Goal: Information Seeking & Learning: Learn about a topic

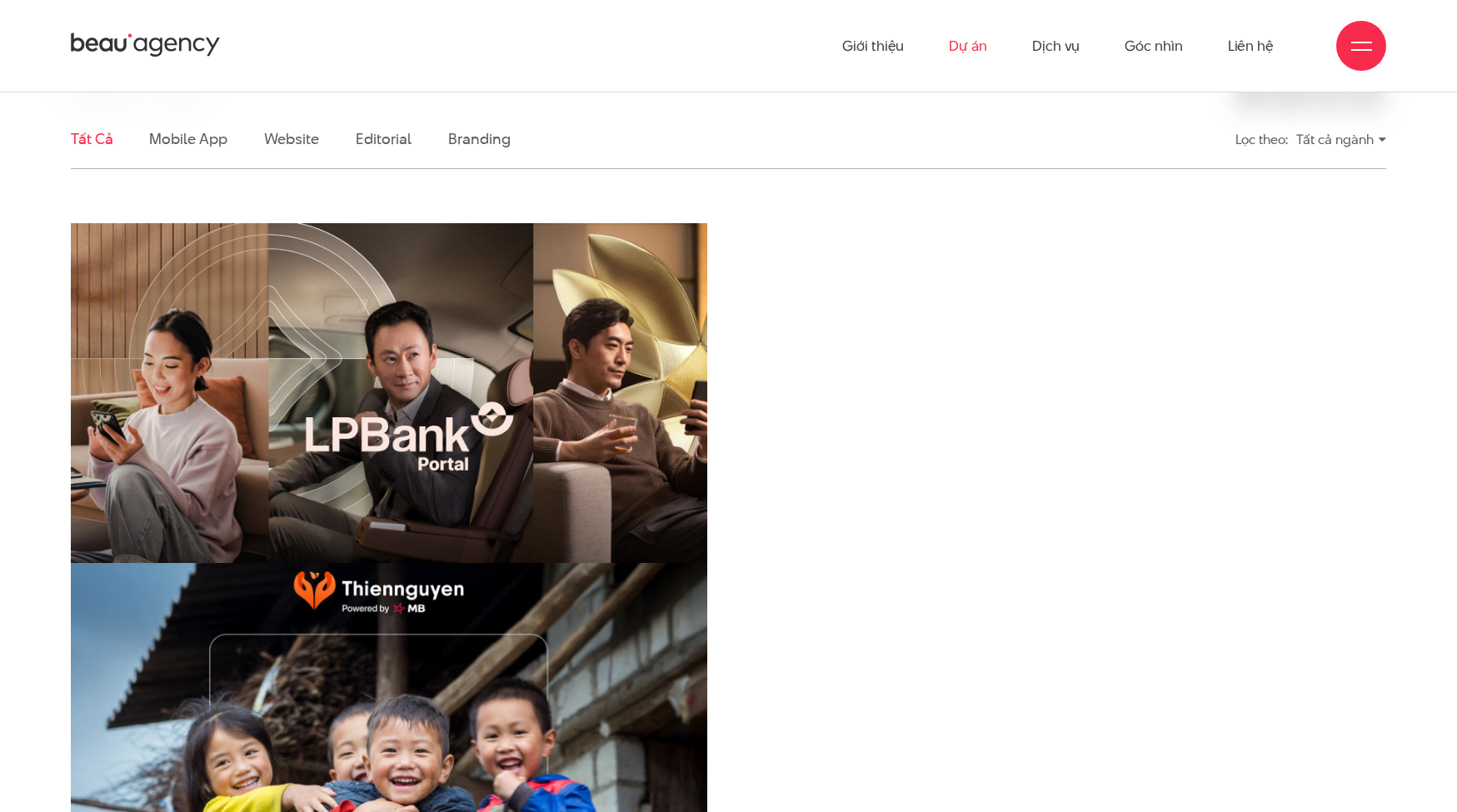
scroll to position [167, 0]
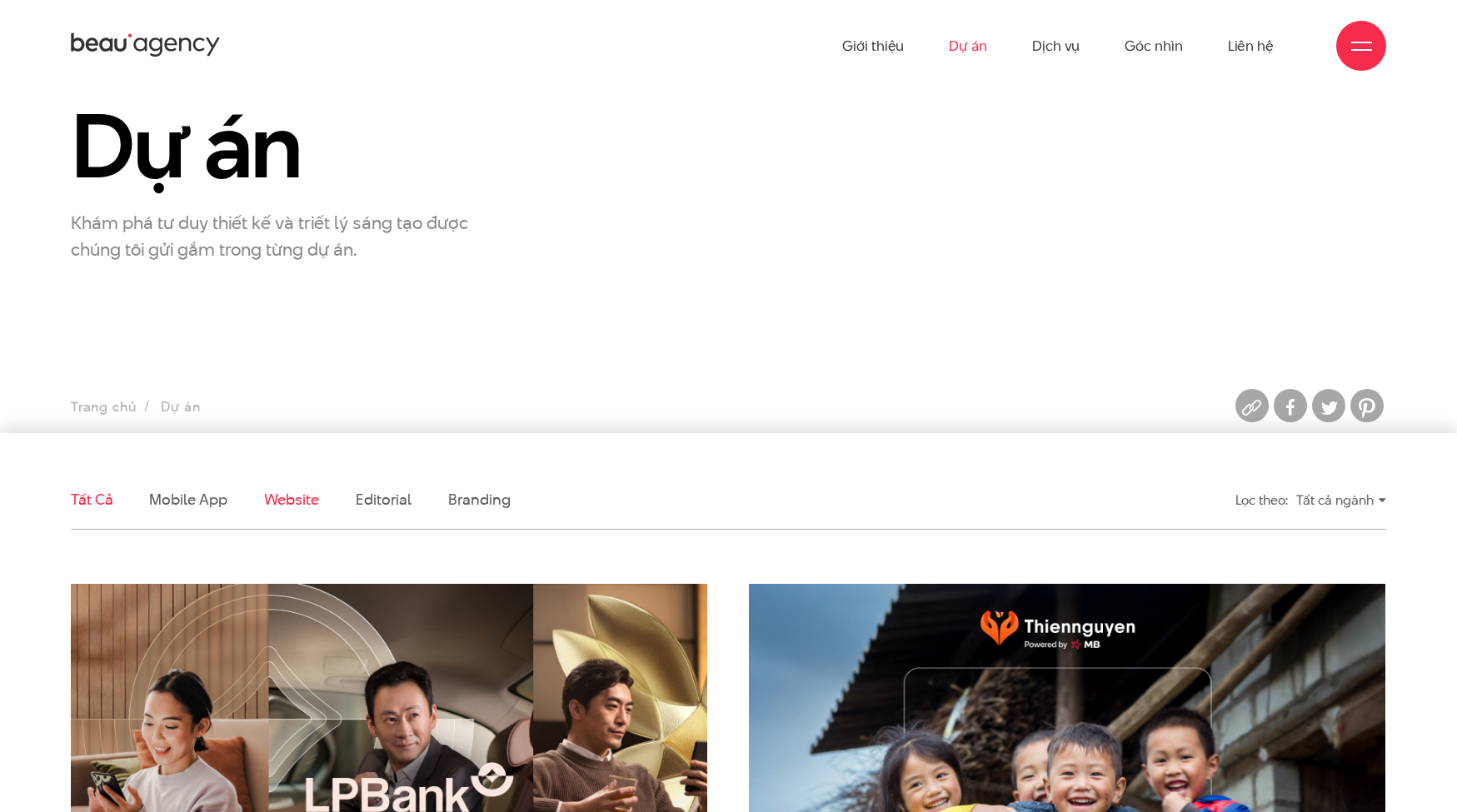
click at [297, 502] on link "Website" at bounding box center [291, 499] width 55 height 21
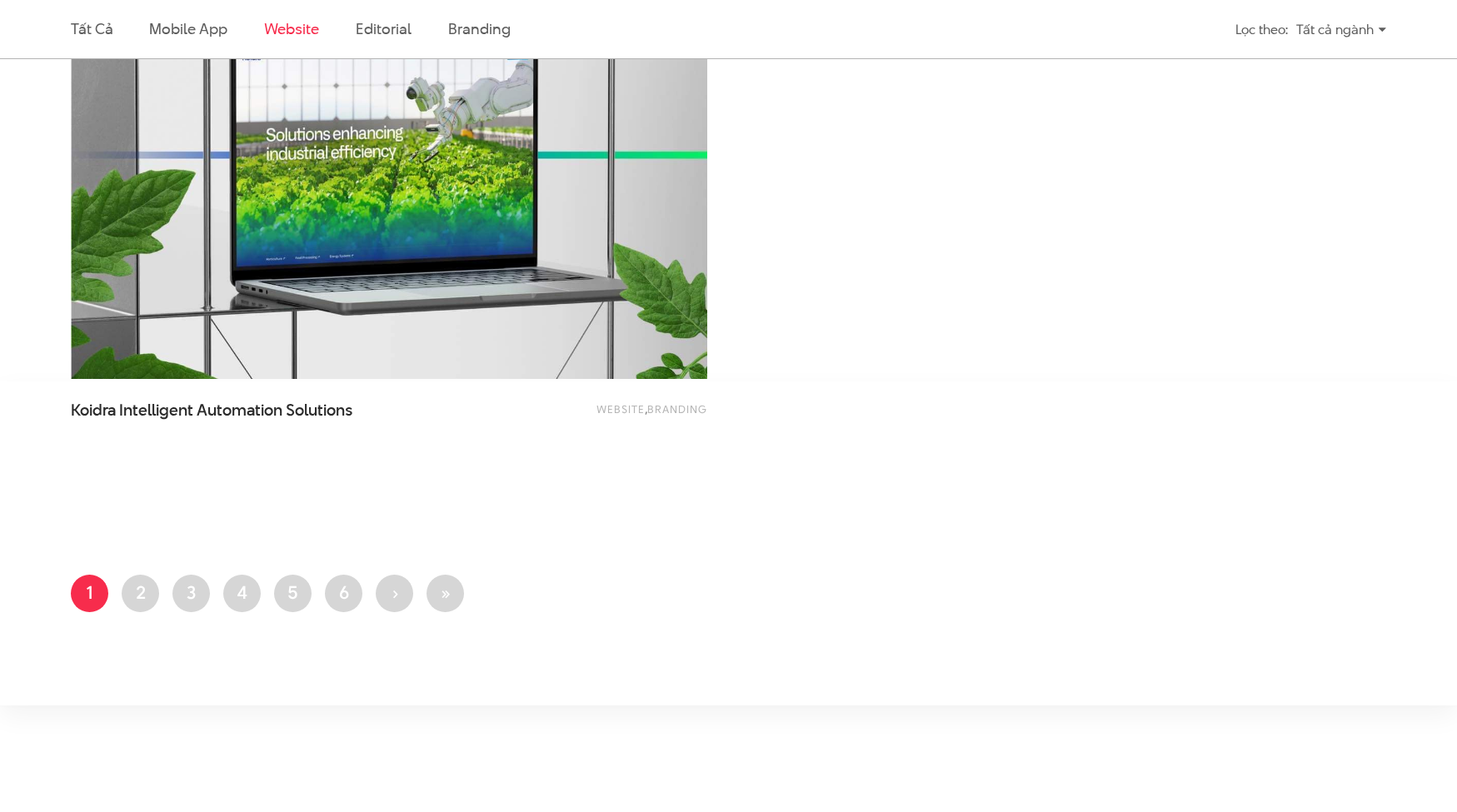
scroll to position [3553, 0]
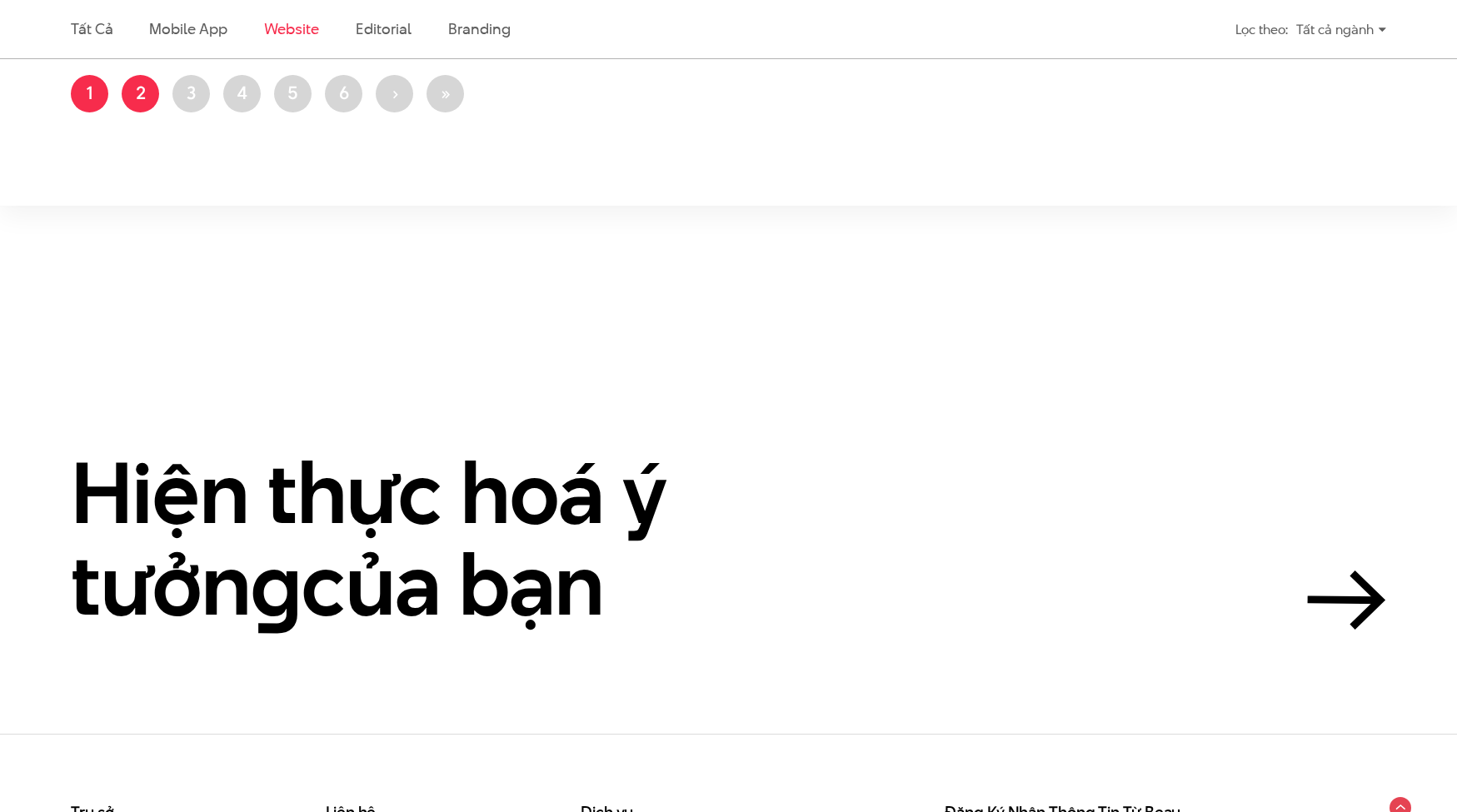
click at [134, 97] on link "Trang 2" at bounding box center [140, 94] width 38 height 38
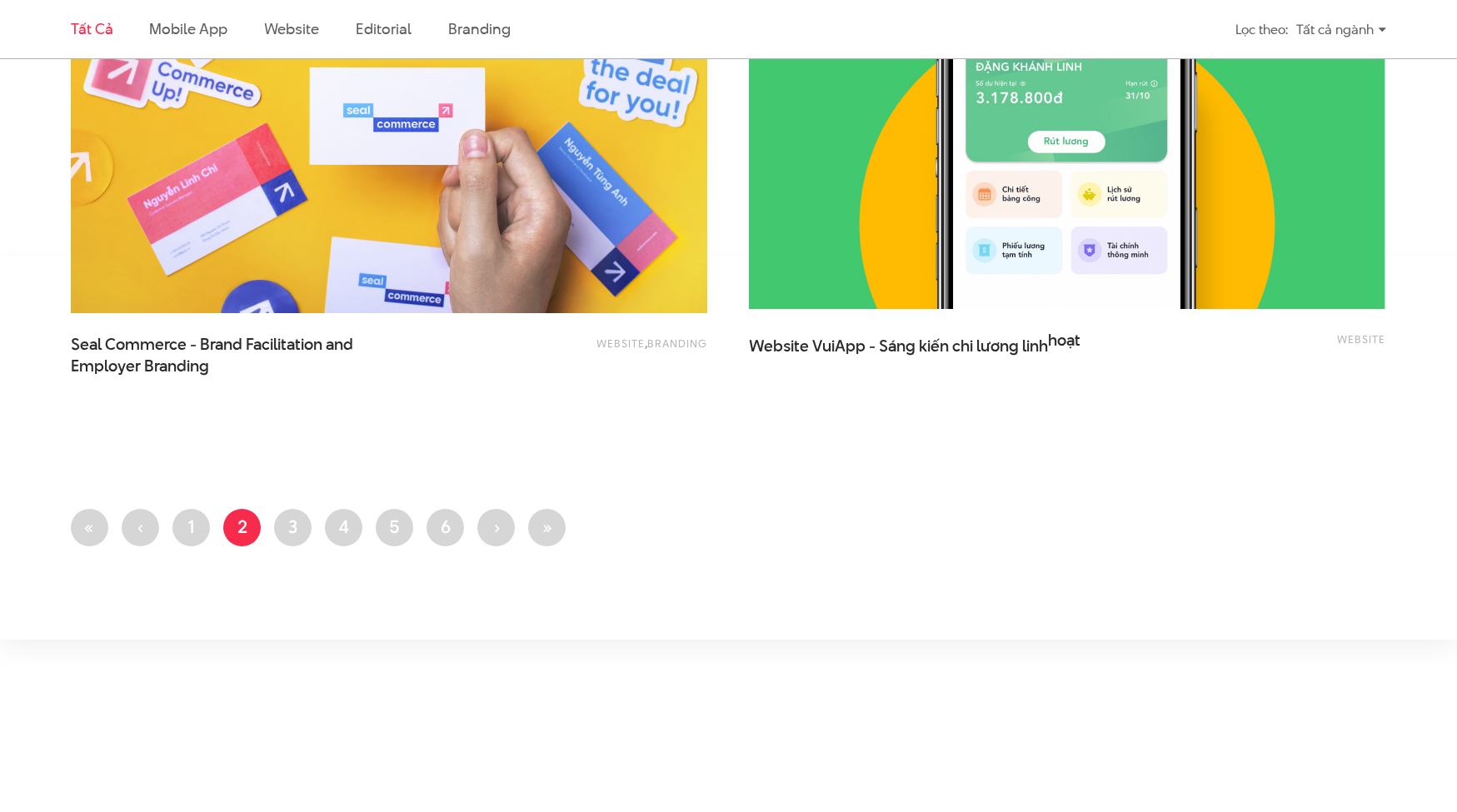
scroll to position [3861, 0]
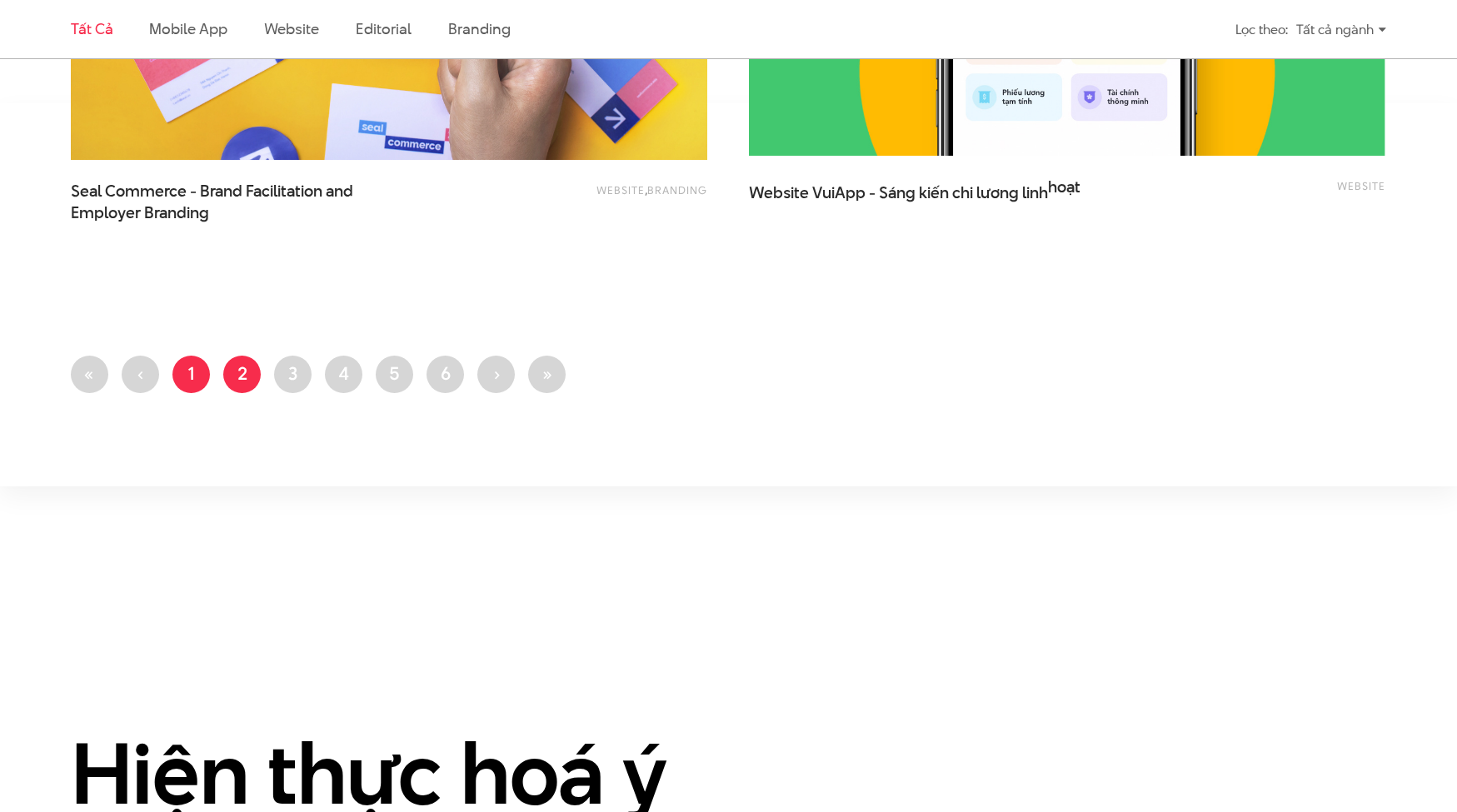
click at [204, 379] on link "Trang 1" at bounding box center [191, 374] width 38 height 38
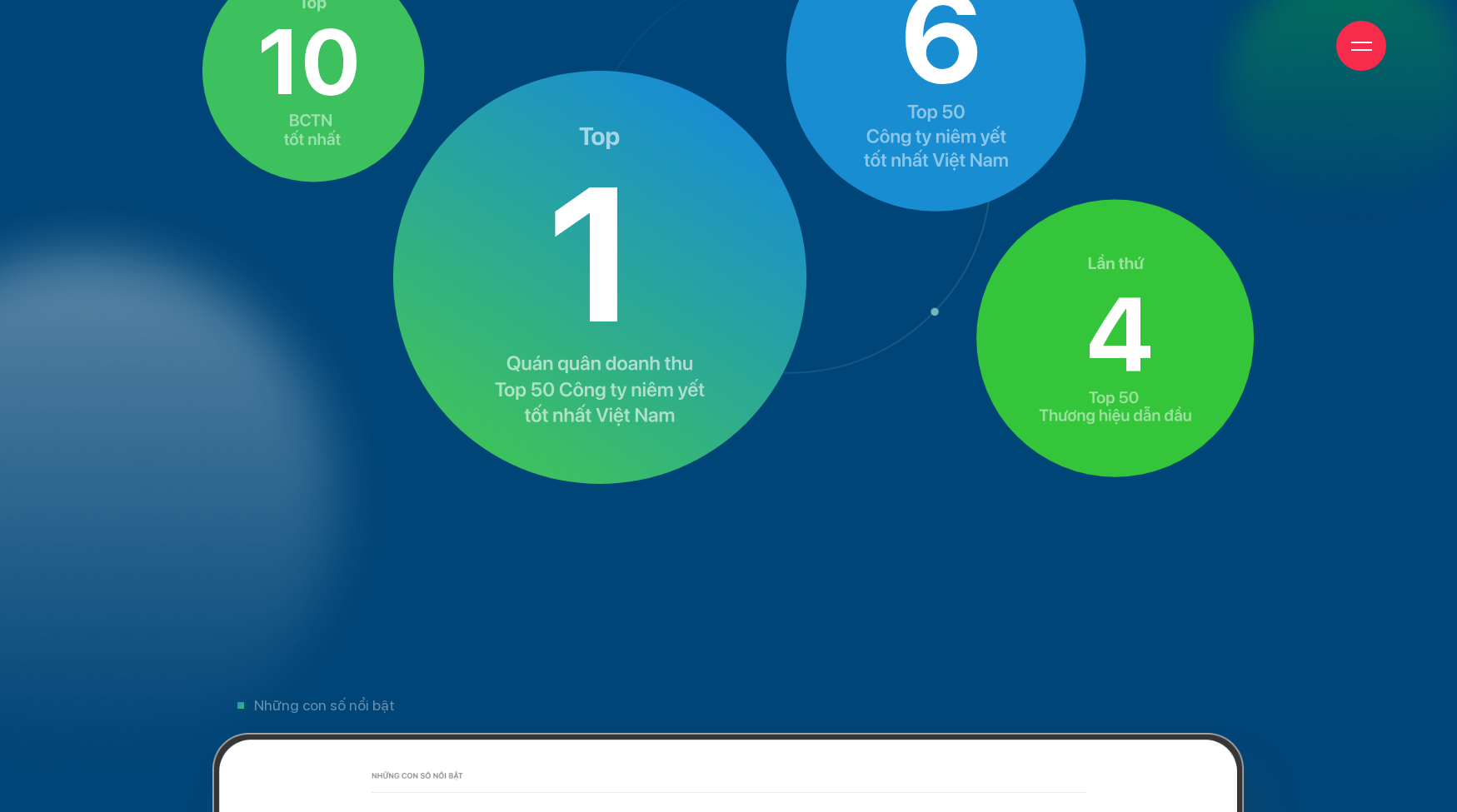
scroll to position [6311, 0]
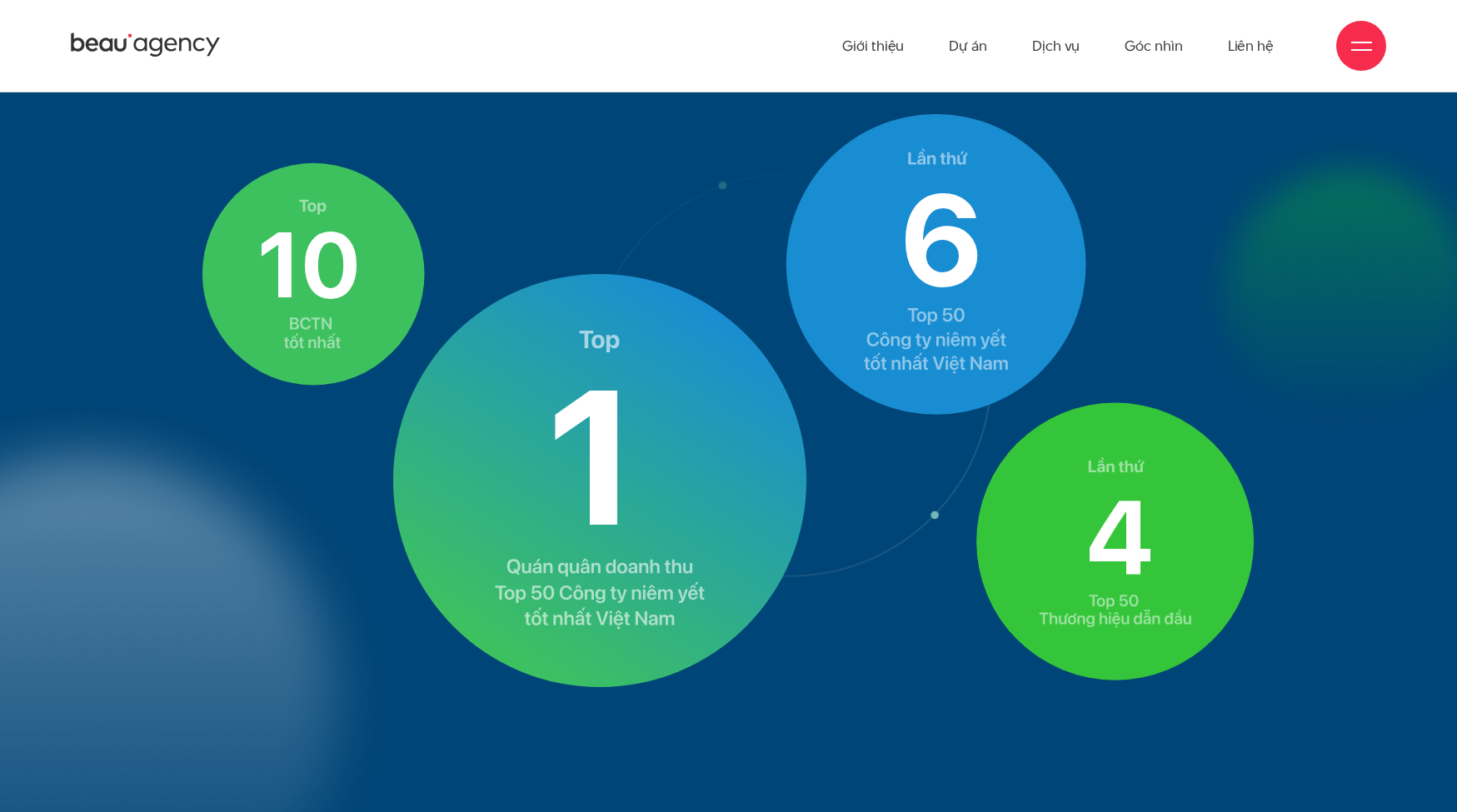
click at [544, 357] on image at bounding box center [600, 481] width 414 height 413
click at [386, 284] on image at bounding box center [313, 274] width 223 height 224
click at [515, 349] on image at bounding box center [600, 481] width 414 height 413
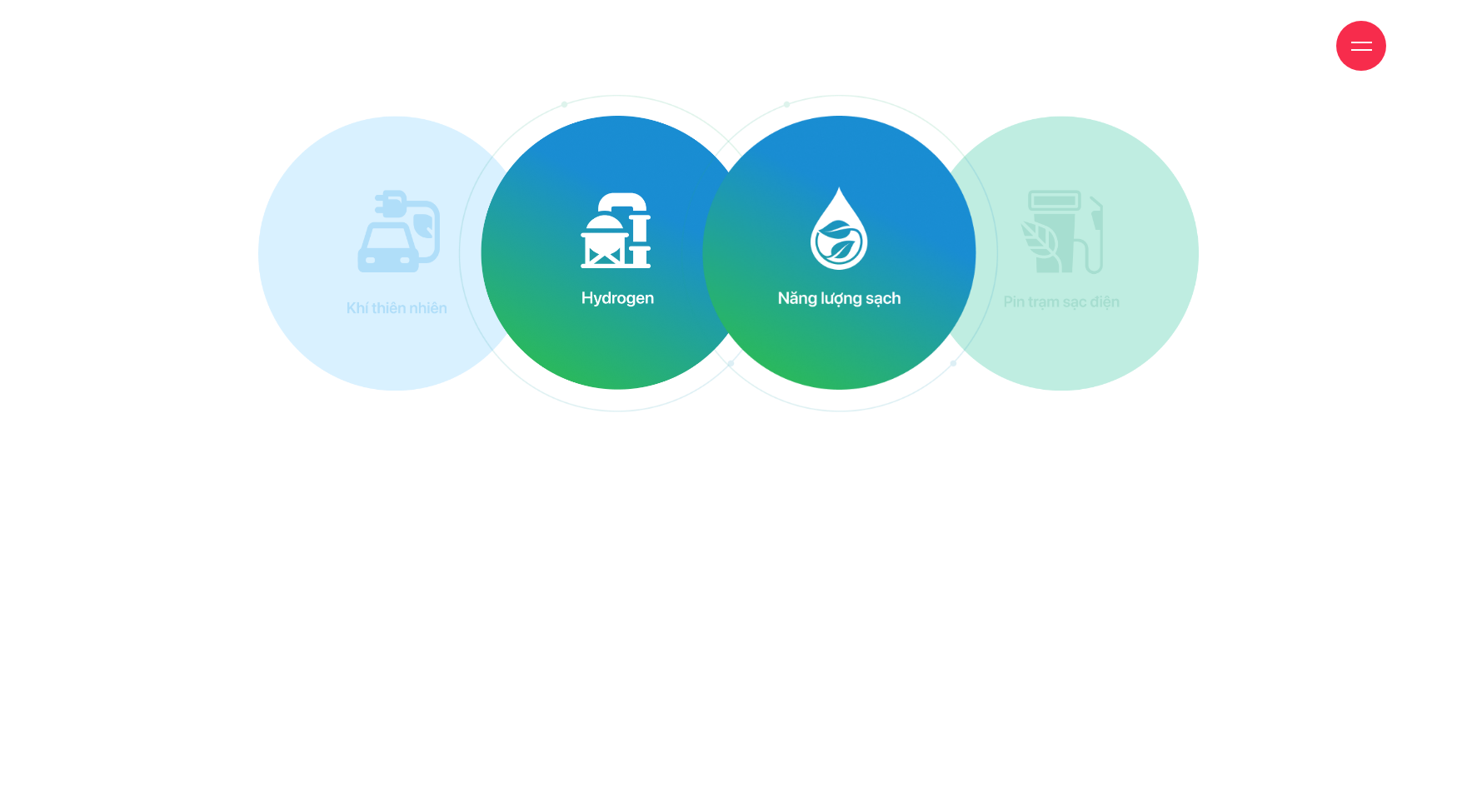
scroll to position [9060, 0]
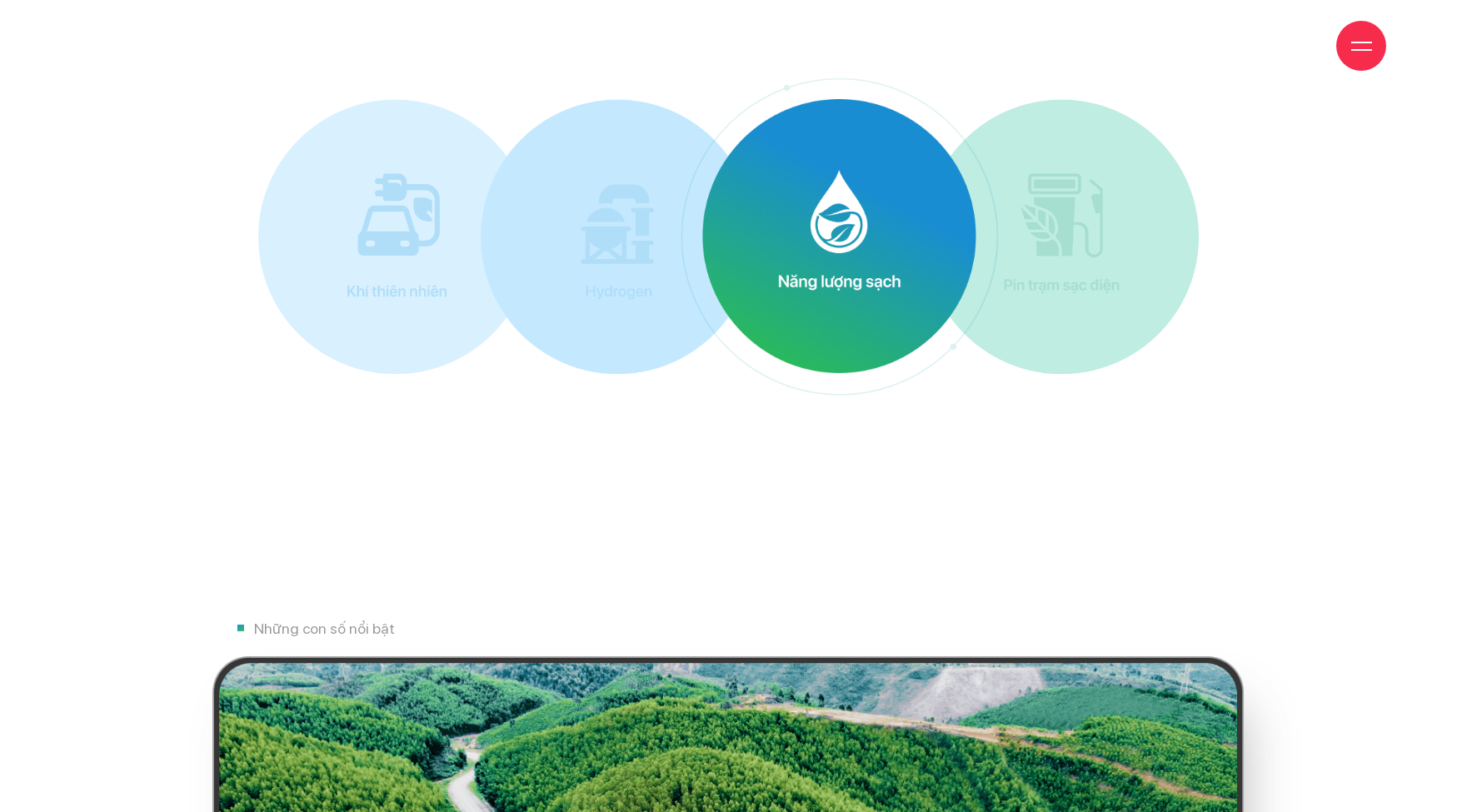
click at [835, 279] on img at bounding box center [839, 236] width 274 height 274
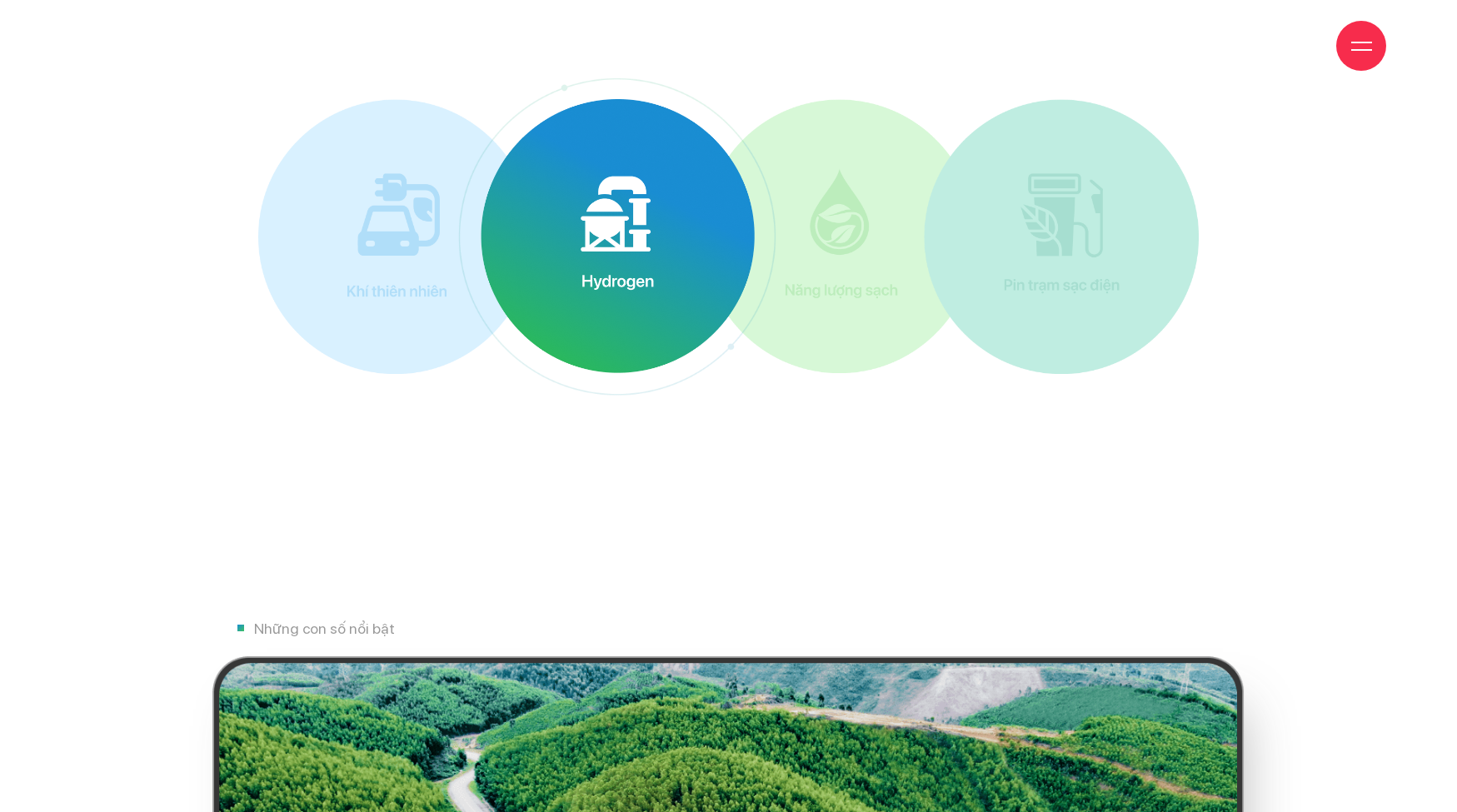
click at [478, 278] on img at bounding box center [617, 236] width 450 height 450
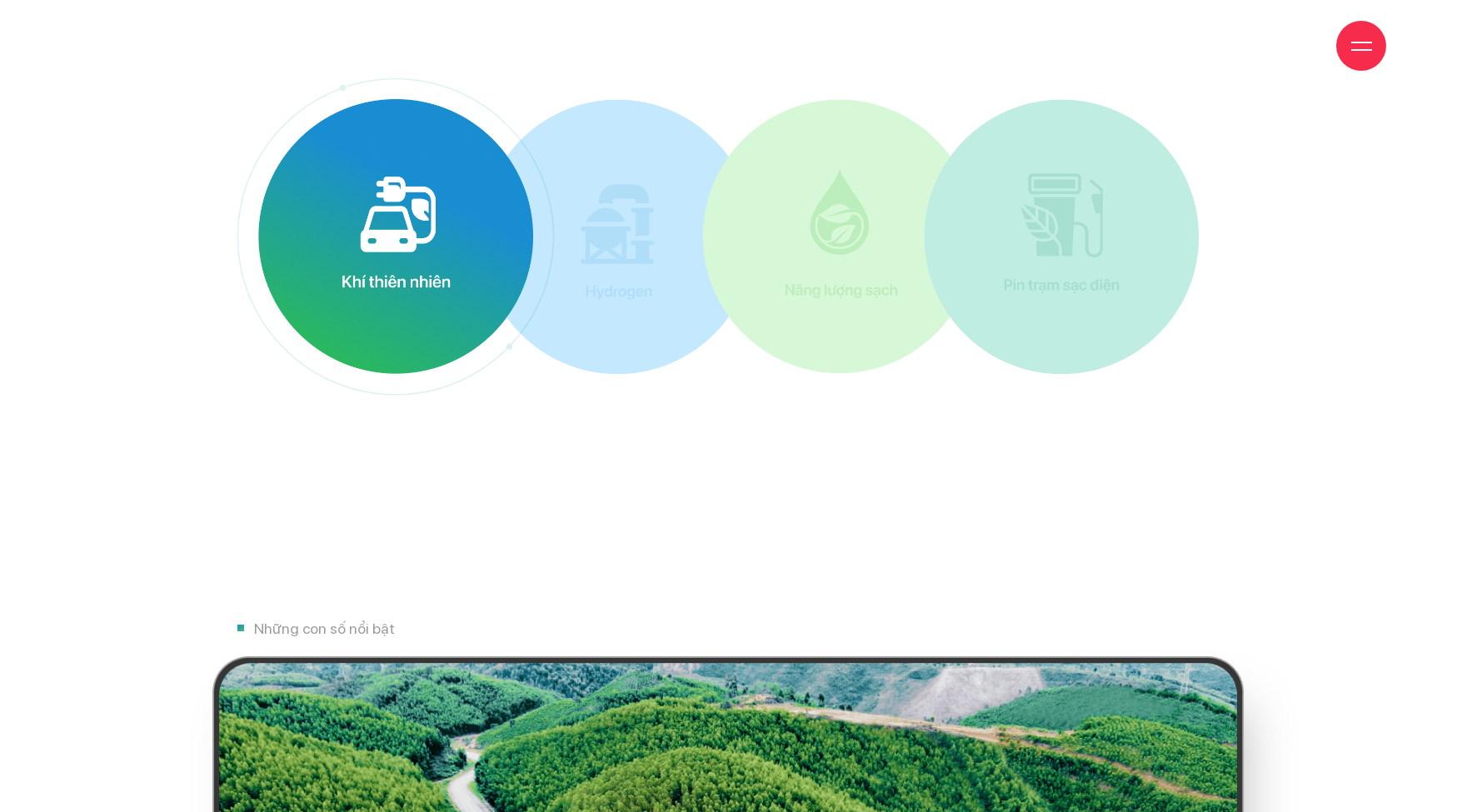
click at [349, 281] on img at bounding box center [396, 236] width 274 height 274
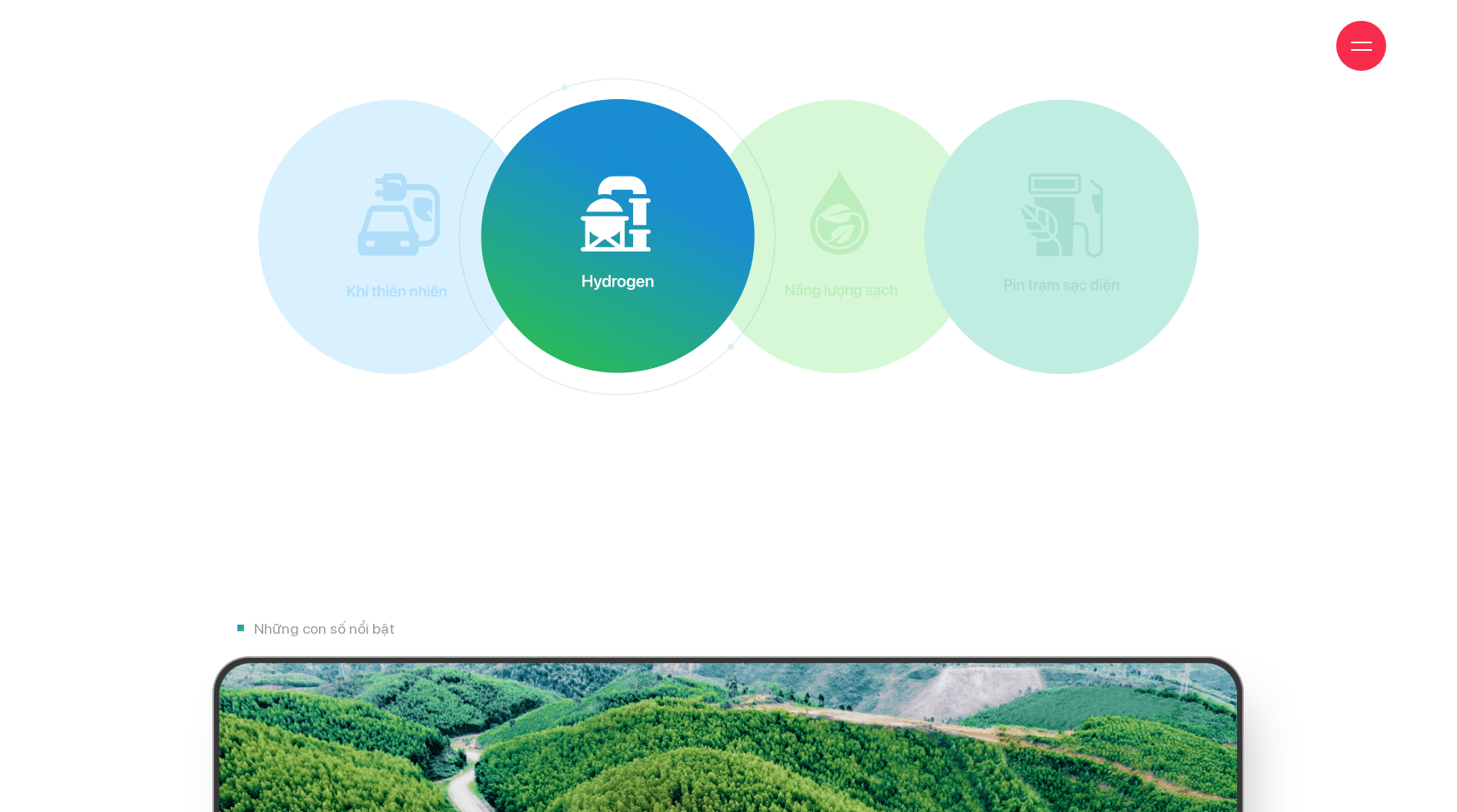
click at [634, 234] on img at bounding box center [618, 236] width 274 height 274
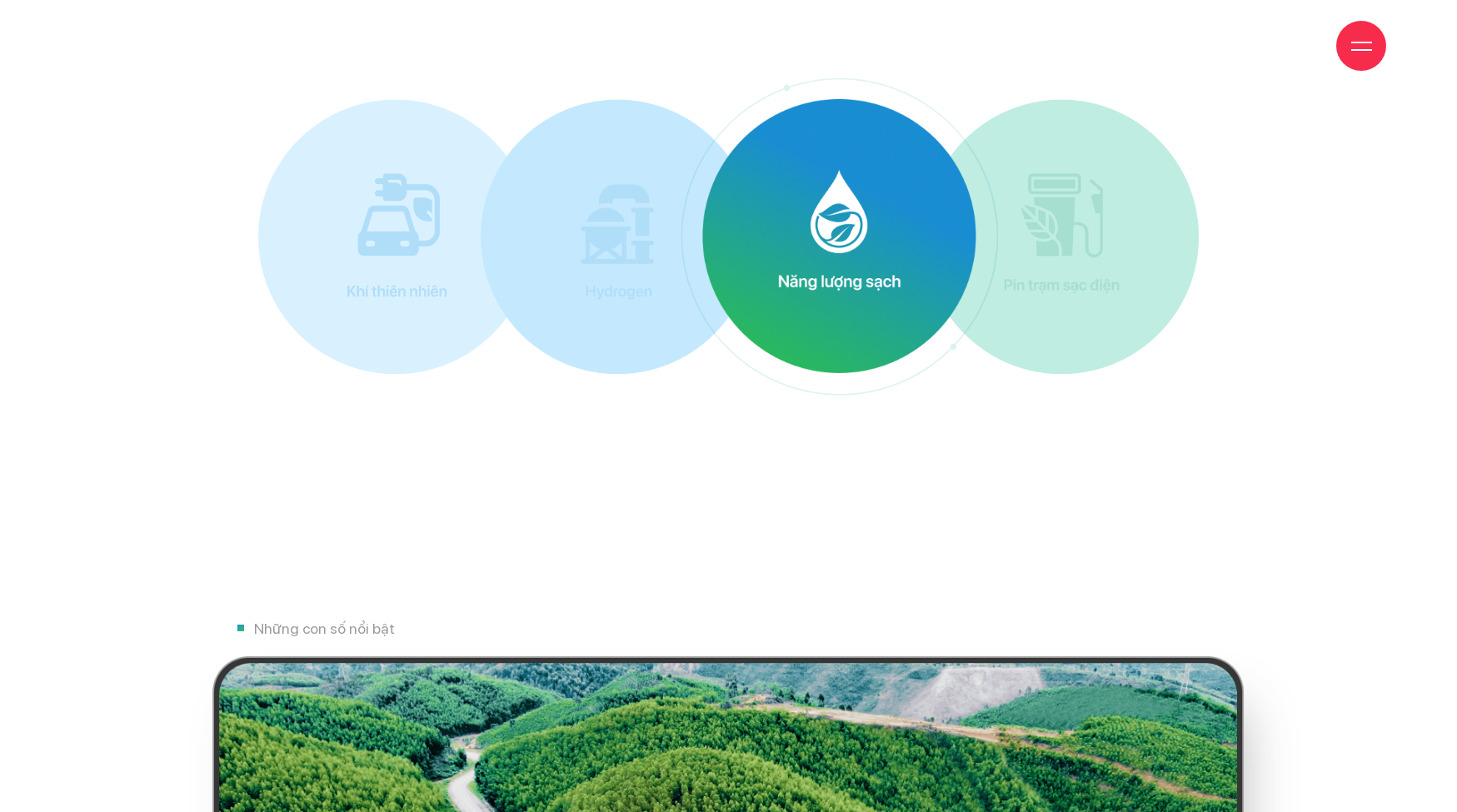
click at [828, 237] on img at bounding box center [839, 236] width 274 height 274
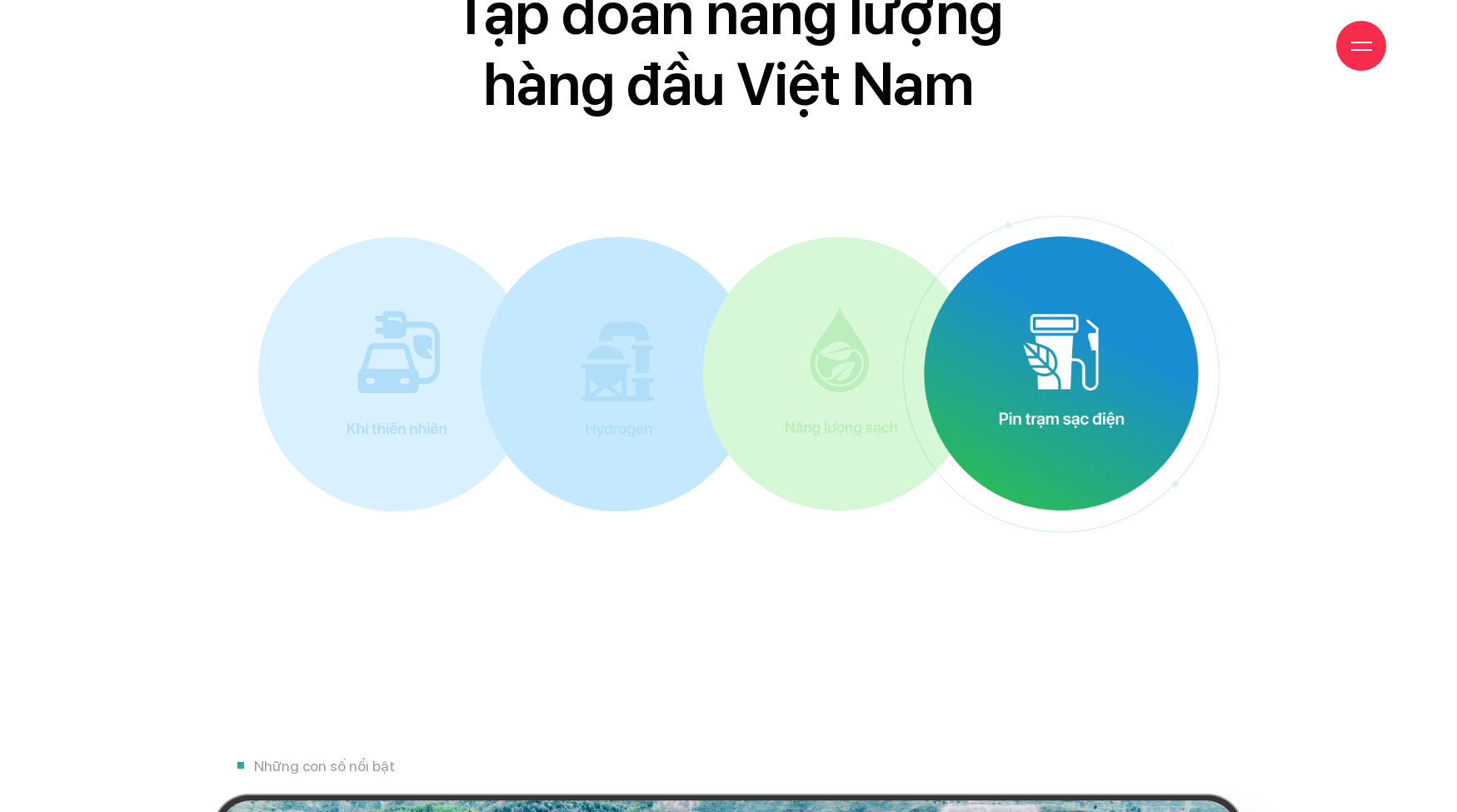
scroll to position [8810, 0]
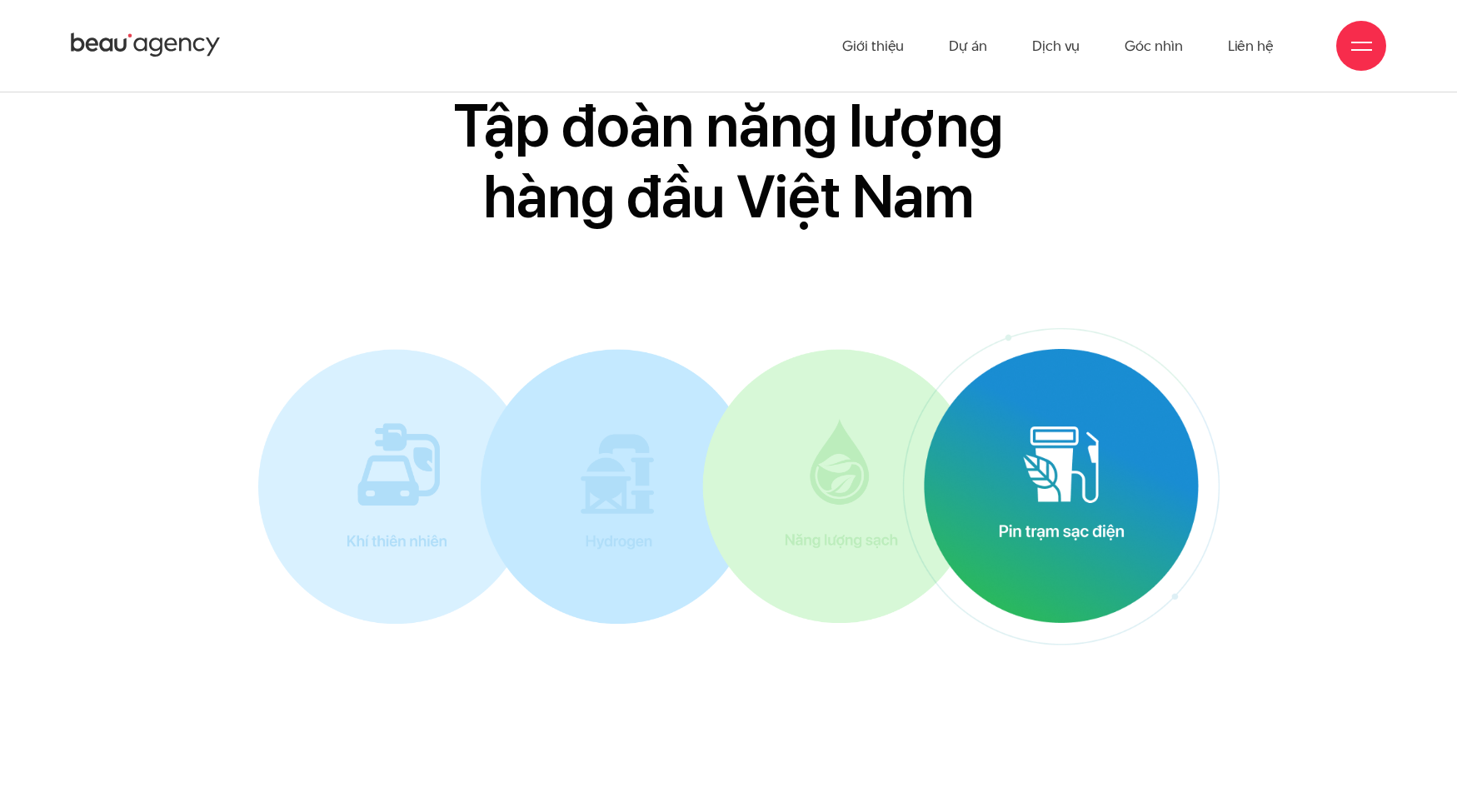
click at [1059, 409] on img at bounding box center [1061, 487] width 274 height 274
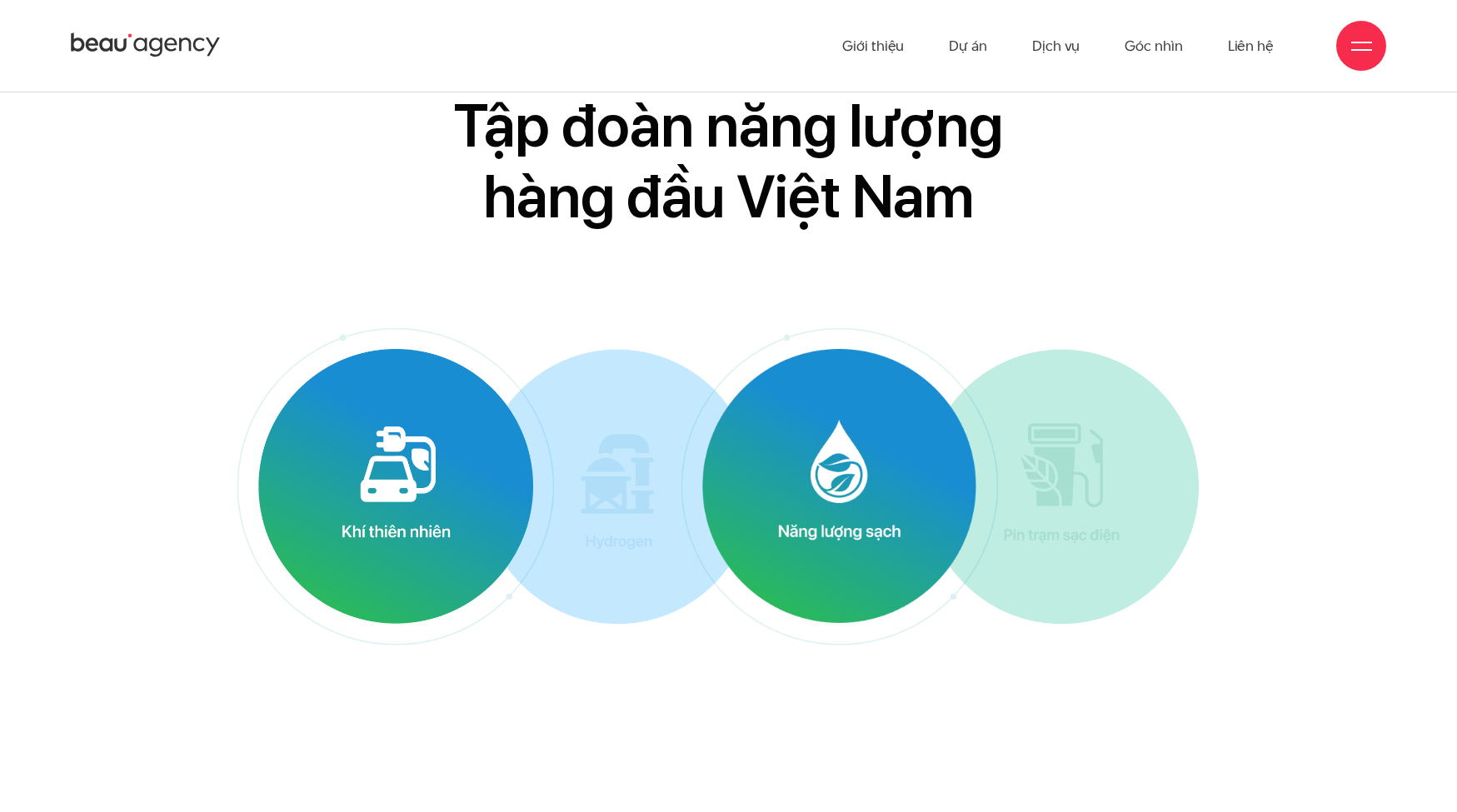
drag, startPoint x: 814, startPoint y: 459, endPoint x: 416, endPoint y: 492, distance: 399.4
click at [812, 459] on img at bounding box center [839, 487] width 274 height 274
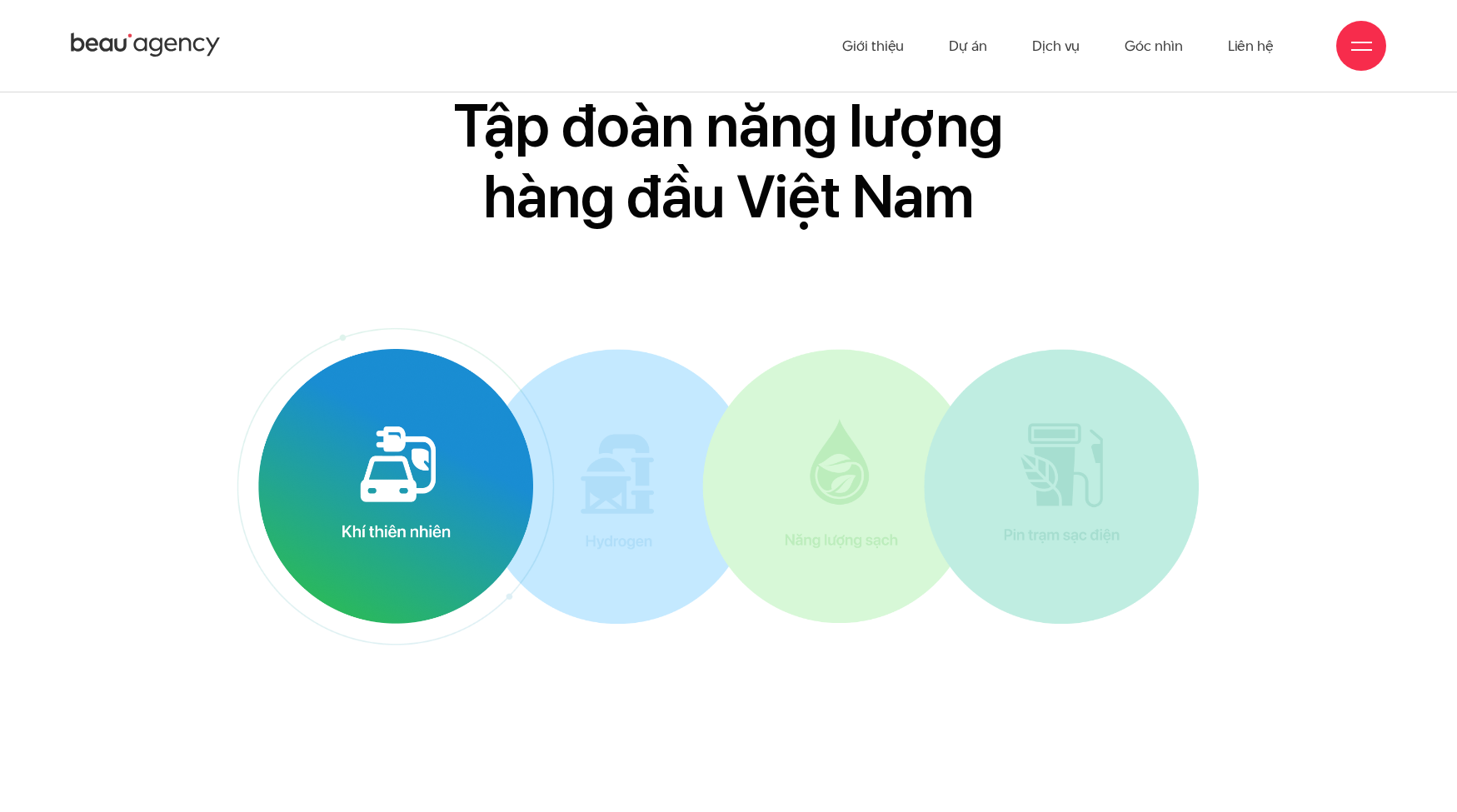
click at [322, 500] on img at bounding box center [396, 487] width 274 height 274
click at [546, 489] on img at bounding box center [395, 487] width 361 height 361
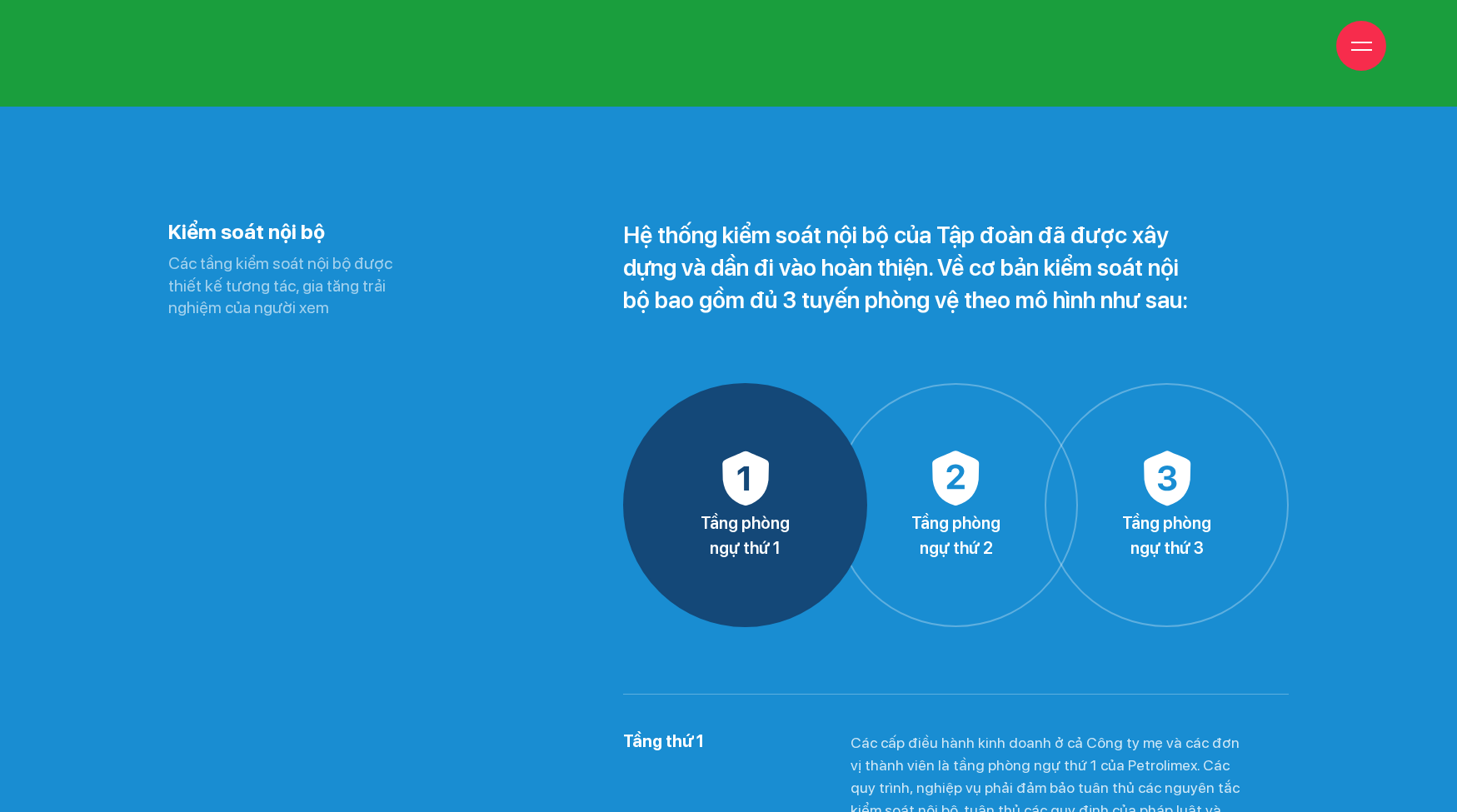
scroll to position [11476, 0]
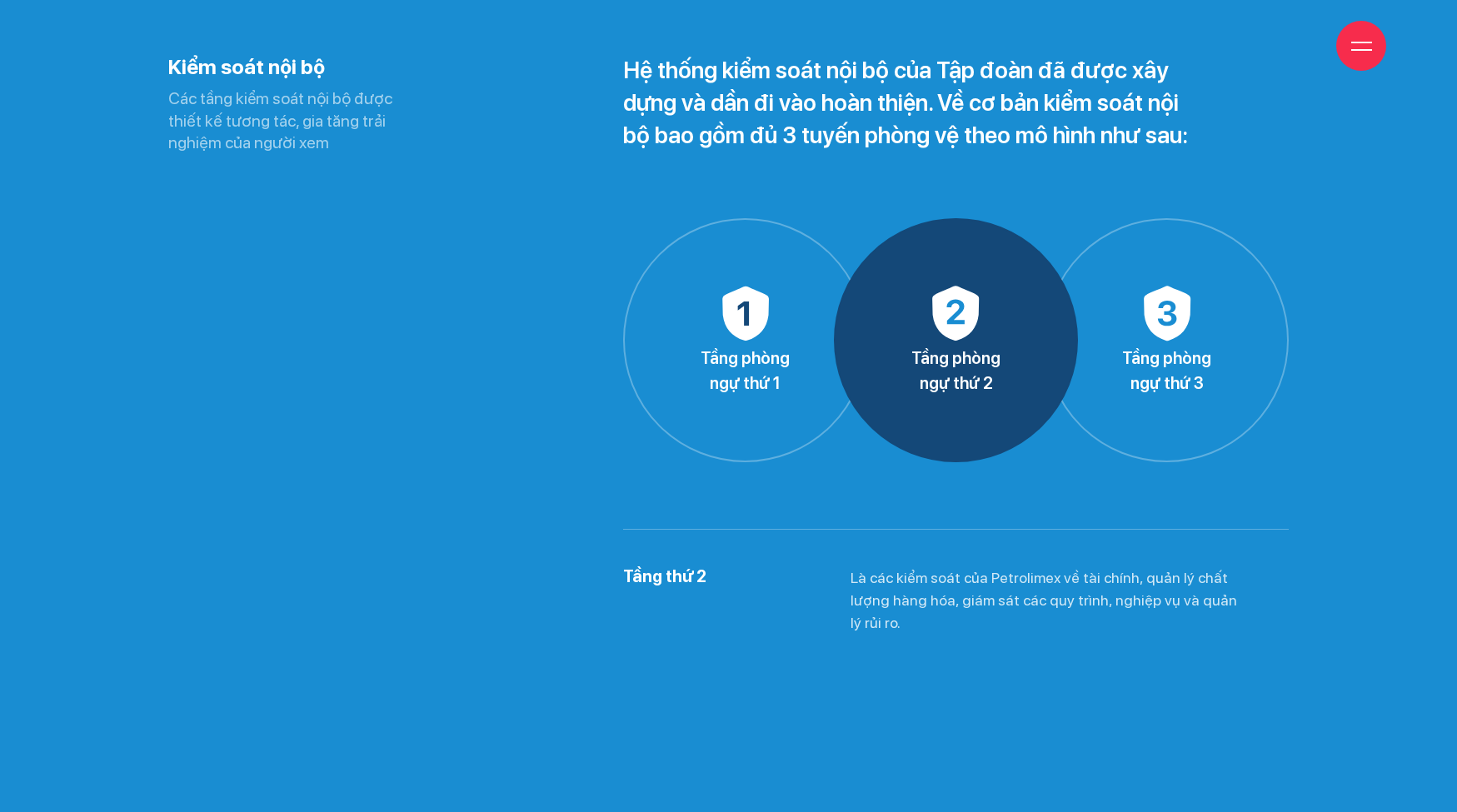
click at [921, 361] on p "Tầng phòng ngự thứ 2" at bounding box center [956, 371] width 241 height 50
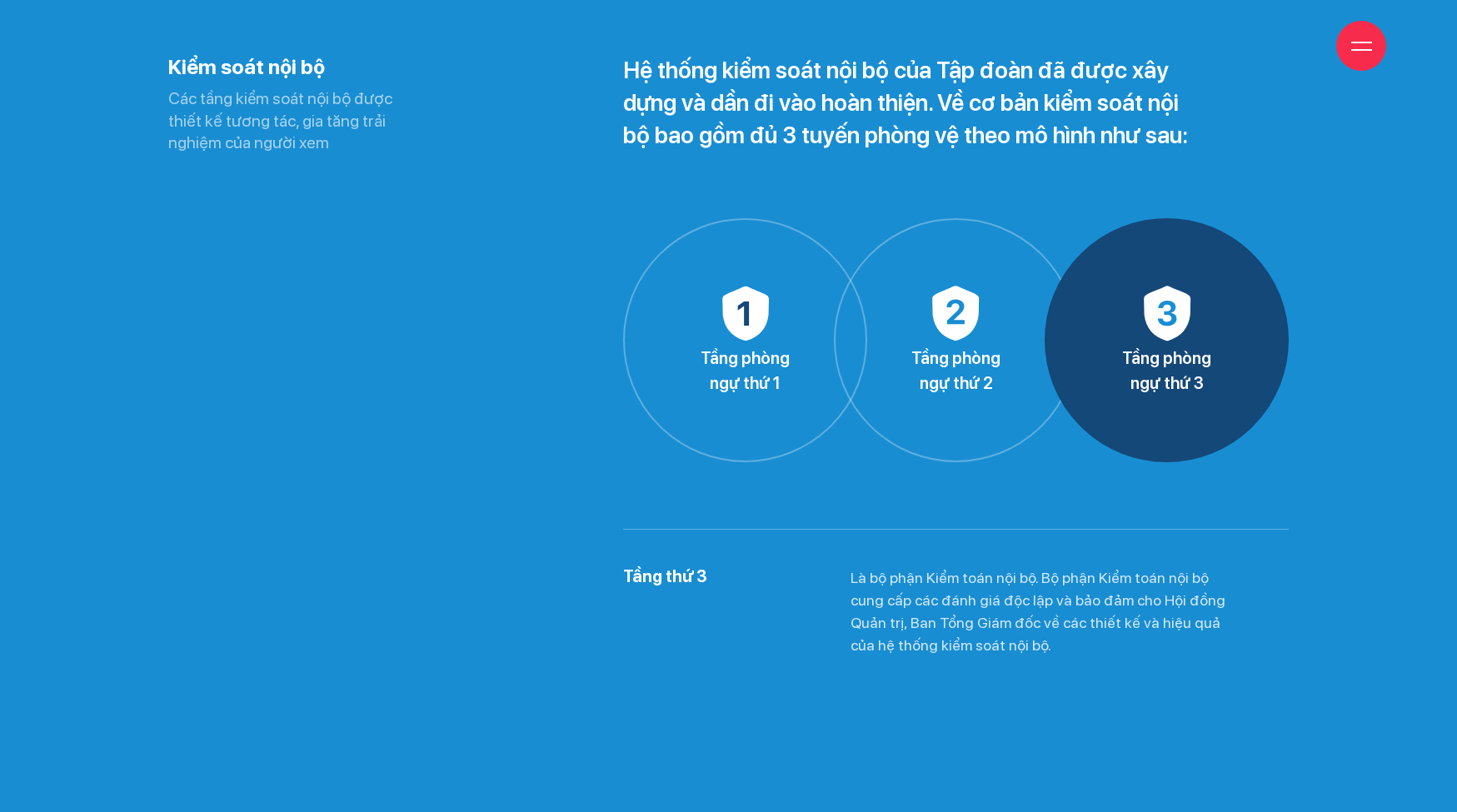
click at [1227, 360] on p "Tầng phòng ngự thứ 3" at bounding box center [1167, 371] width 241 height 50
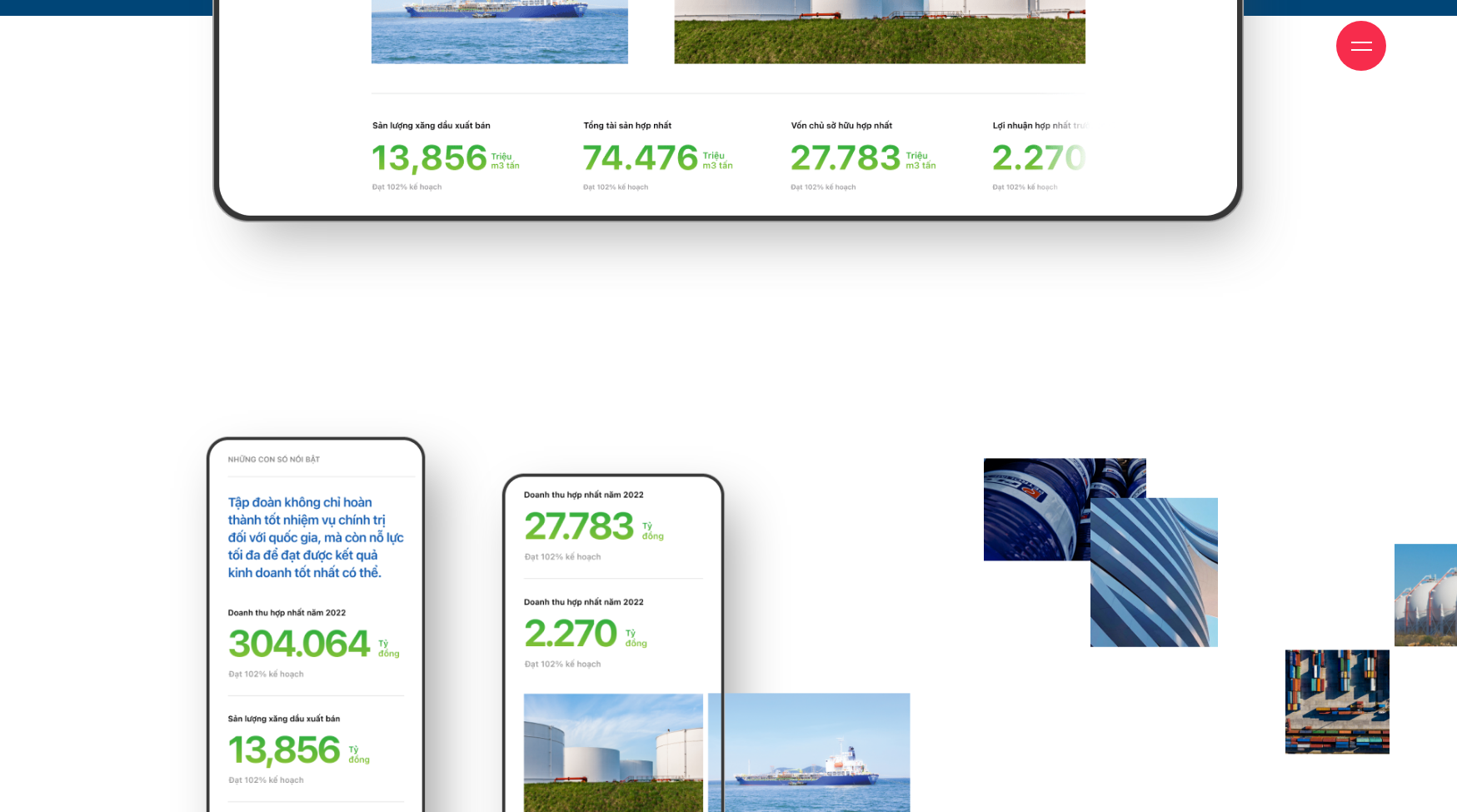
scroll to position [8165, 0]
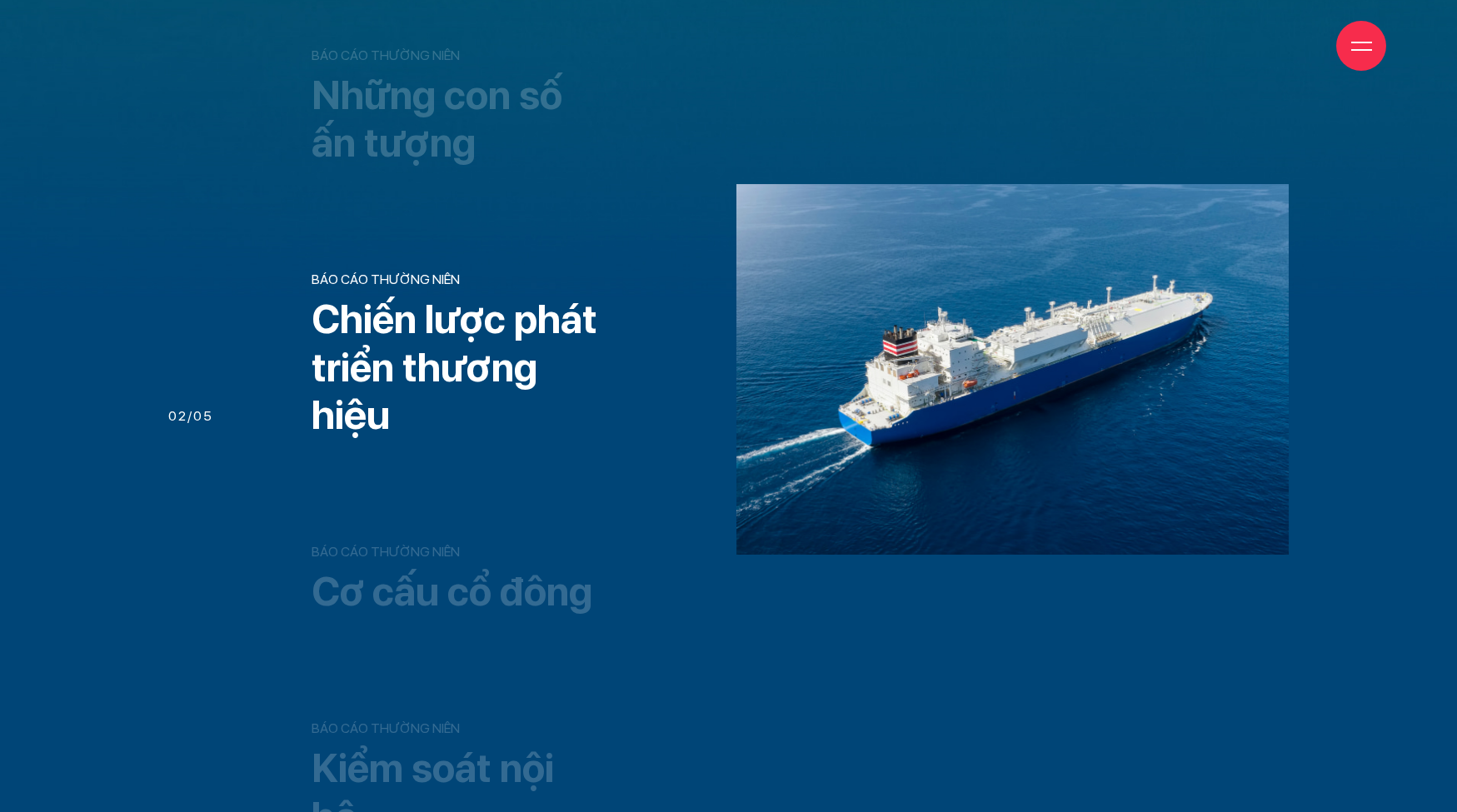
click at [391, 363] on h3 "Chiến lược phát triển thương hiệu" at bounding box center [459, 367] width 295 height 144
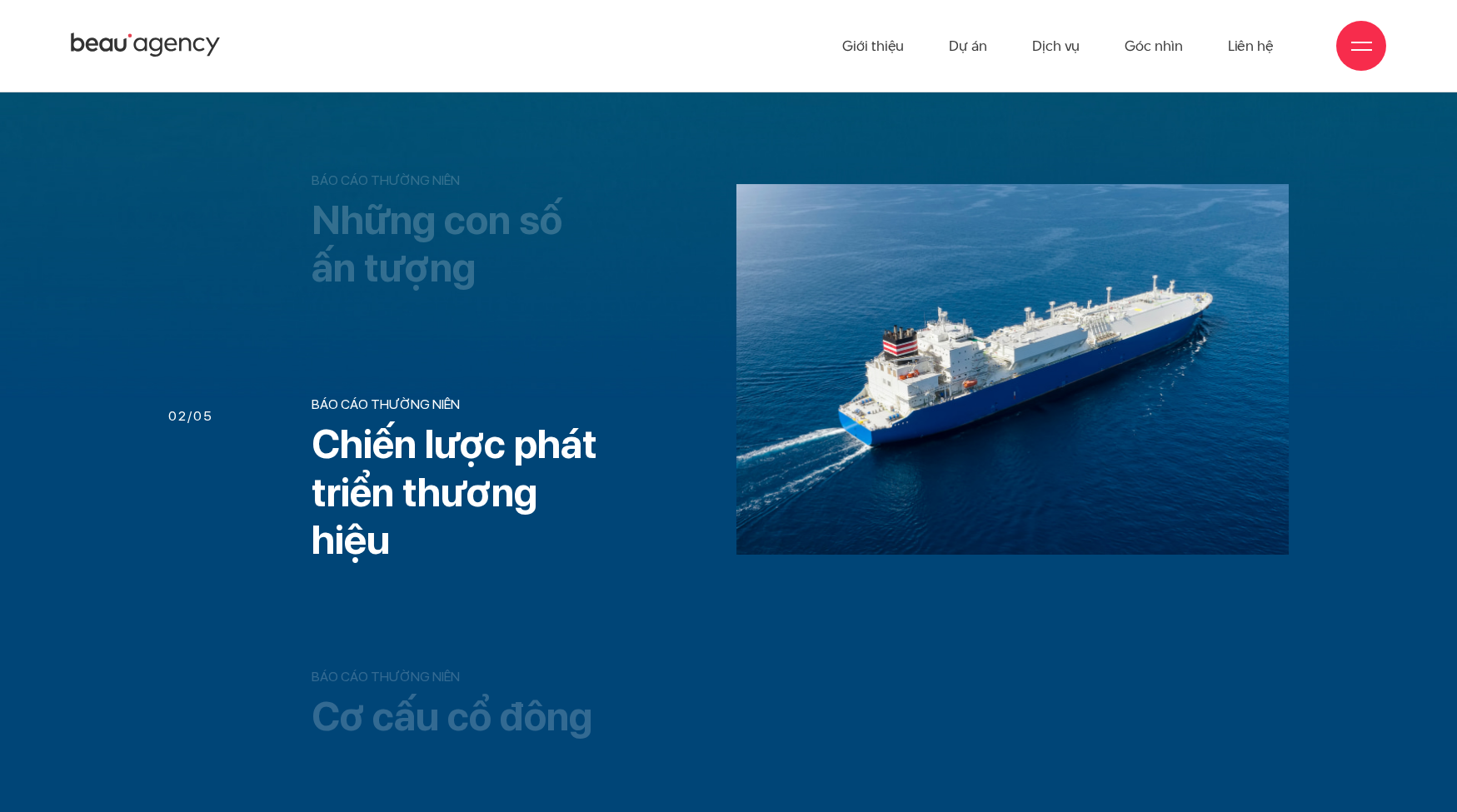
click at [415, 703] on h3 "Cơ cấu cổ đông" at bounding box center [459, 717] width 295 height 48
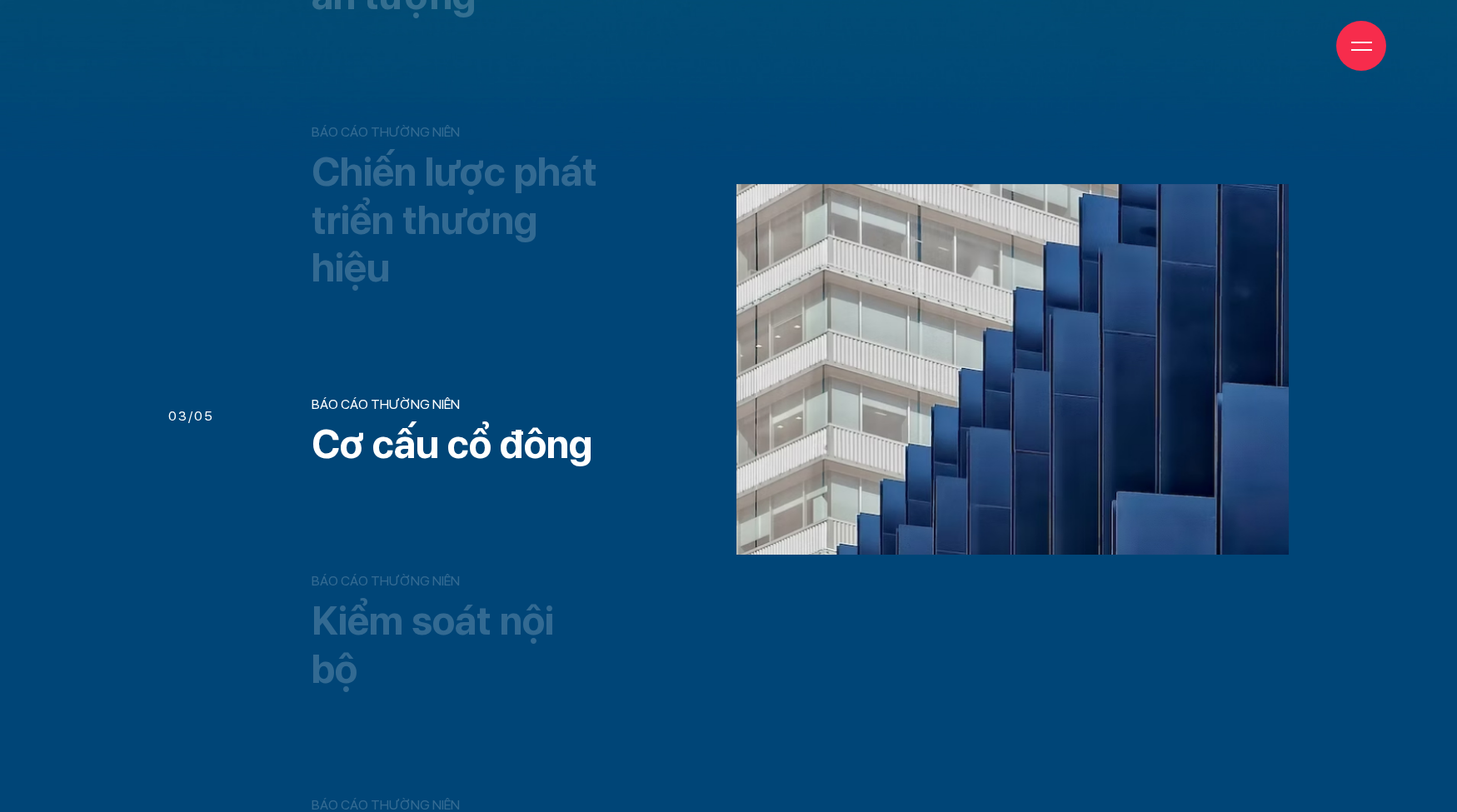
click at [419, 622] on h3 "Kiểm soát nội bộ" at bounding box center [459, 645] width 295 height 96
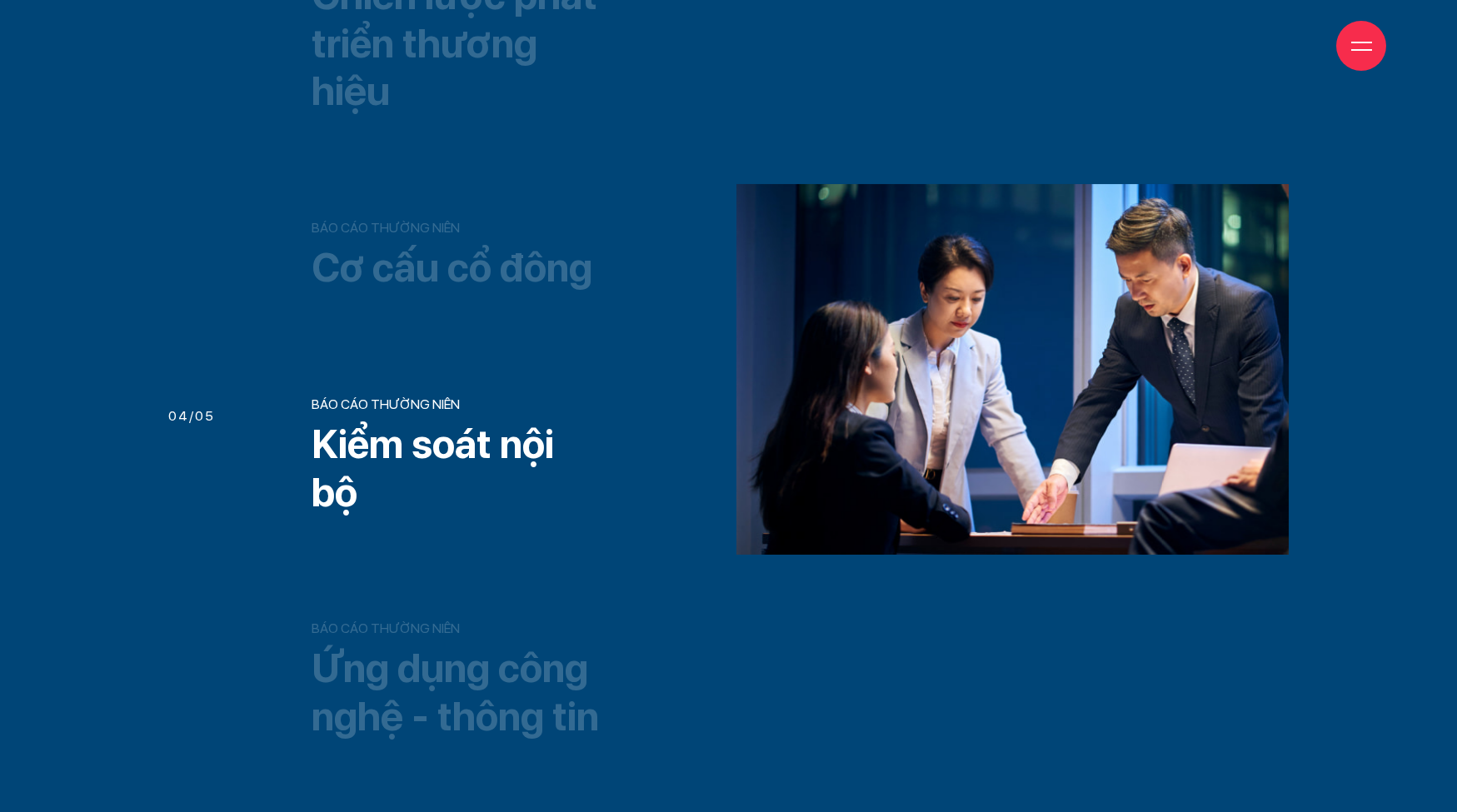
click at [392, 702] on h3 "Ứng dụng công nghệ - thông tin" at bounding box center [459, 693] width 295 height 96
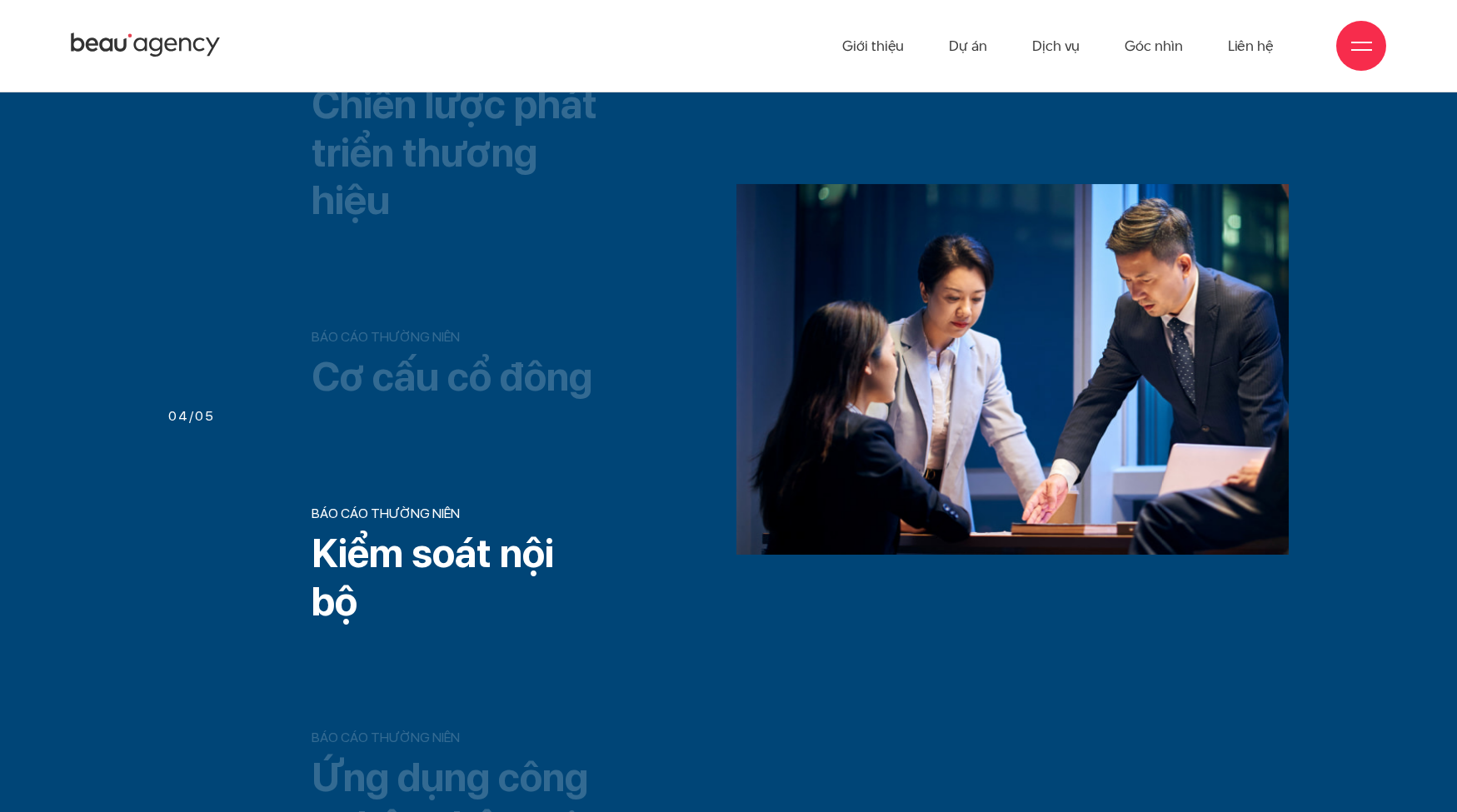
click at [427, 478] on ul "Báo cáo thường niên Những con số ấn tượng Báo cáo thường niên Chiến lược phát t…" at bounding box center [450, 342] width 313 height 1018
click at [439, 396] on h3 "Cơ cấu cổ đông" at bounding box center [459, 377] width 295 height 48
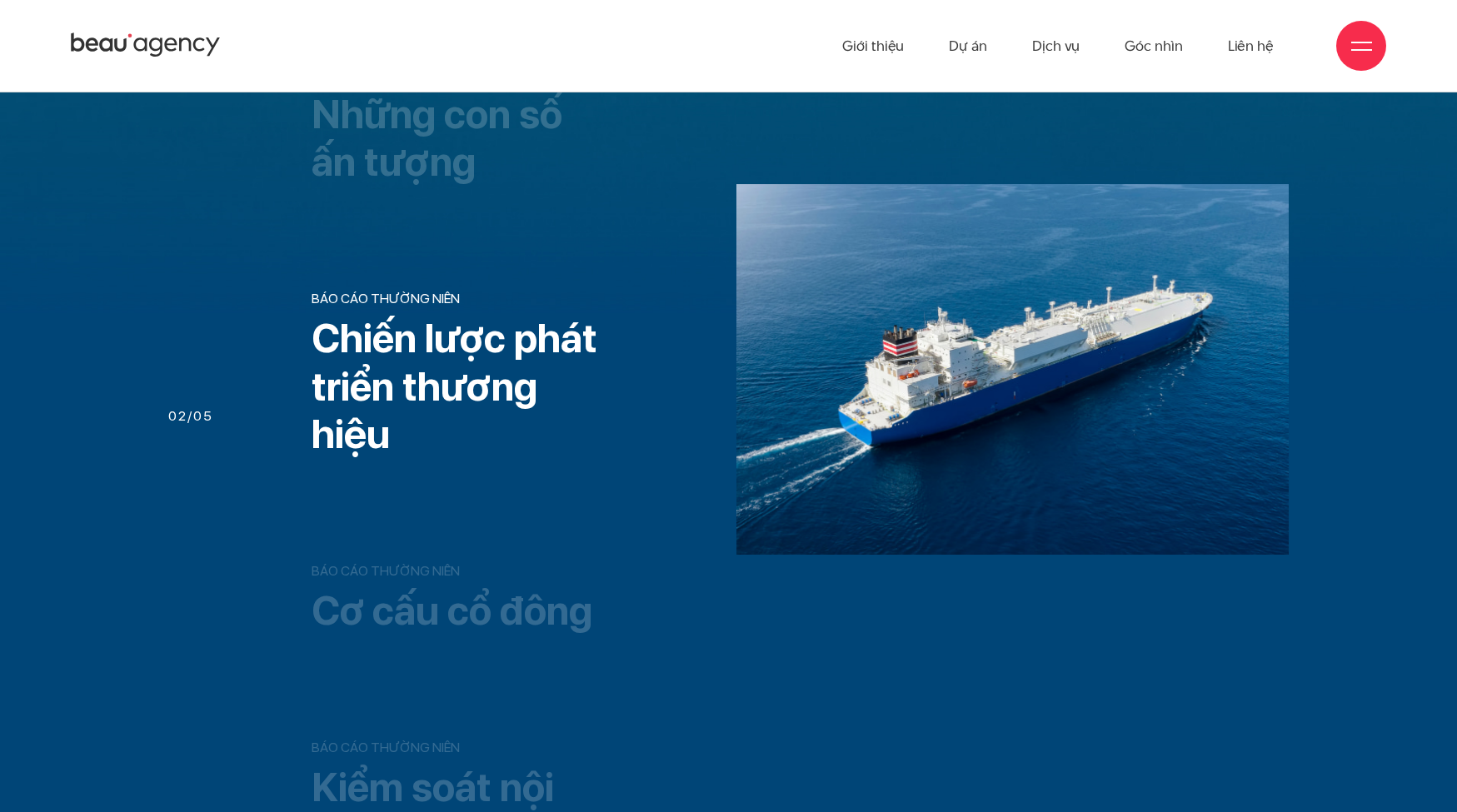
click at [419, 436] on h3 "Chiến lược phát triển thương hiệu" at bounding box center [459, 387] width 295 height 144
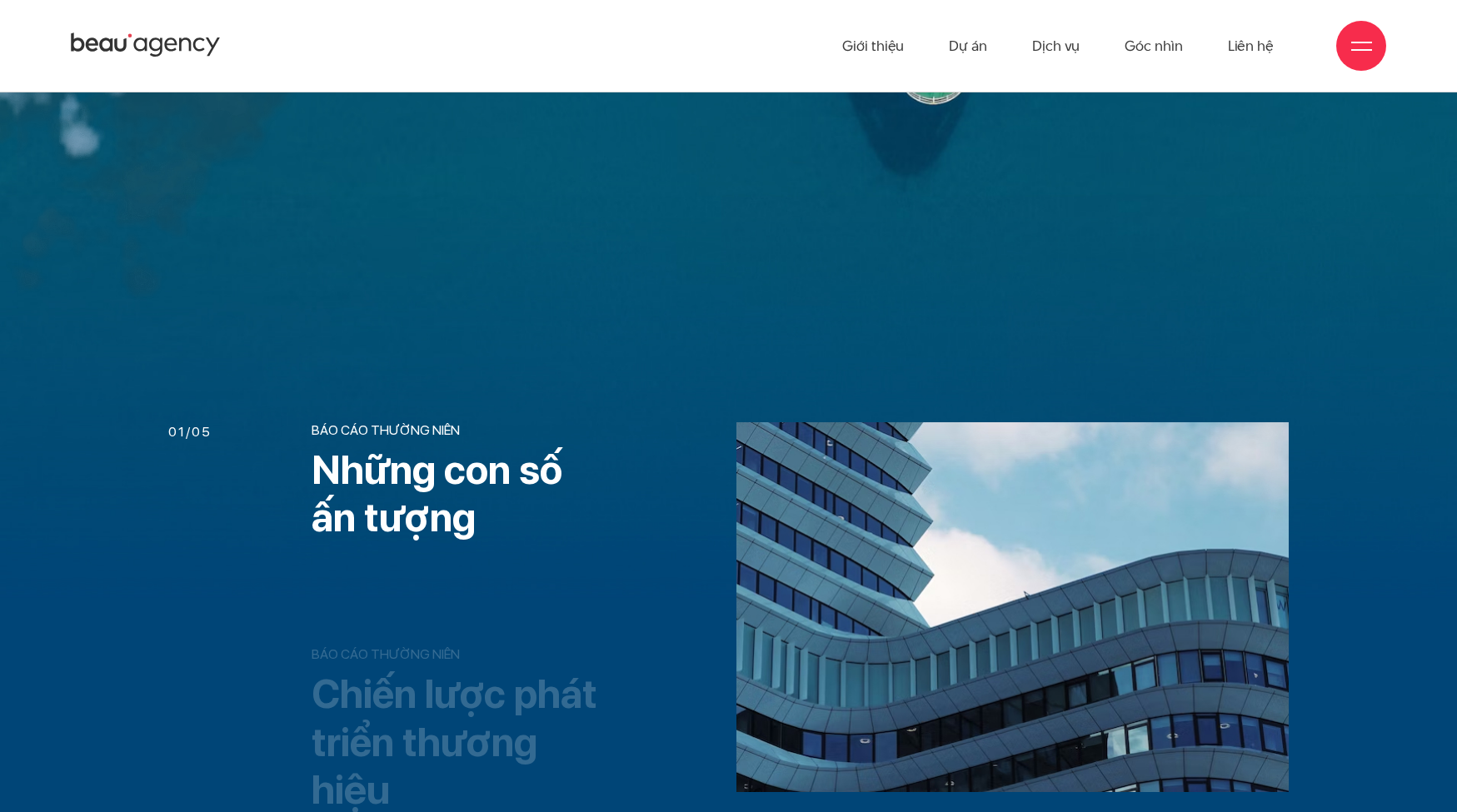
click at [430, 433] on p "Báo cáo thường niên" at bounding box center [459, 430] width 295 height 15
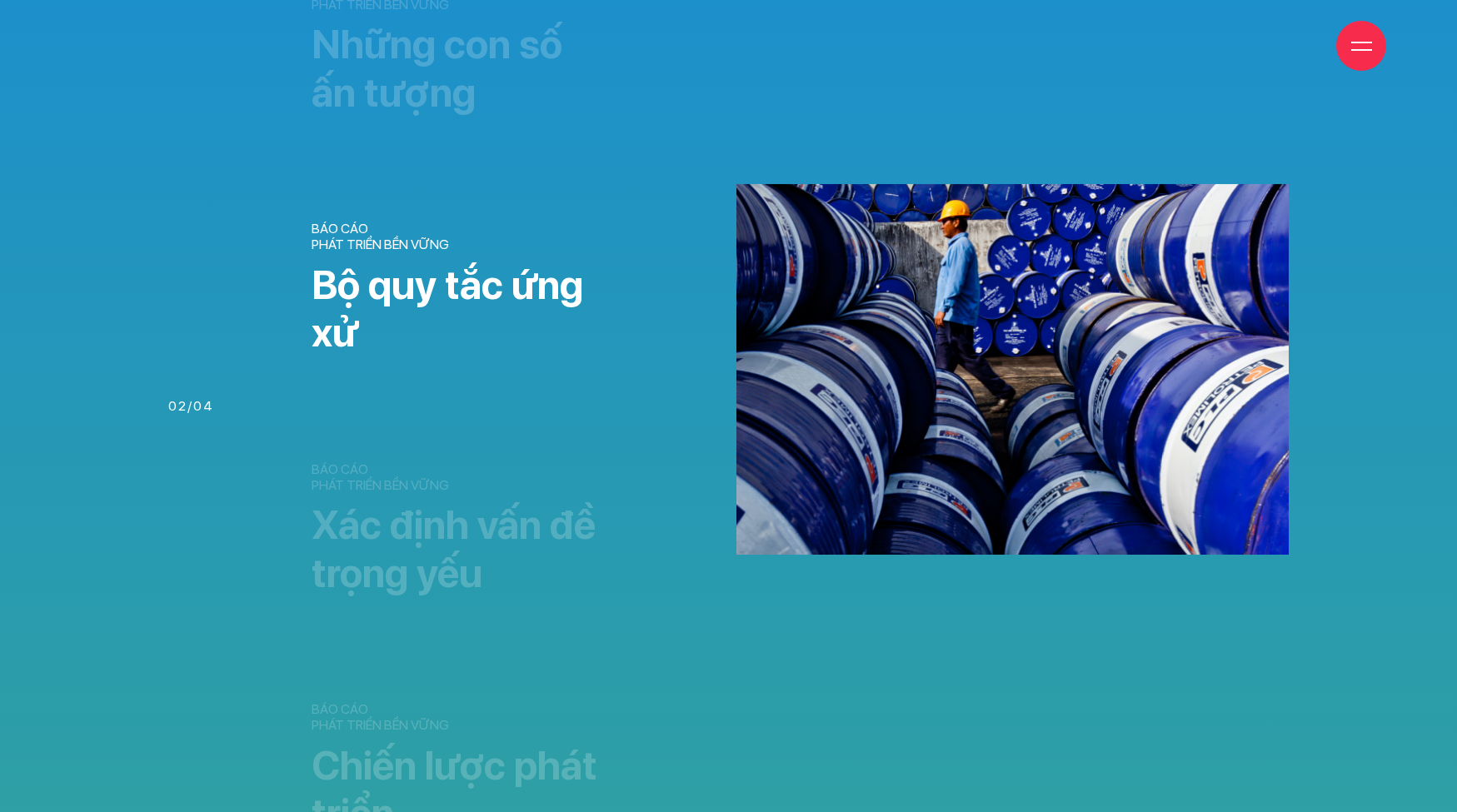
click at [449, 287] on h3 "Bộ quy tắc ứng xử" at bounding box center [459, 309] width 295 height 96
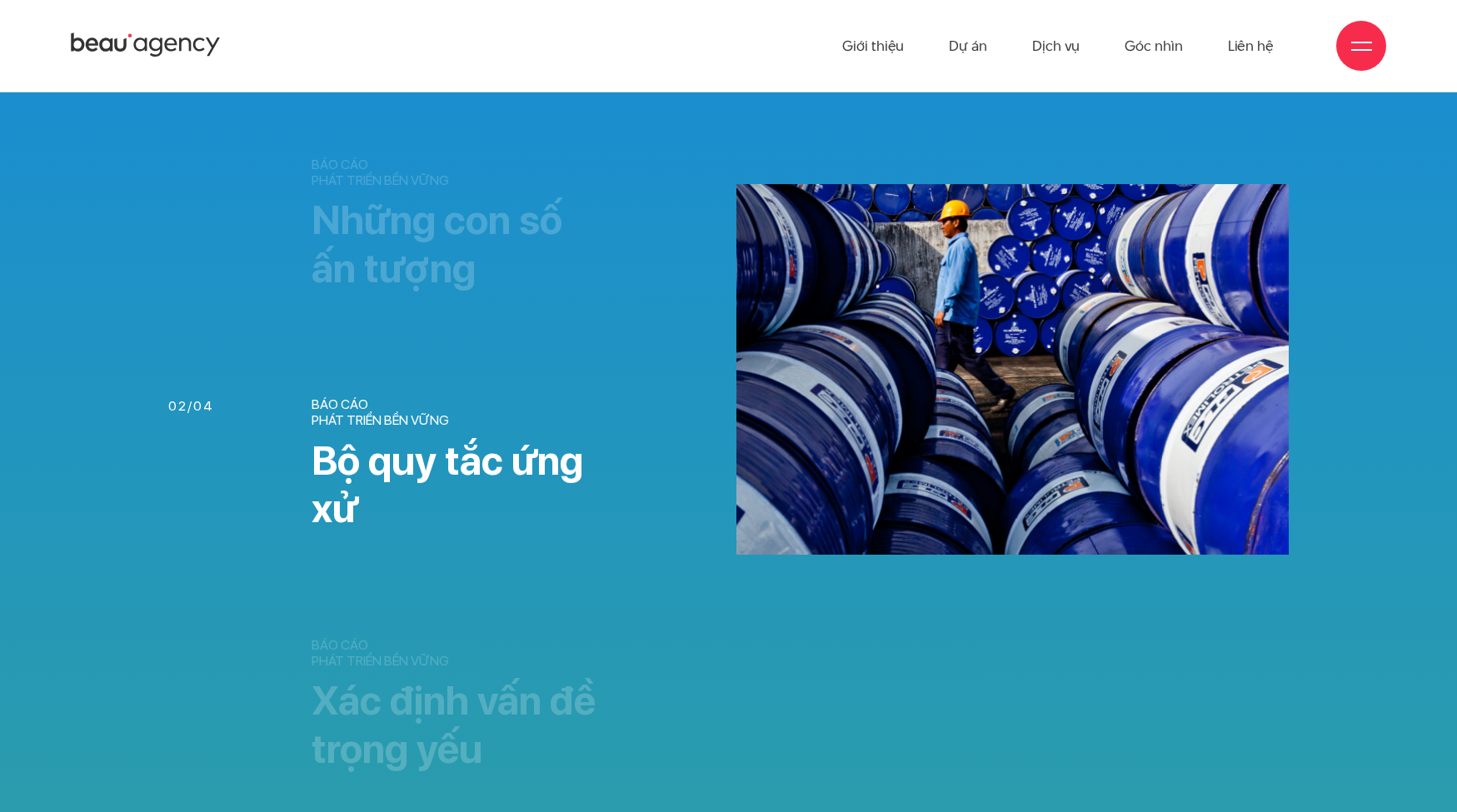
drag, startPoint x: 428, startPoint y: 559, endPoint x: 429, endPoint y: 642, distance: 83.0
click at [426, 570] on ul "báo cáo phát triển bền vững Những con số ấn tượng báo cáo phát triển bền vững B…" at bounding box center [450, 585] width 313 height 857
click at [427, 722] on h3 "Xác định vấn đề trọng yếu" at bounding box center [459, 725] width 295 height 96
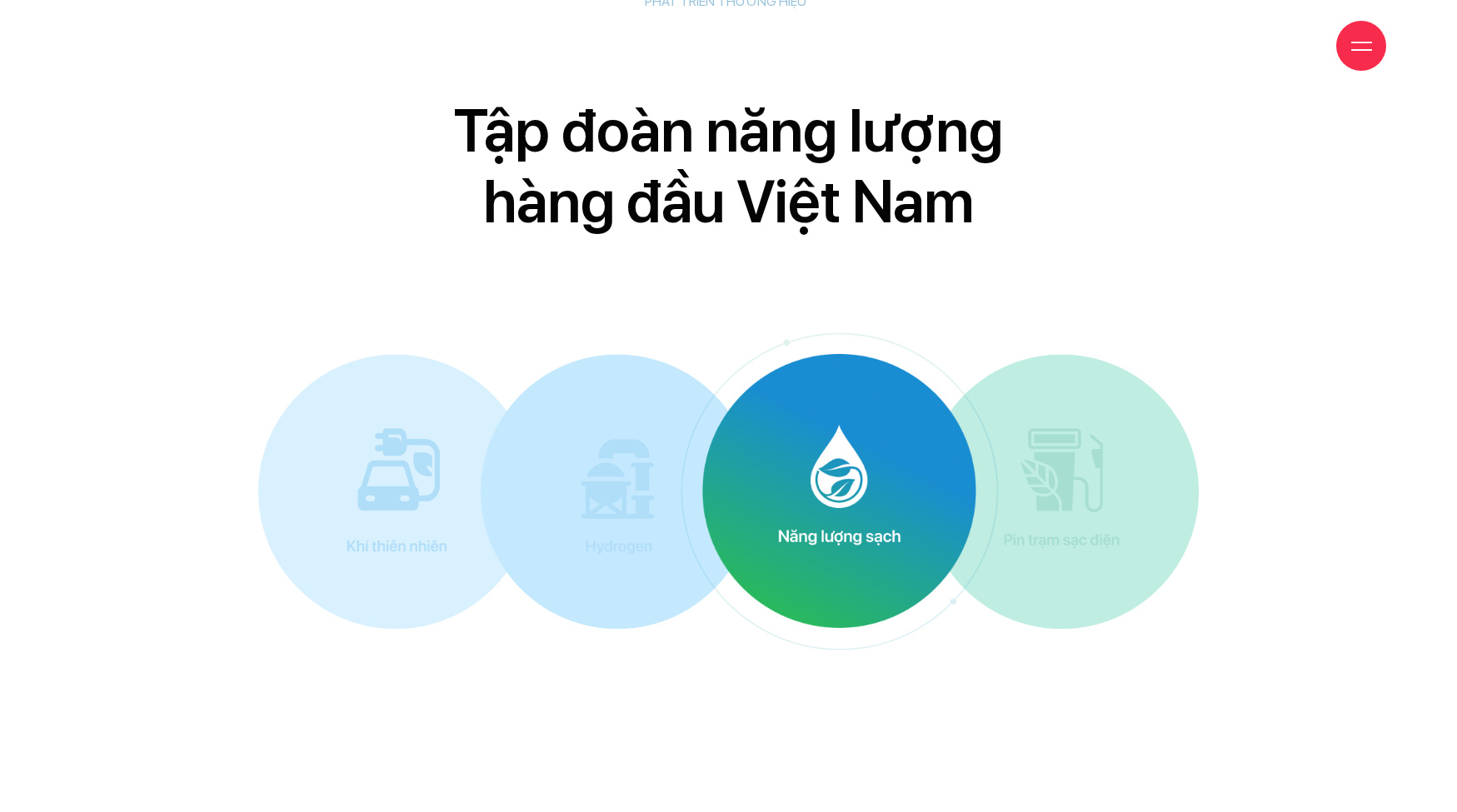
scroll to position [9046, 0]
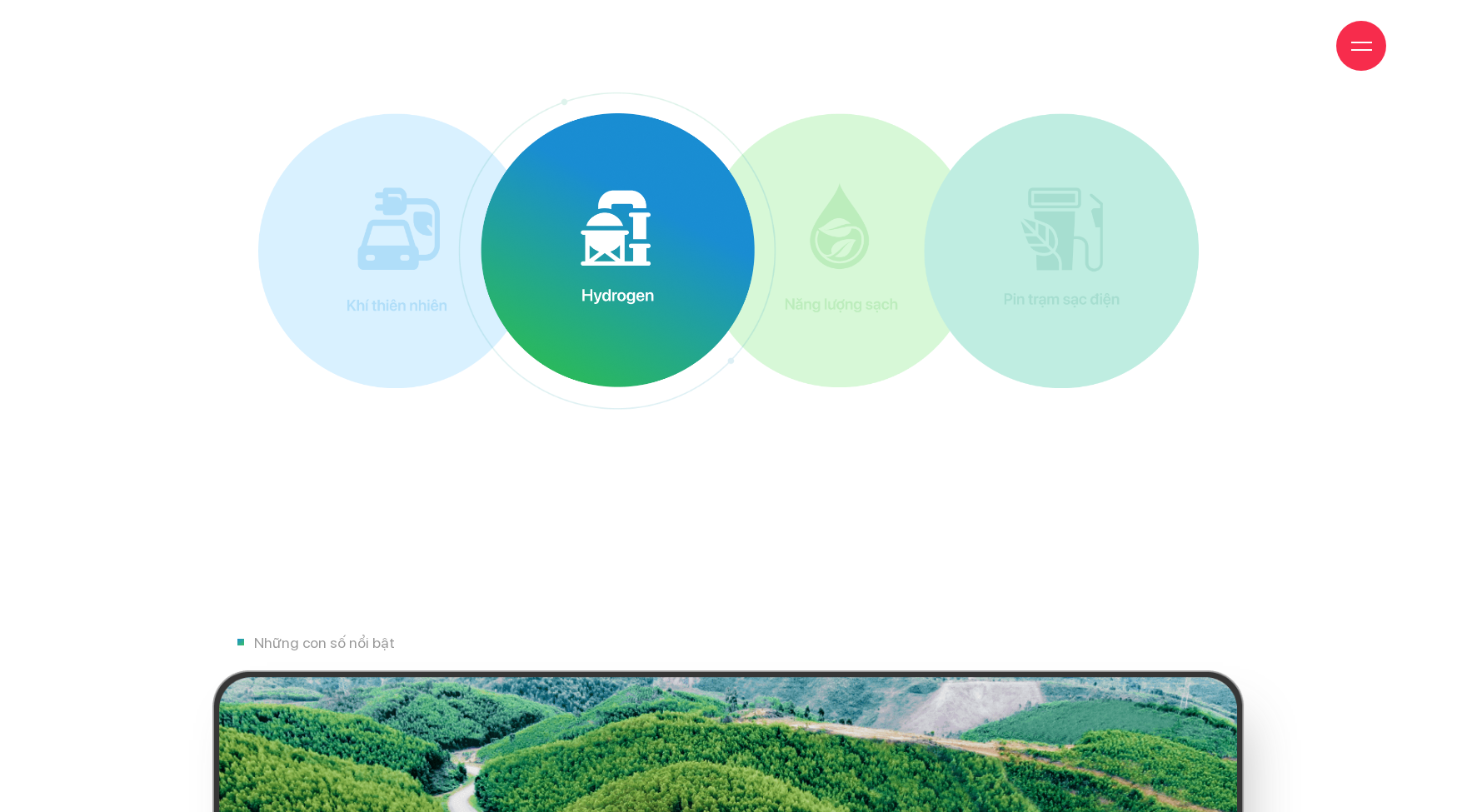
click at [594, 257] on img at bounding box center [618, 250] width 274 height 274
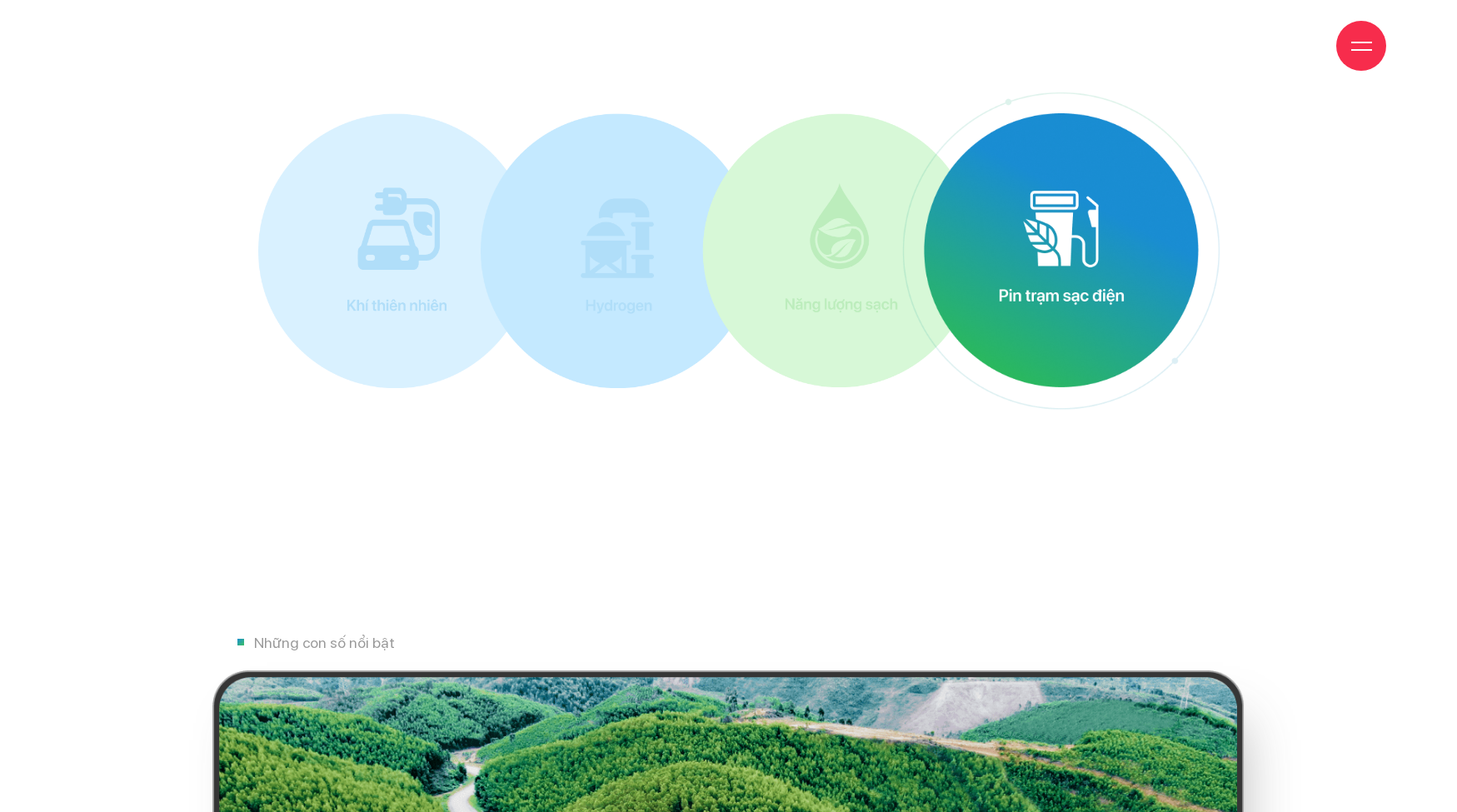
click at [1093, 284] on img at bounding box center [1061, 250] width 274 height 274
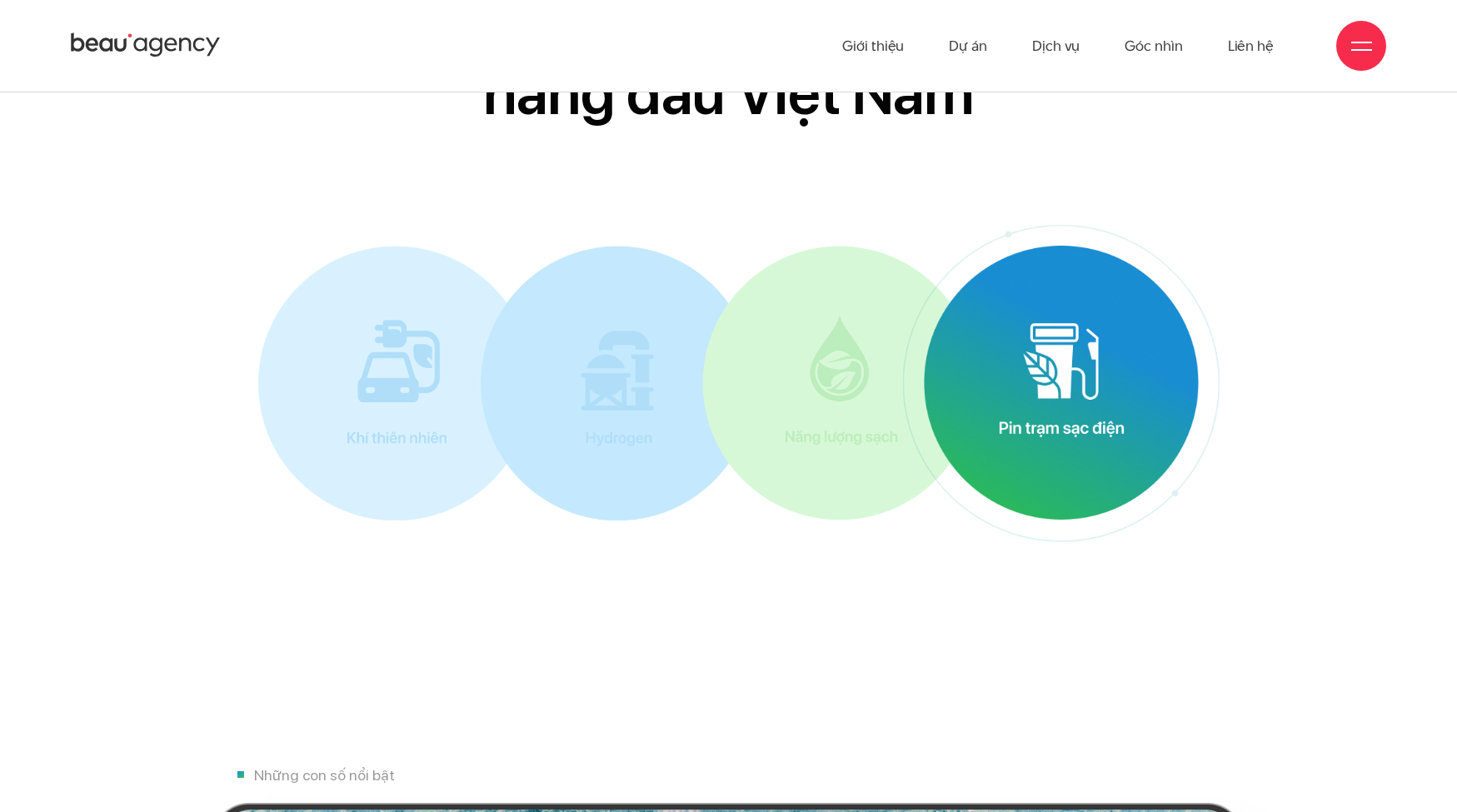
scroll to position [8713, 0]
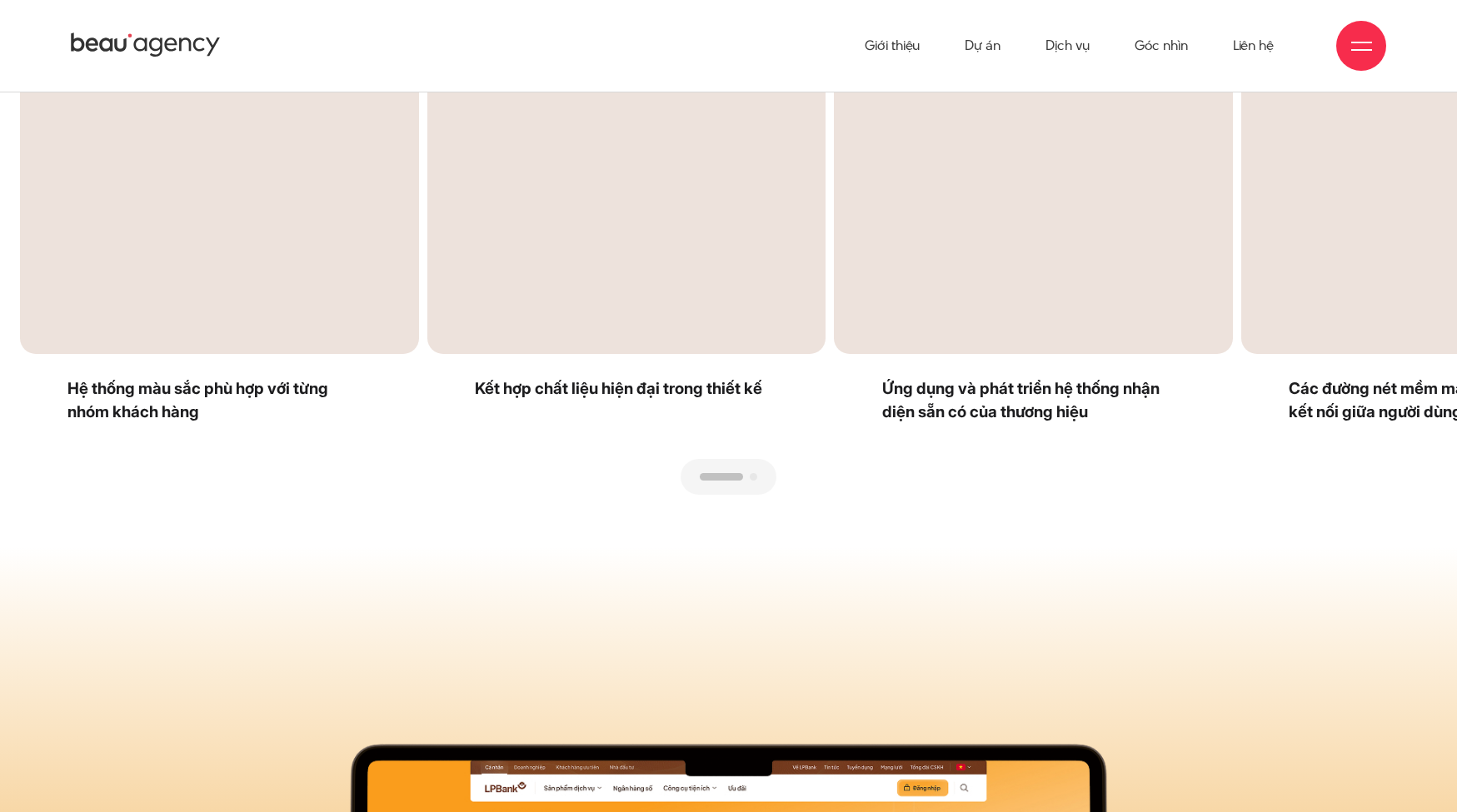
scroll to position [3749, 0]
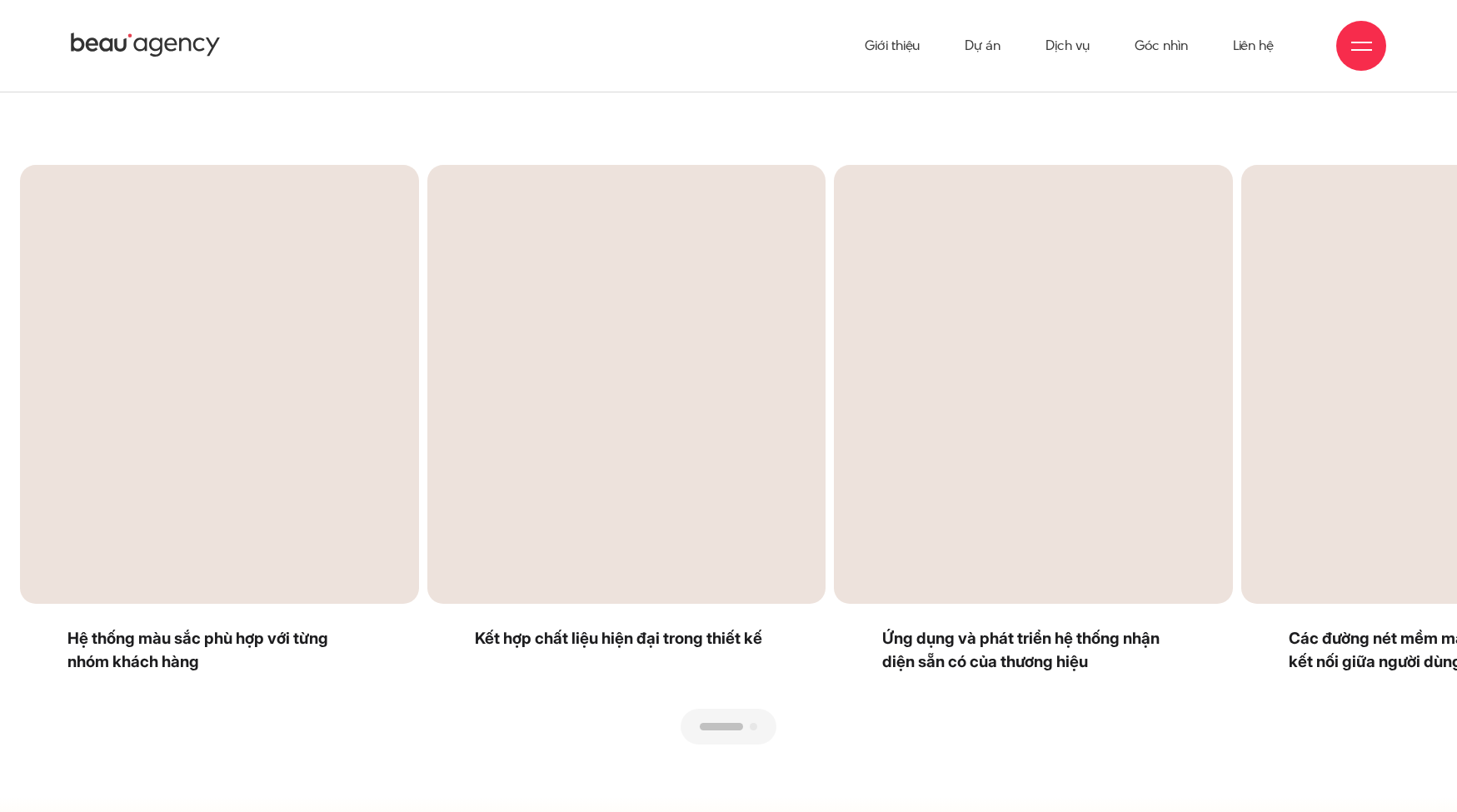
drag, startPoint x: 781, startPoint y: 498, endPoint x: 463, endPoint y: 532, distance: 319.8
click at [495, 745] on div at bounding box center [728, 745] width 1417 height 0
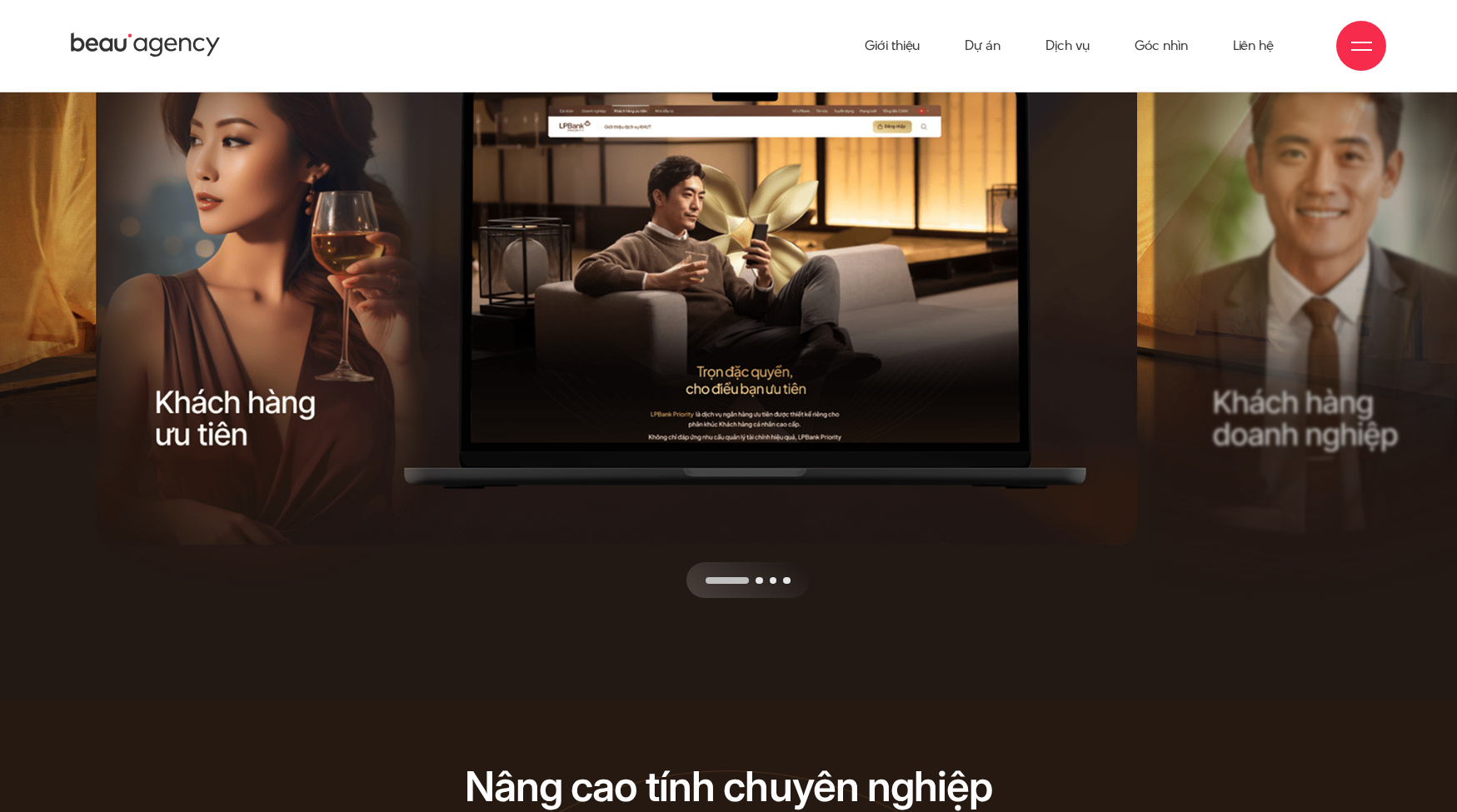
scroll to position [5415, 0]
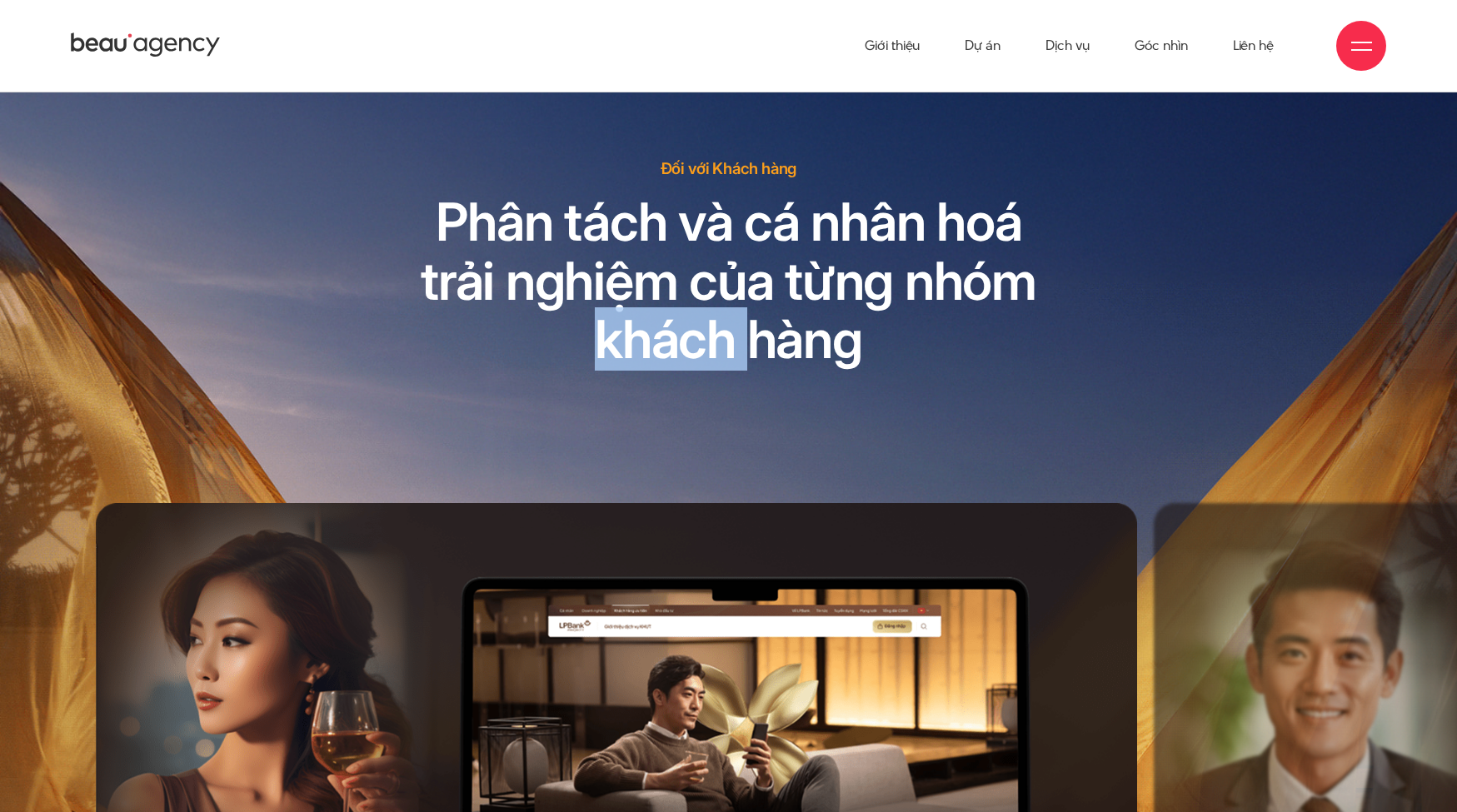
drag, startPoint x: 728, startPoint y: 341, endPoint x: 563, endPoint y: 348, distance: 165.1
click at [442, 331] on h2 "Phân tách và cá nhân hoá trải nghiệm của từng nhóm khách hàng" at bounding box center [728, 280] width 624 height 176
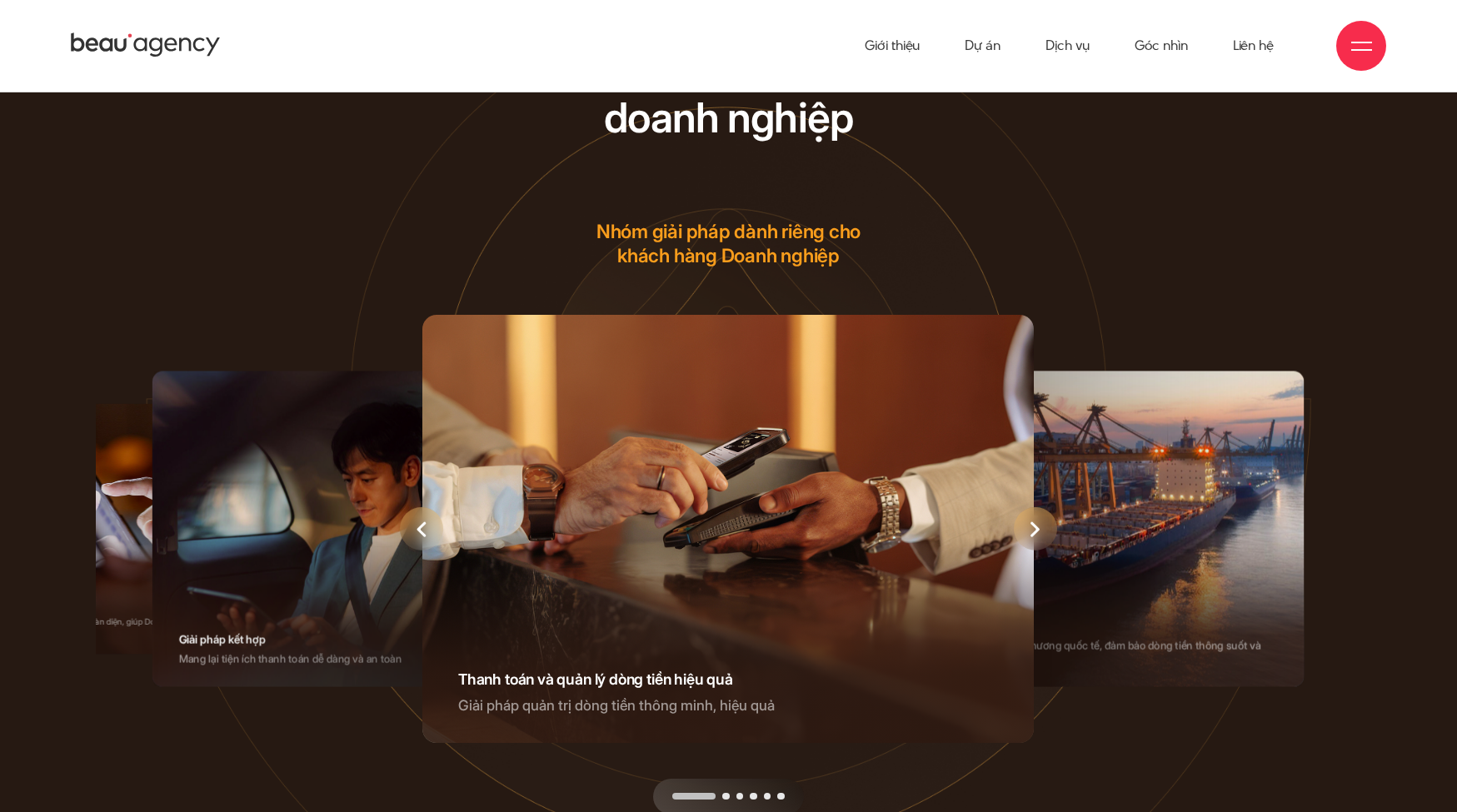
scroll to position [6831, 0]
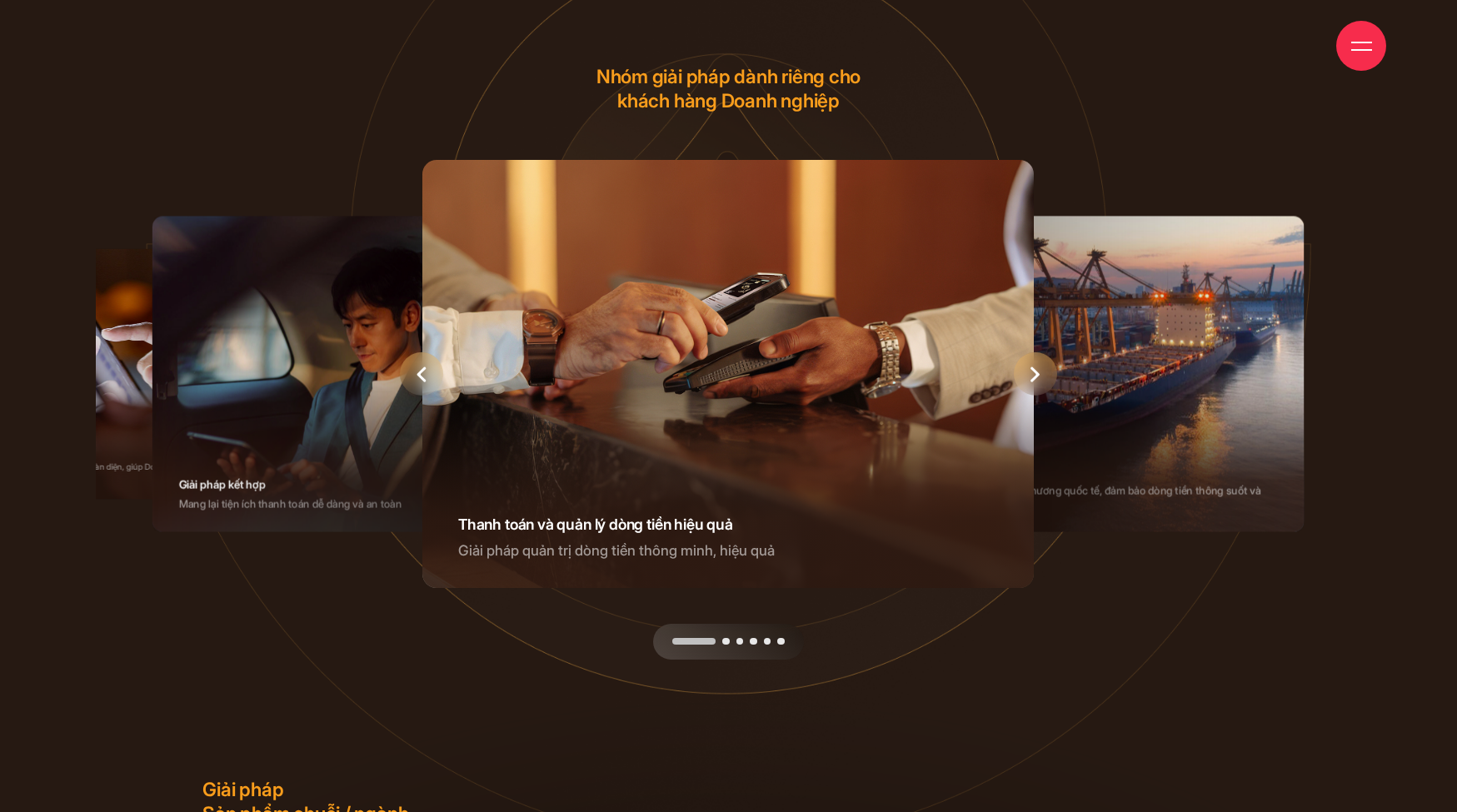
click at [1041, 393] on div "Next slide" at bounding box center [1036, 373] width 44 height 44
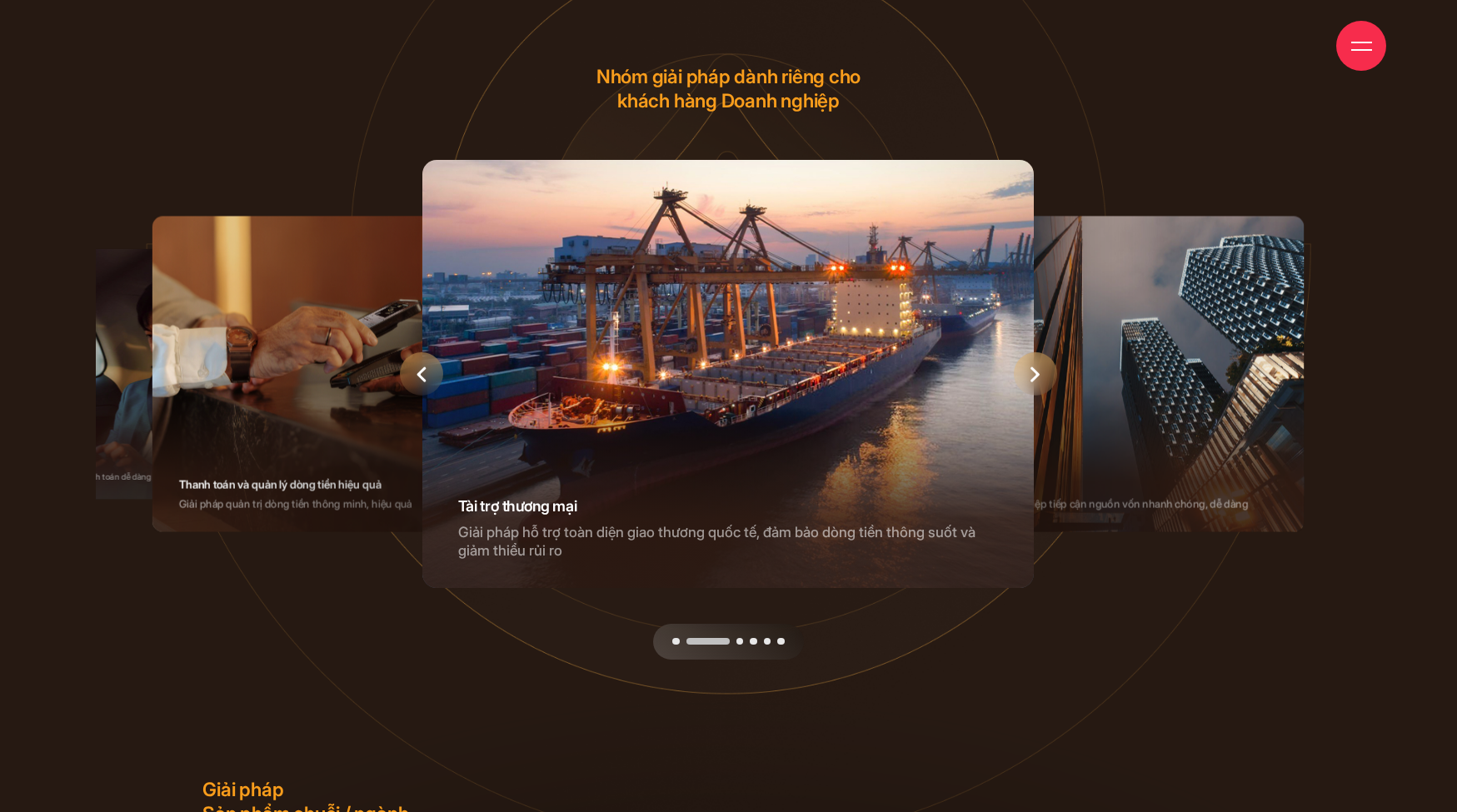
click at [1041, 393] on div "Next slide" at bounding box center [1036, 373] width 44 height 44
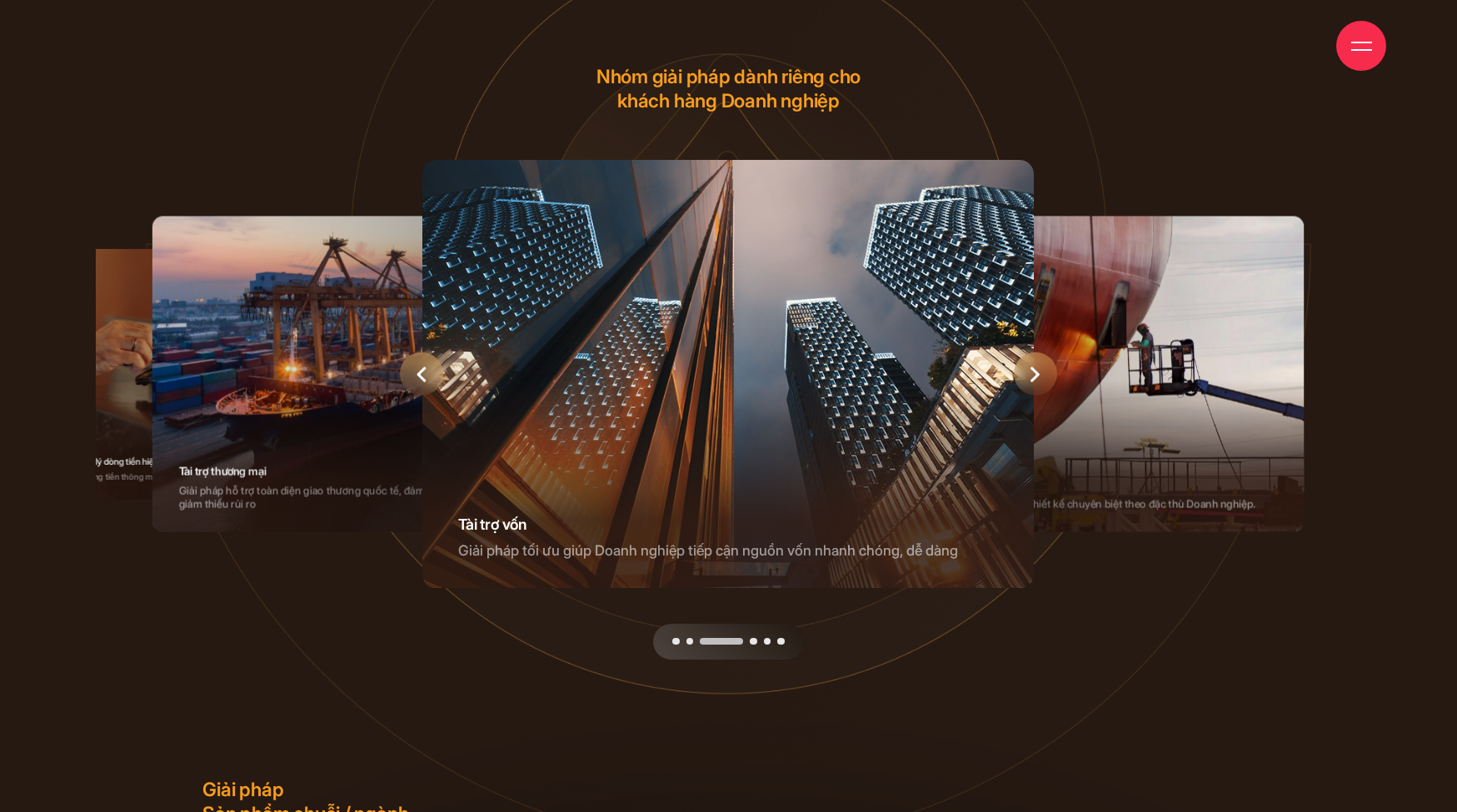
click at [1041, 393] on div "Next slide" at bounding box center [1036, 373] width 44 height 44
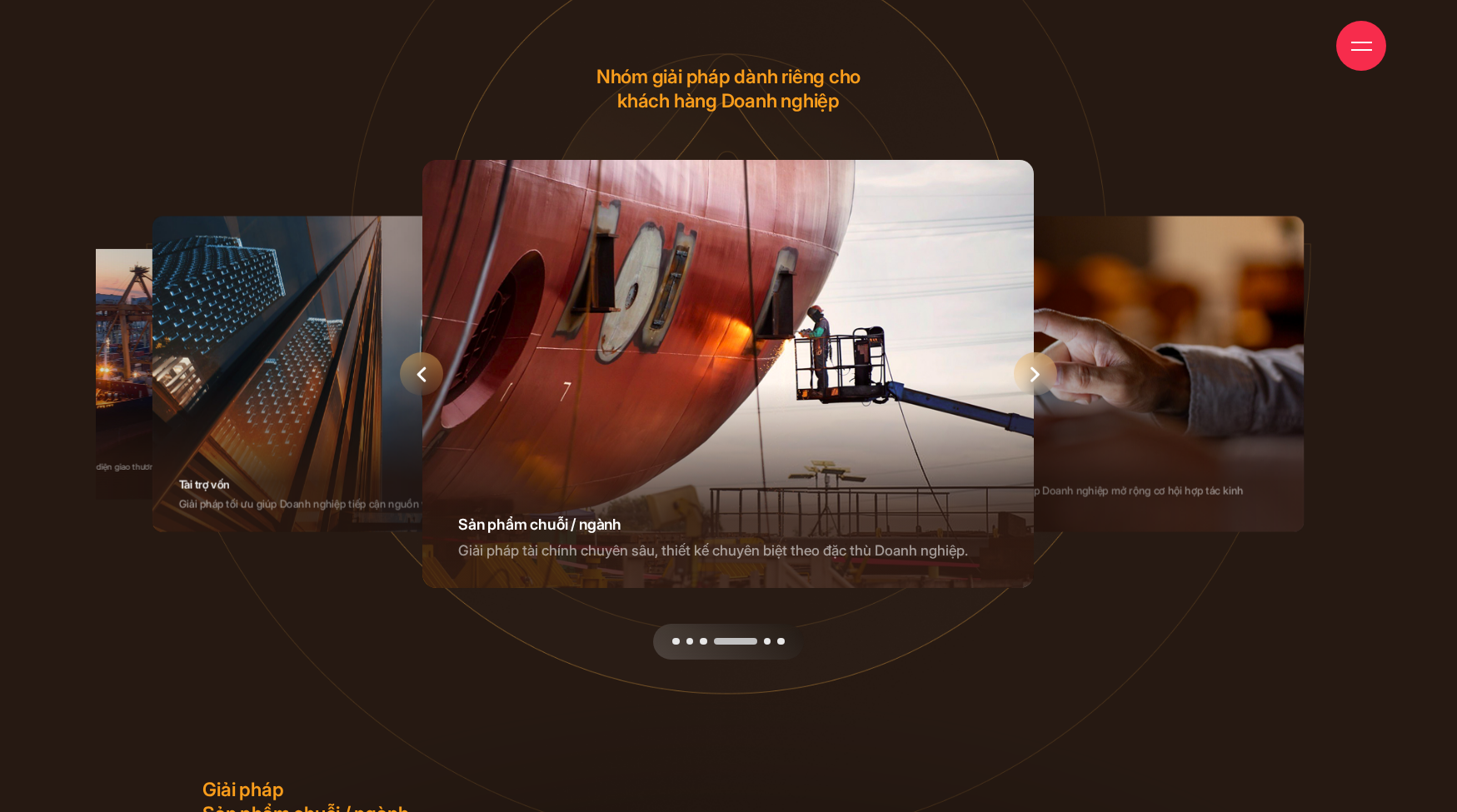
click at [1041, 393] on div "Next slide" at bounding box center [1036, 373] width 44 height 44
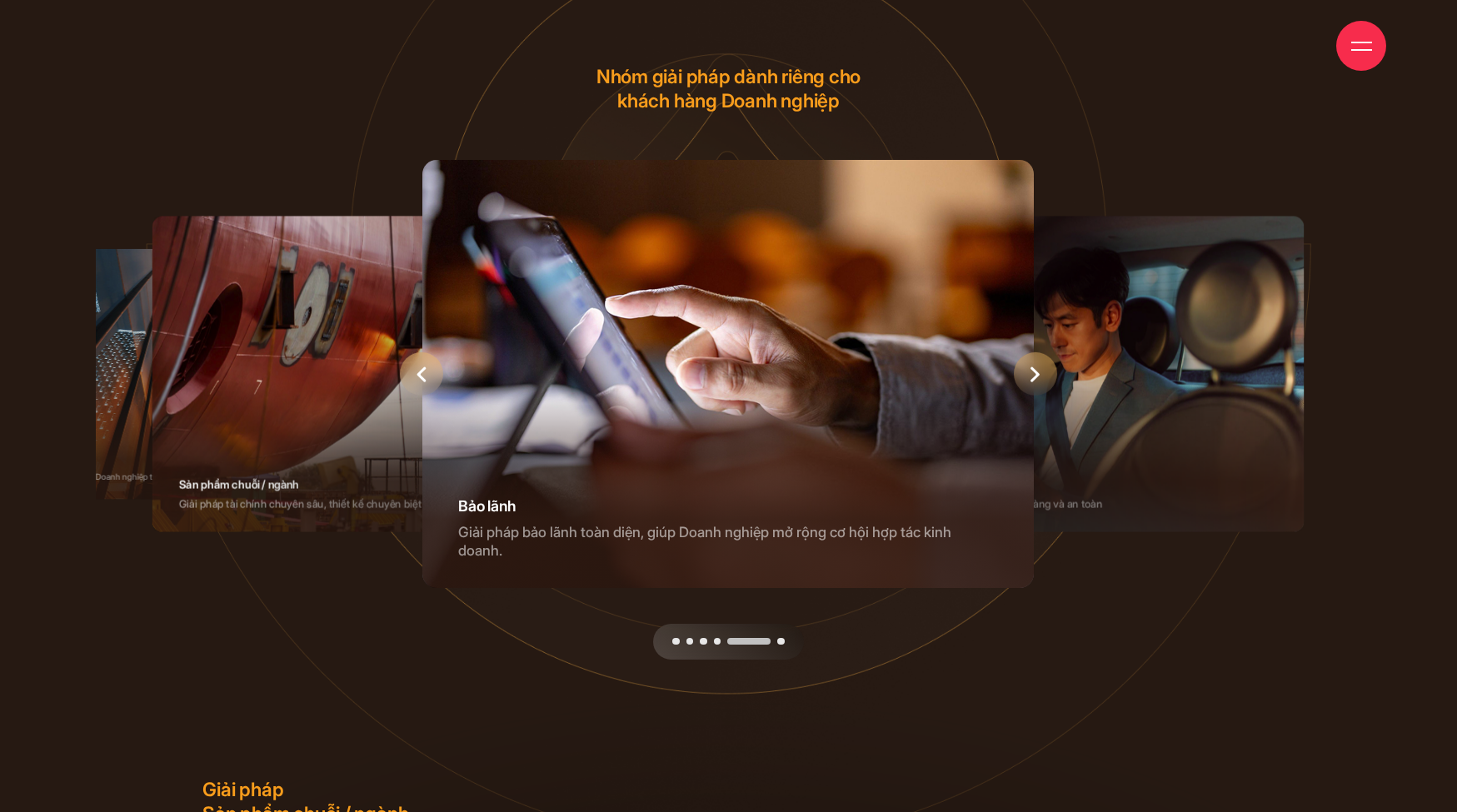
click at [1041, 393] on div "Next slide" at bounding box center [1036, 373] width 44 height 44
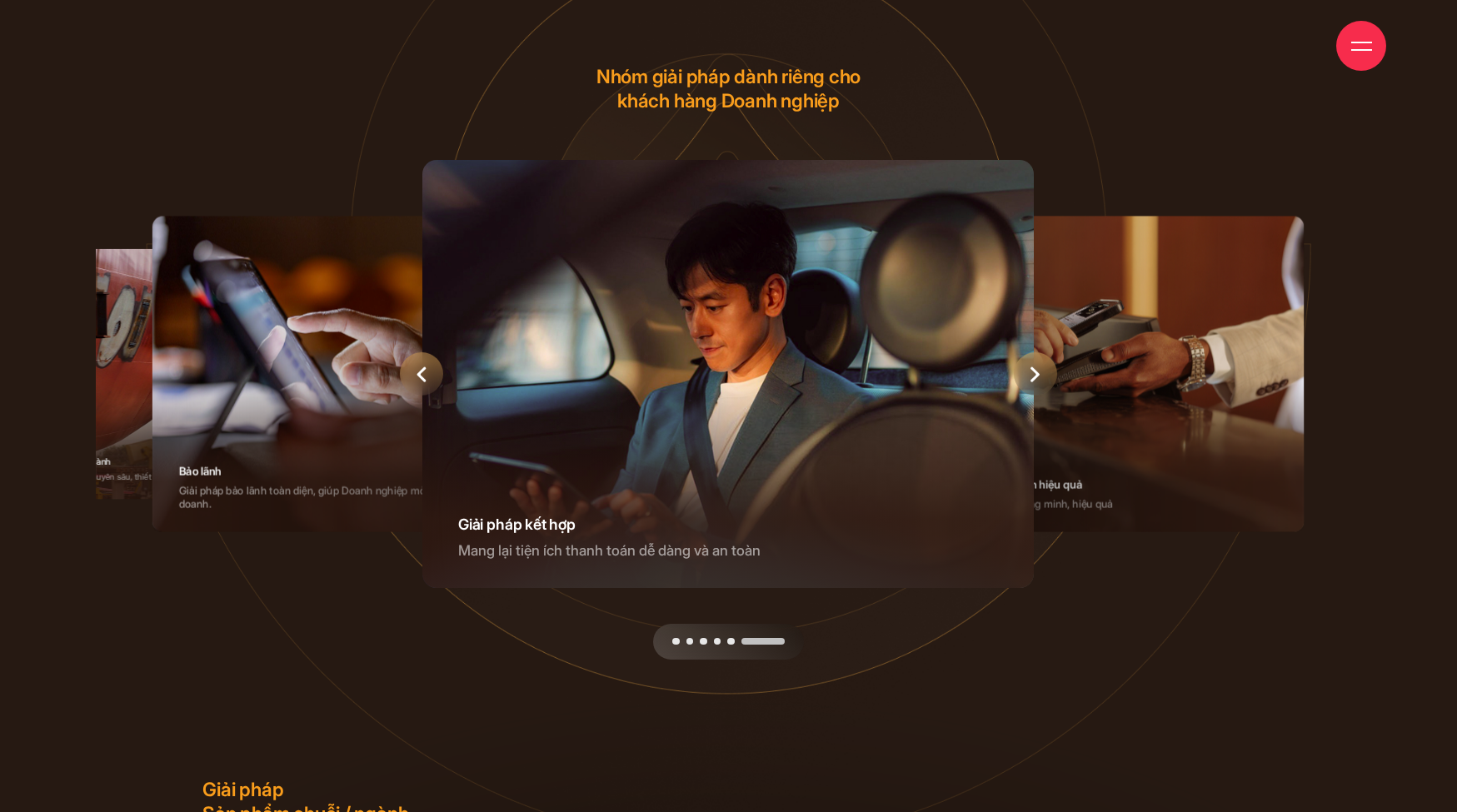
click at [1041, 393] on div "Next slide" at bounding box center [1036, 373] width 44 height 44
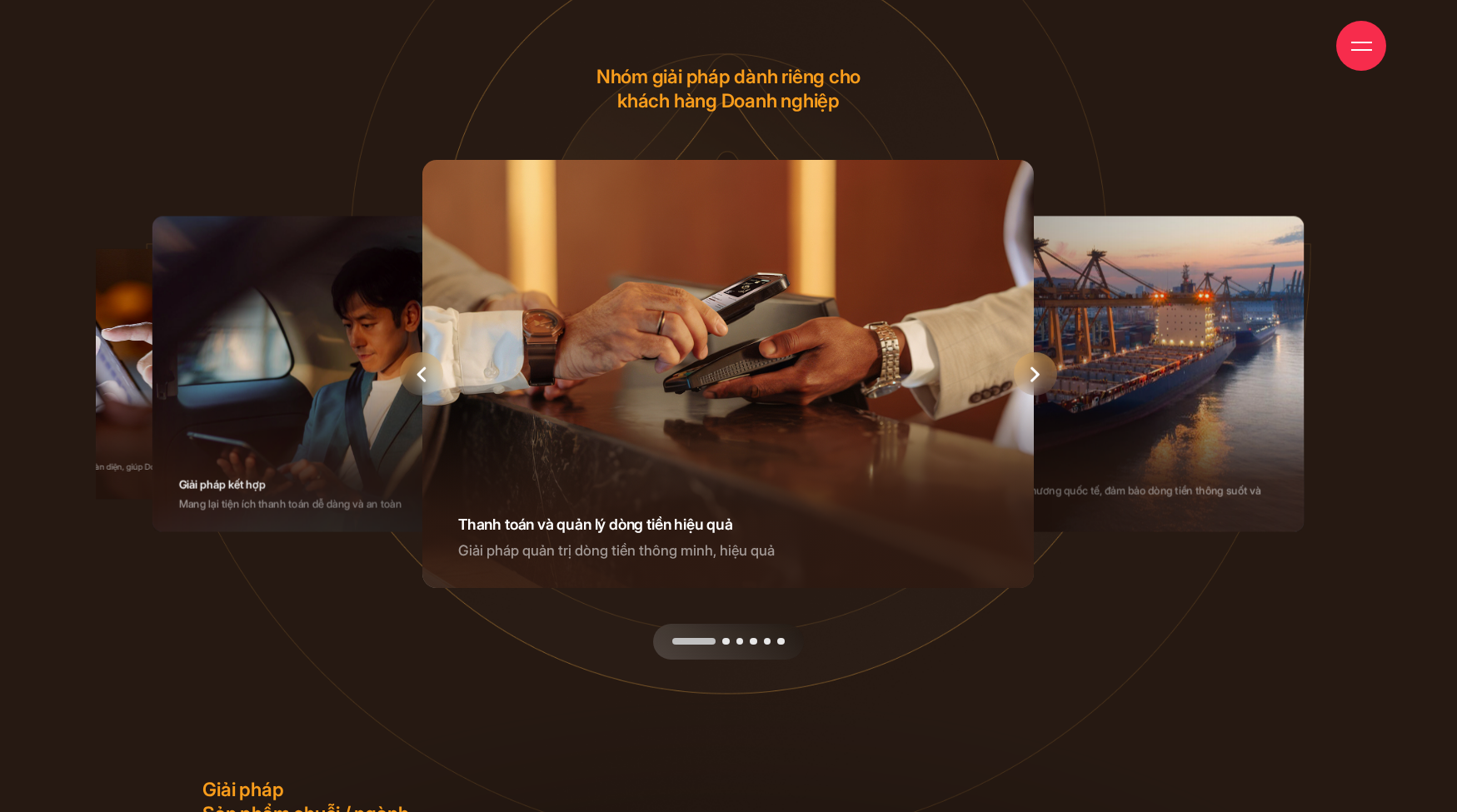
click at [1041, 393] on div "Next slide" at bounding box center [1036, 373] width 44 height 44
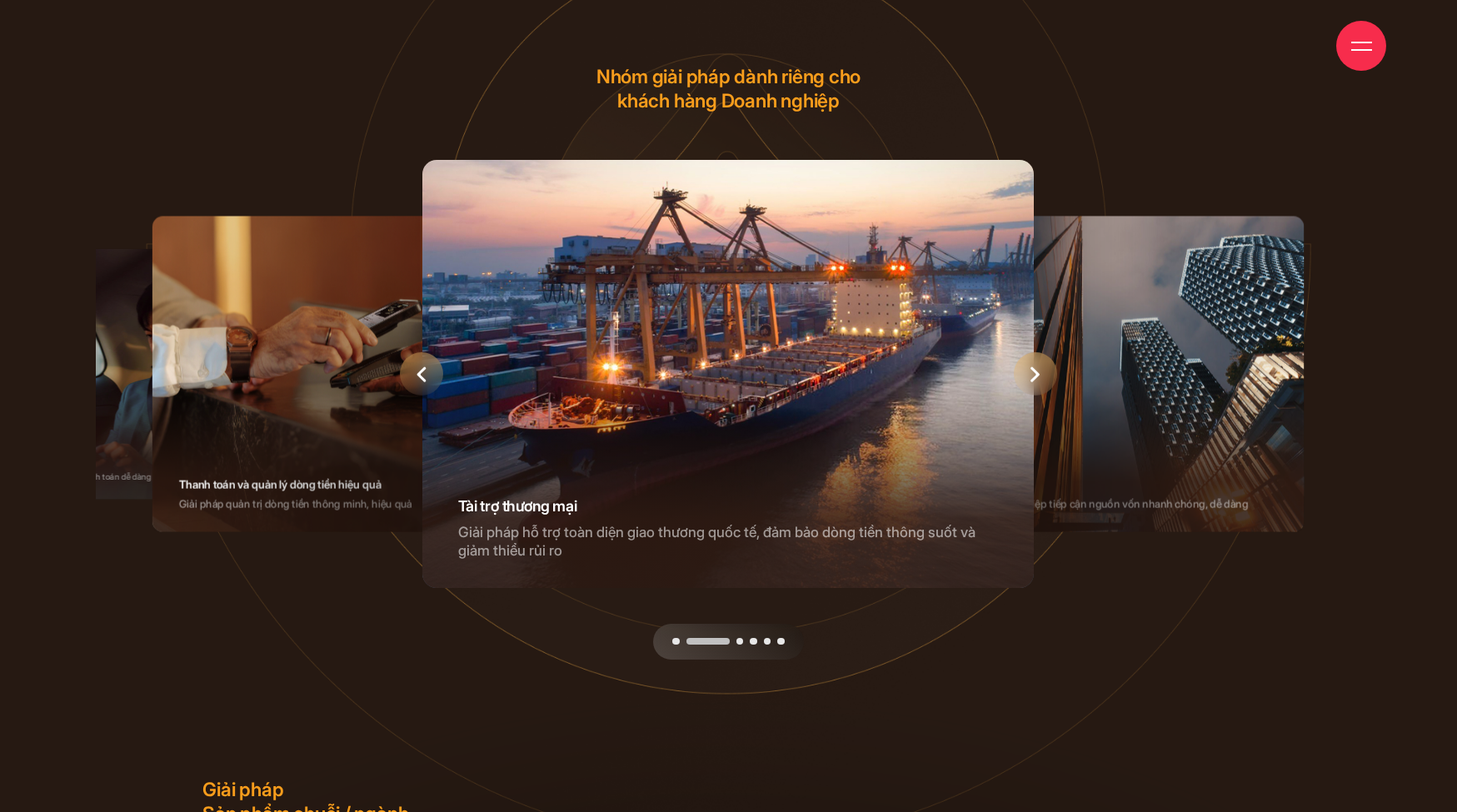
click at [1041, 393] on div "Next slide" at bounding box center [1036, 373] width 44 height 44
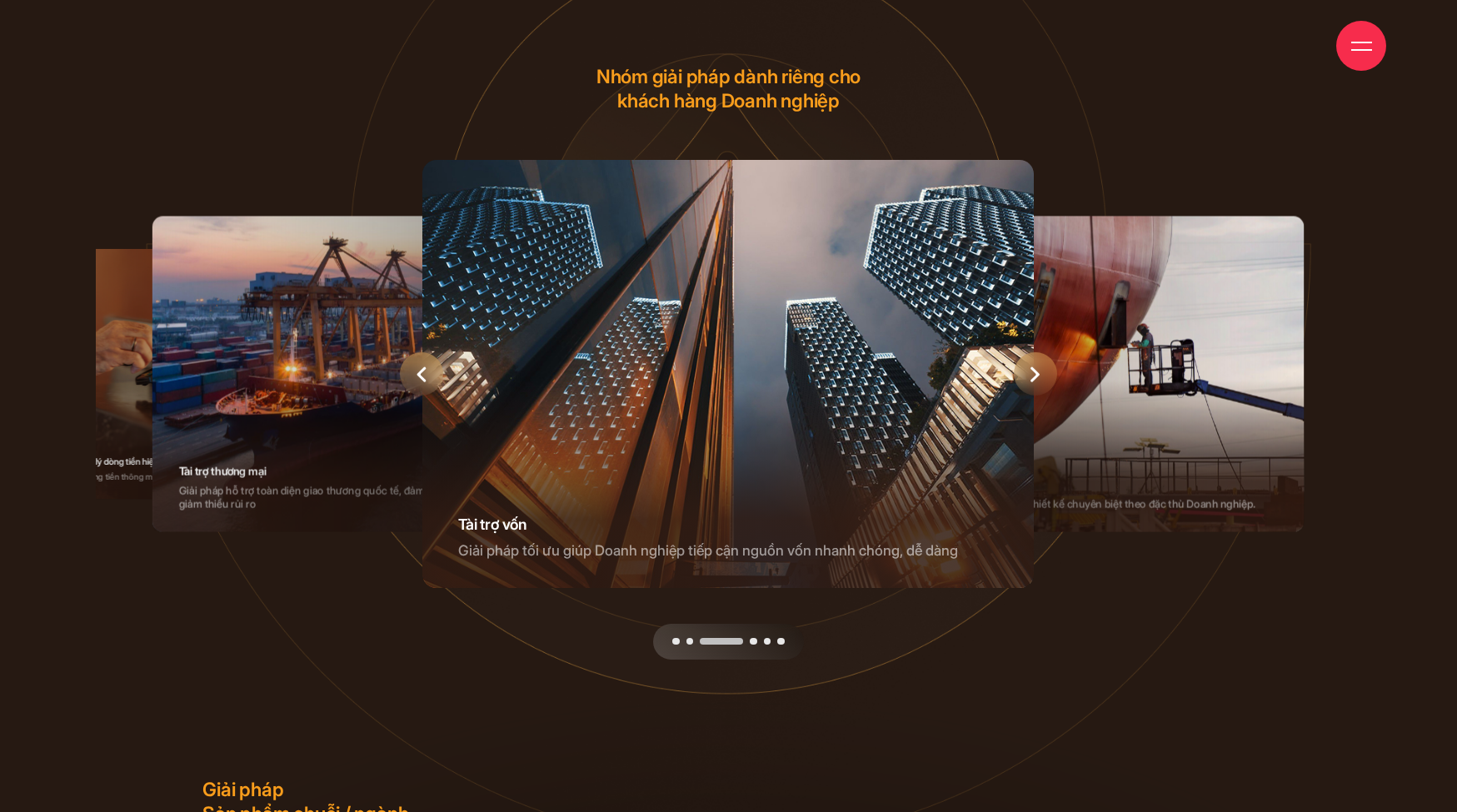
click at [1041, 393] on div "Next slide" at bounding box center [1036, 373] width 44 height 44
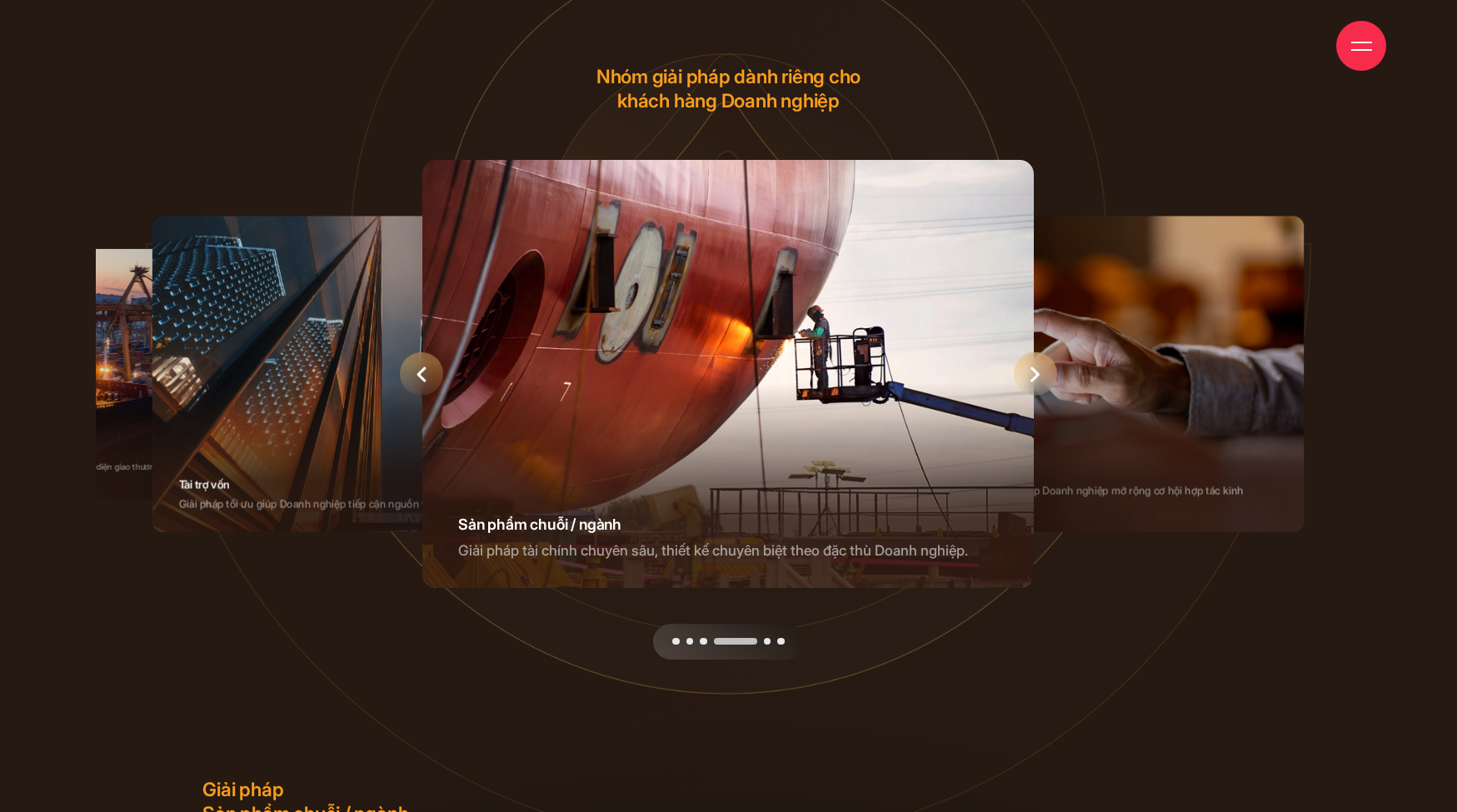
click at [755, 367] on div "4 / 6" at bounding box center [728, 374] width 612 height 428
click at [549, 380] on div "4 / 6" at bounding box center [728, 374] width 612 height 428
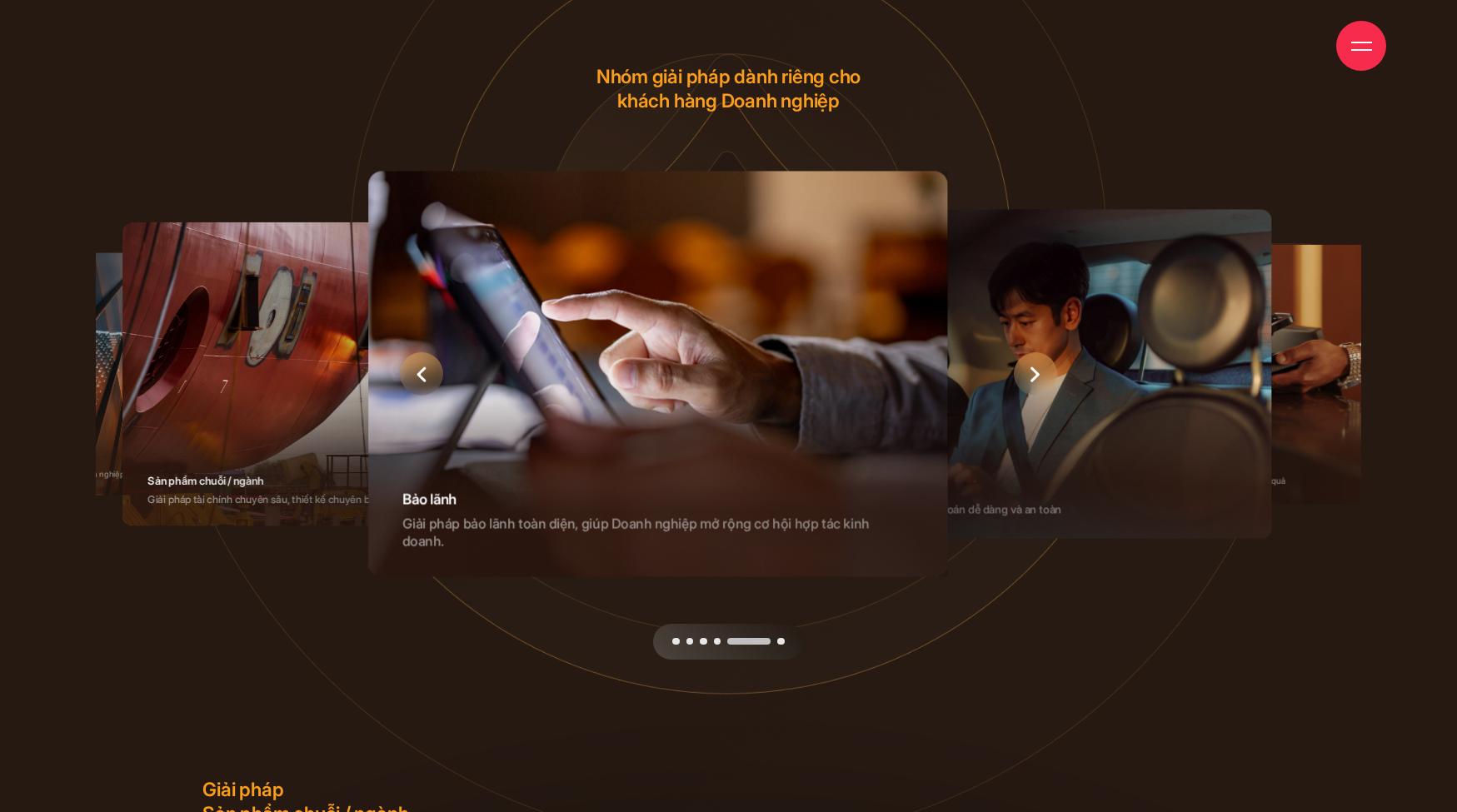
click at [590, 381] on div "5 / 6" at bounding box center [658, 374] width 579 height 406
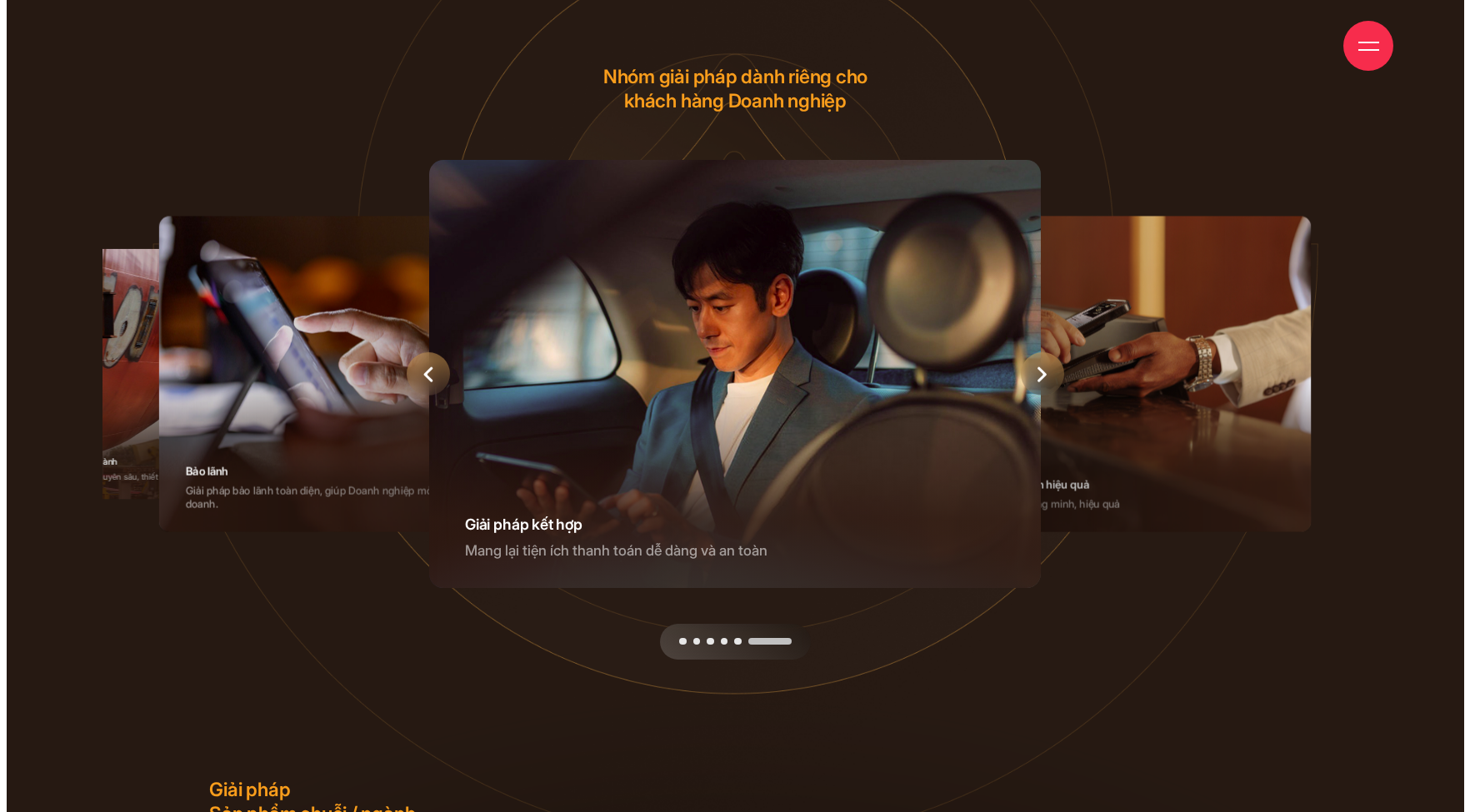
scroll to position [0, 0]
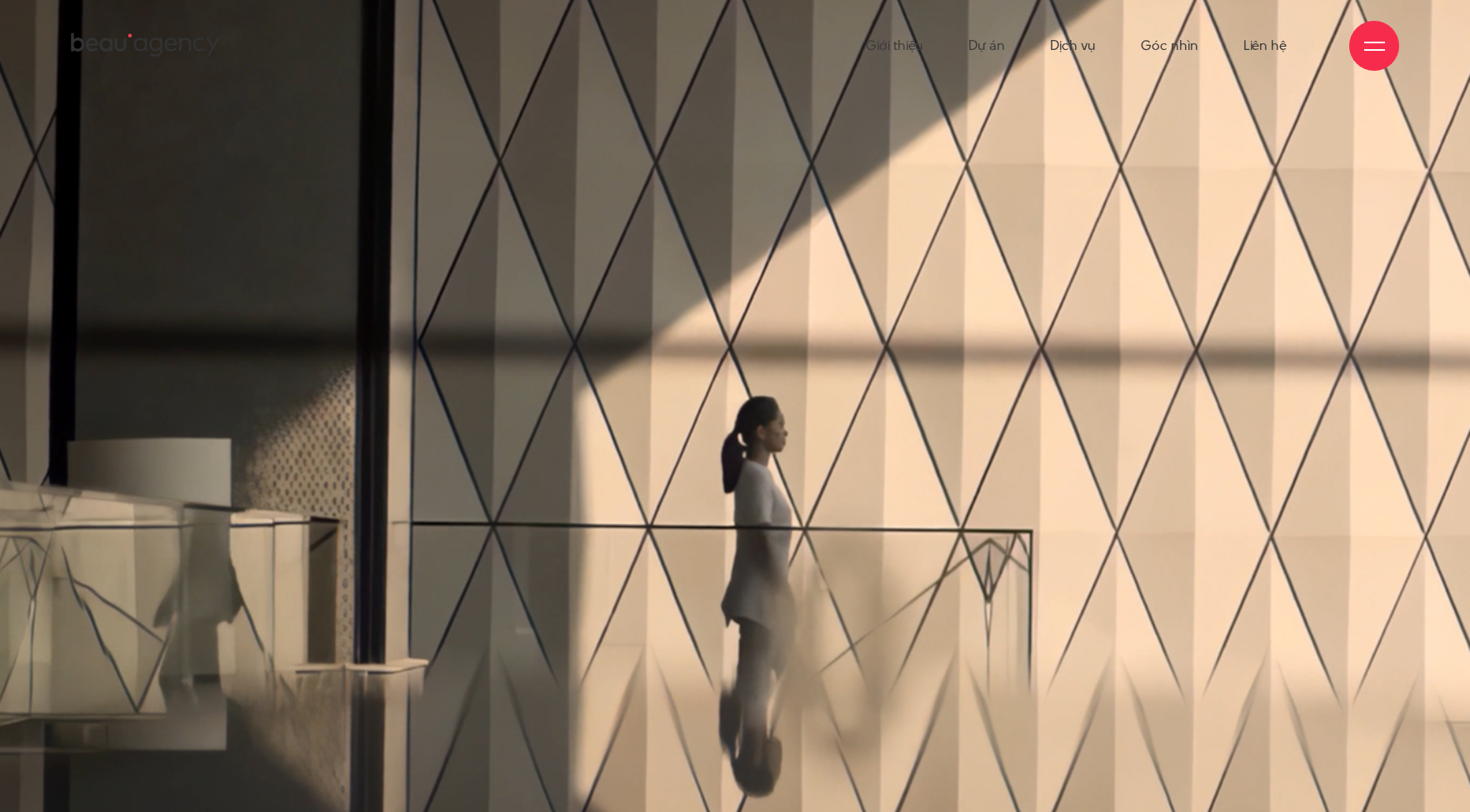
drag, startPoint x: 744, startPoint y: 392, endPoint x: 599, endPoint y: 387, distance: 145.1
click at [603, 387] on div at bounding box center [734, 429] width 1909 height 1171
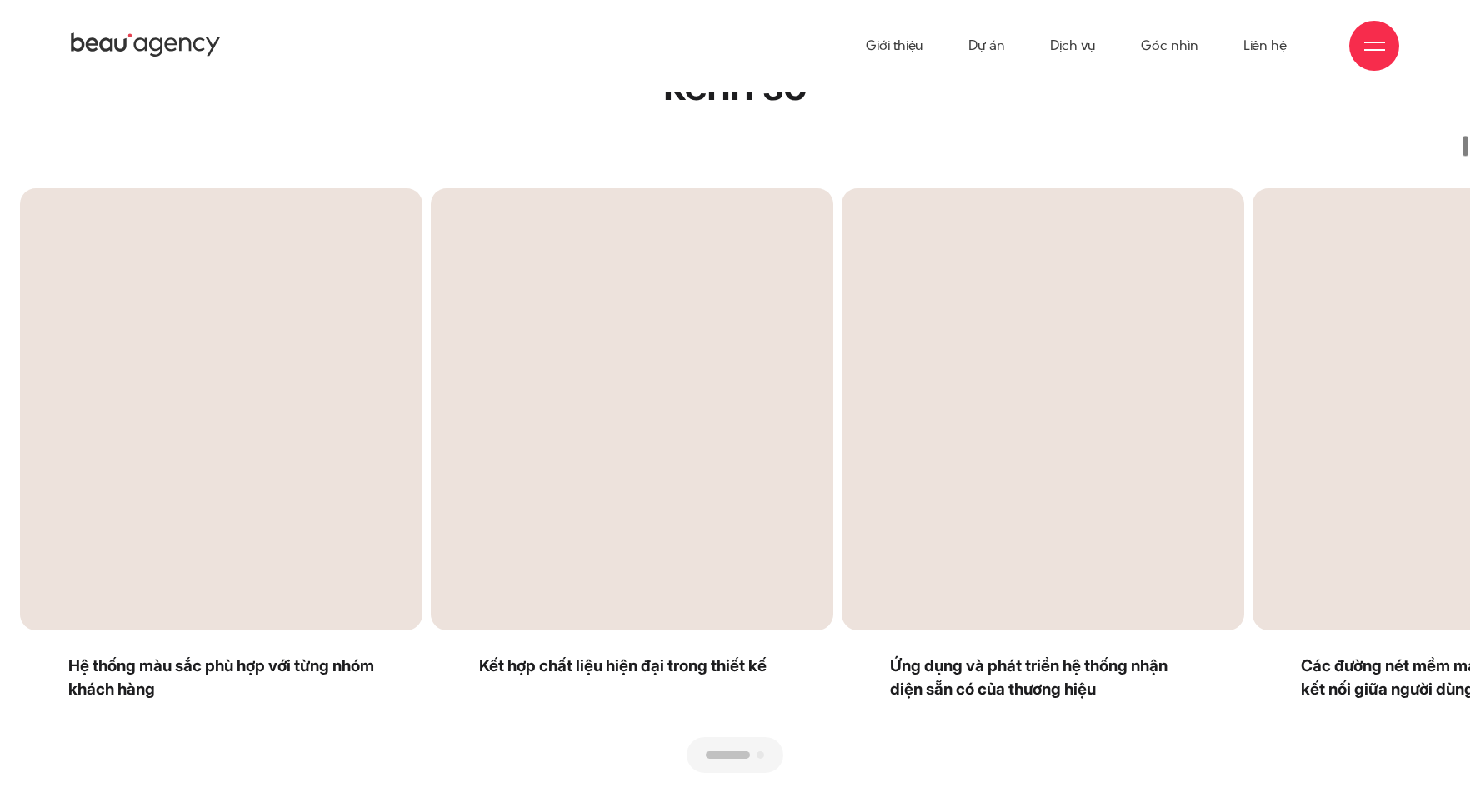
drag, startPoint x: 856, startPoint y: 433, endPoint x: 641, endPoint y: 428, distance: 215.1
click at [654, 773] on div at bounding box center [734, 773] width 1430 height 0
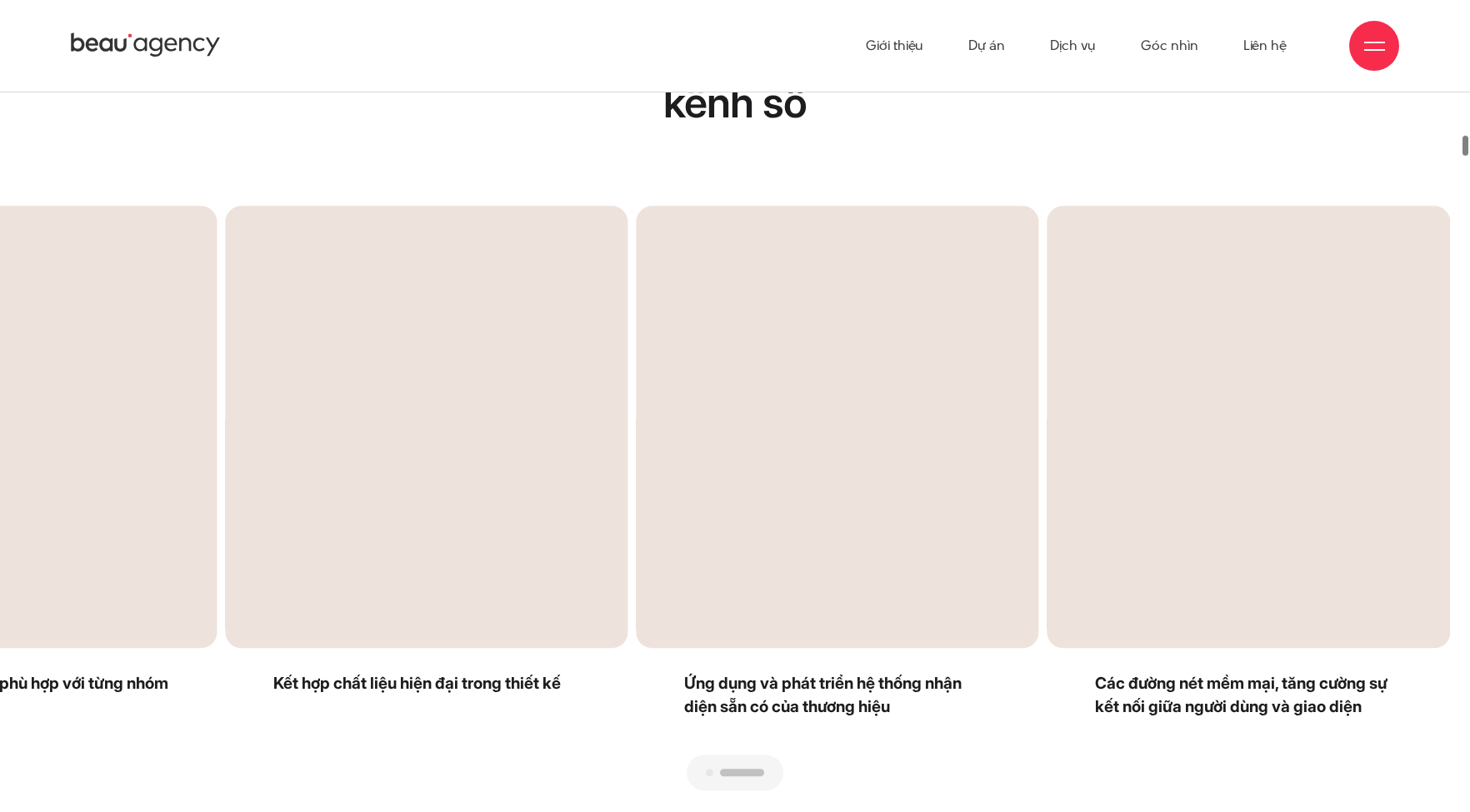
click at [1017, 433] on div "Next slide" at bounding box center [1092, 499] width 715 height 585
click at [1017, 433] on div "Next slide" at bounding box center [1092, 500] width 715 height 585
click at [557, 427] on div "Previous slide" at bounding box center [377, 500] width 715 height 585
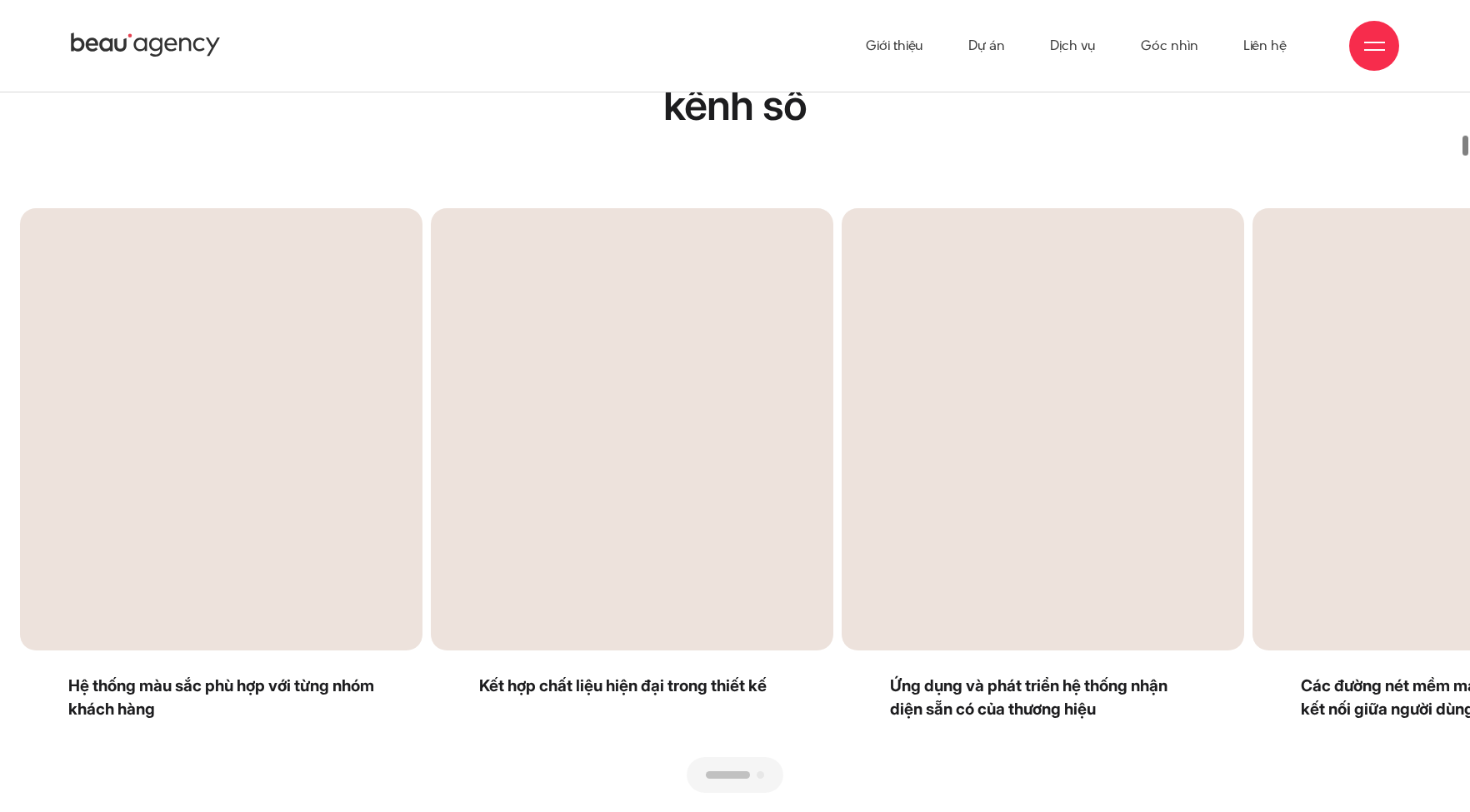
click at [441, 428] on div "Previous slide" at bounding box center [377, 500] width 715 height 585
click at [75, 438] on div "Previous slide" at bounding box center [377, 500] width 715 height 585
click at [268, 412] on div "Previous slide" at bounding box center [377, 500] width 715 height 585
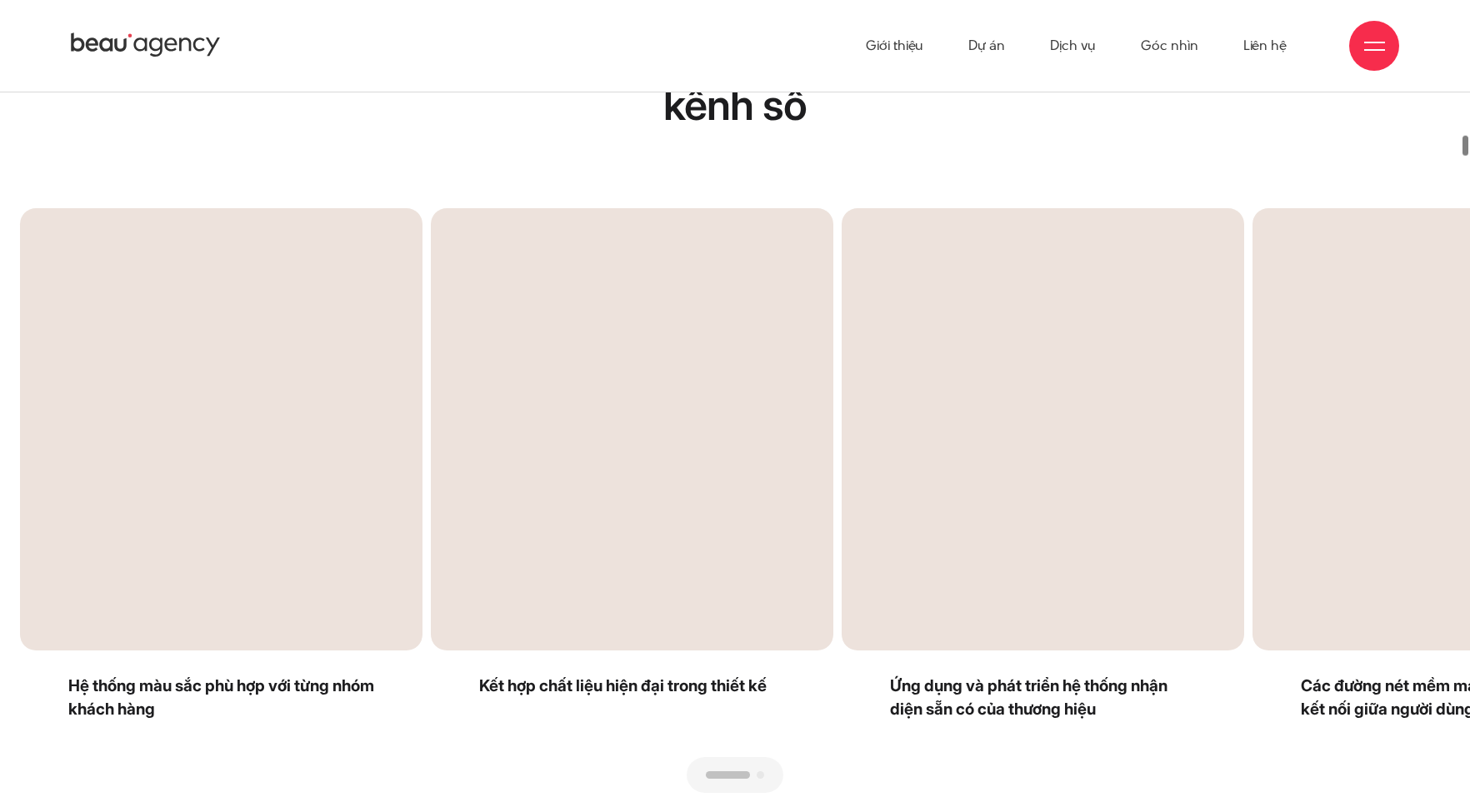
click at [268, 412] on div "Previous slide" at bounding box center [377, 500] width 715 height 585
click at [671, 443] on div "Previous slide" at bounding box center [377, 500] width 715 height 585
click at [953, 430] on div "Next slide" at bounding box center [1092, 500] width 715 height 585
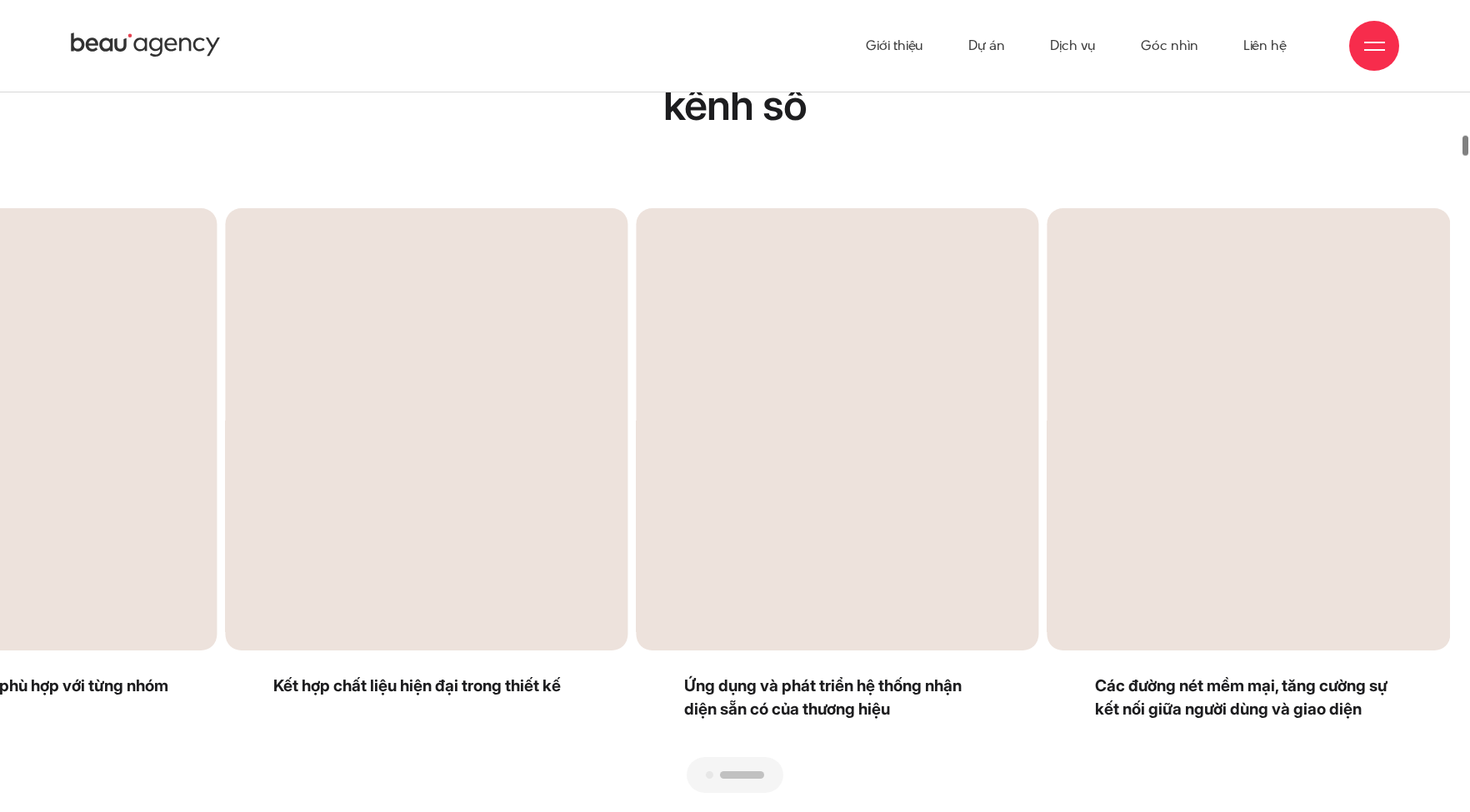
click at [1194, 427] on div "Next slide" at bounding box center [1092, 500] width 715 height 585
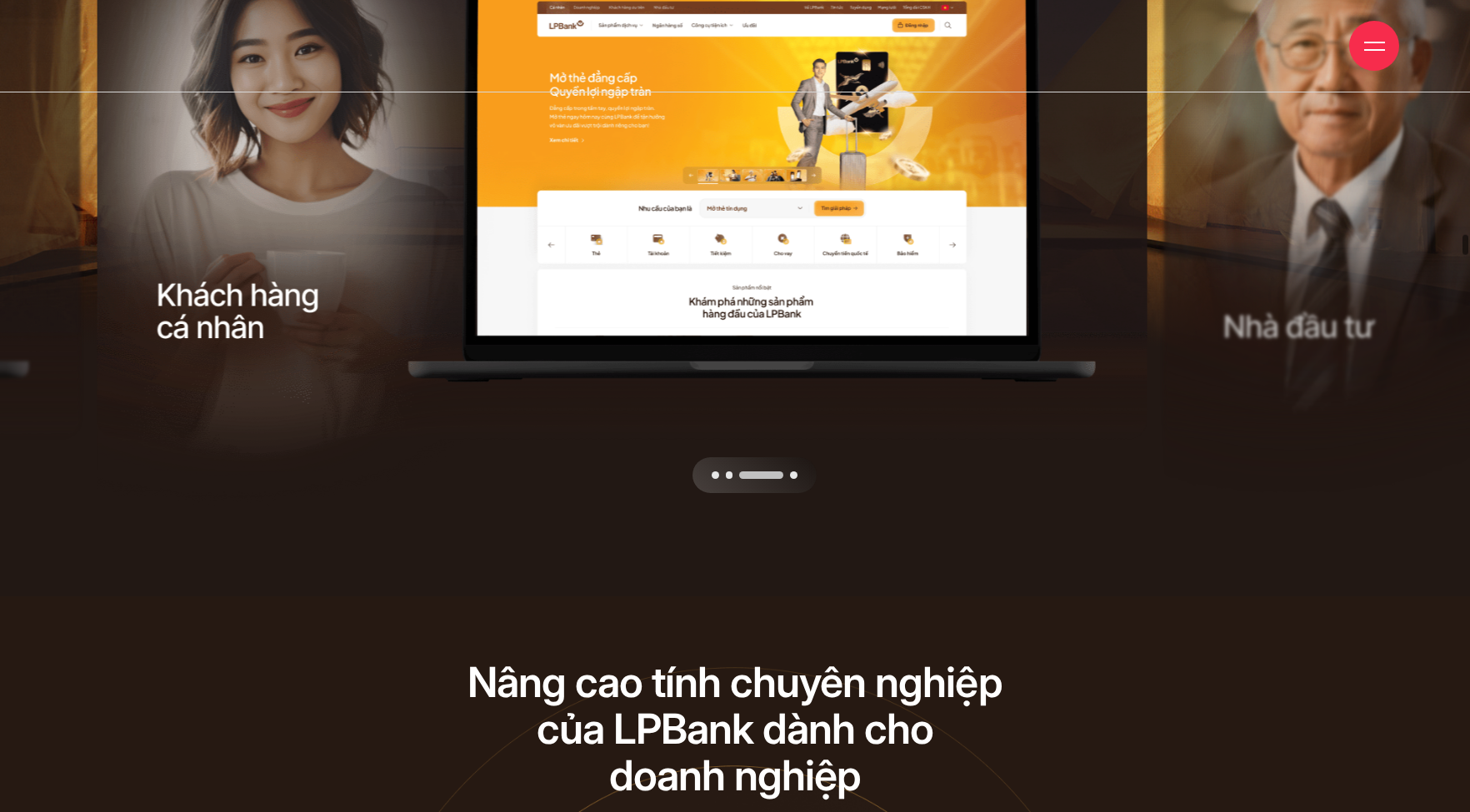
drag, startPoint x: 907, startPoint y: 208, endPoint x: 580, endPoint y: 228, distance: 327.6
click at [581, 493] on div at bounding box center [627, 493] width 1061 height 0
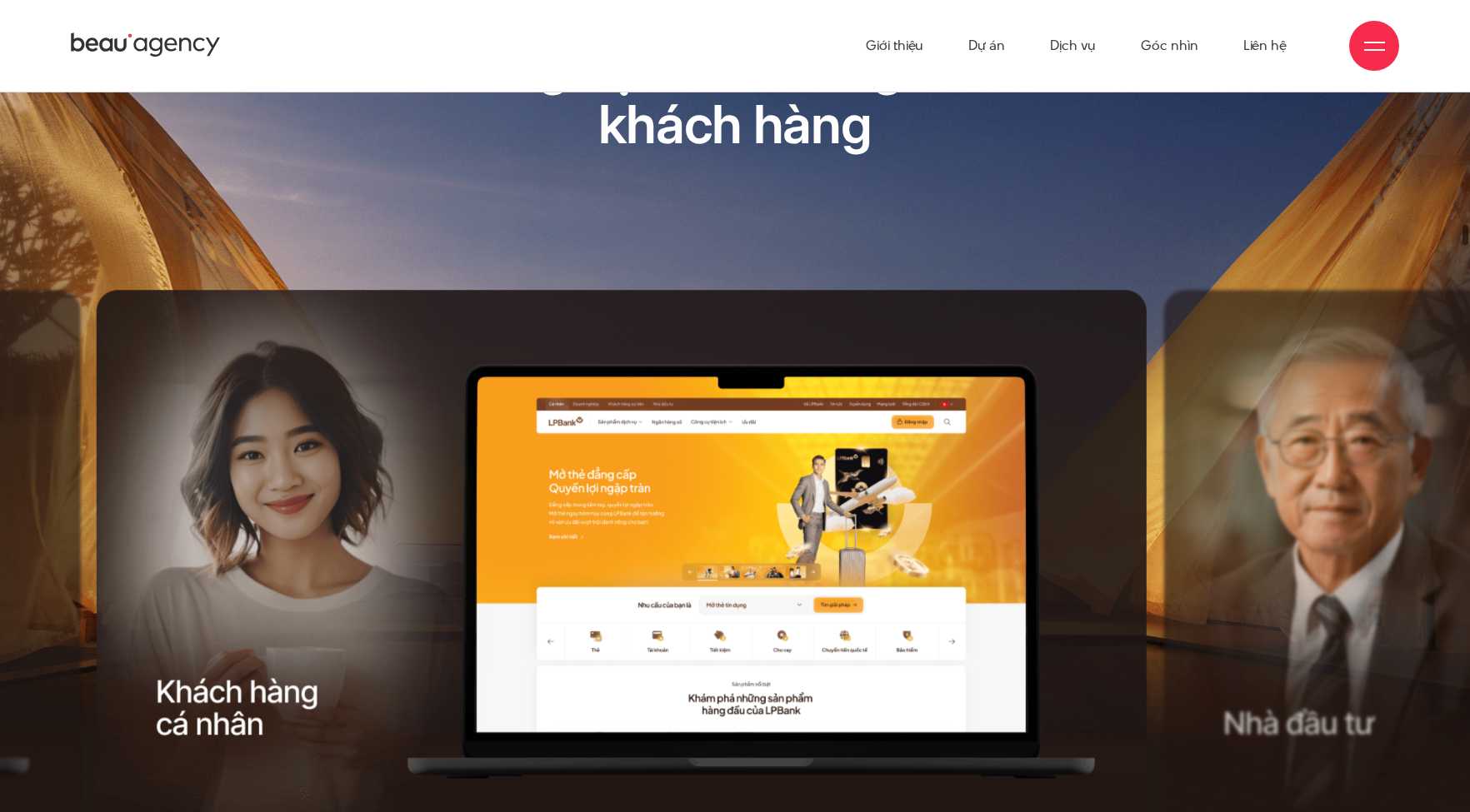
click at [1058, 522] on div at bounding box center [627, 589] width 1061 height 600
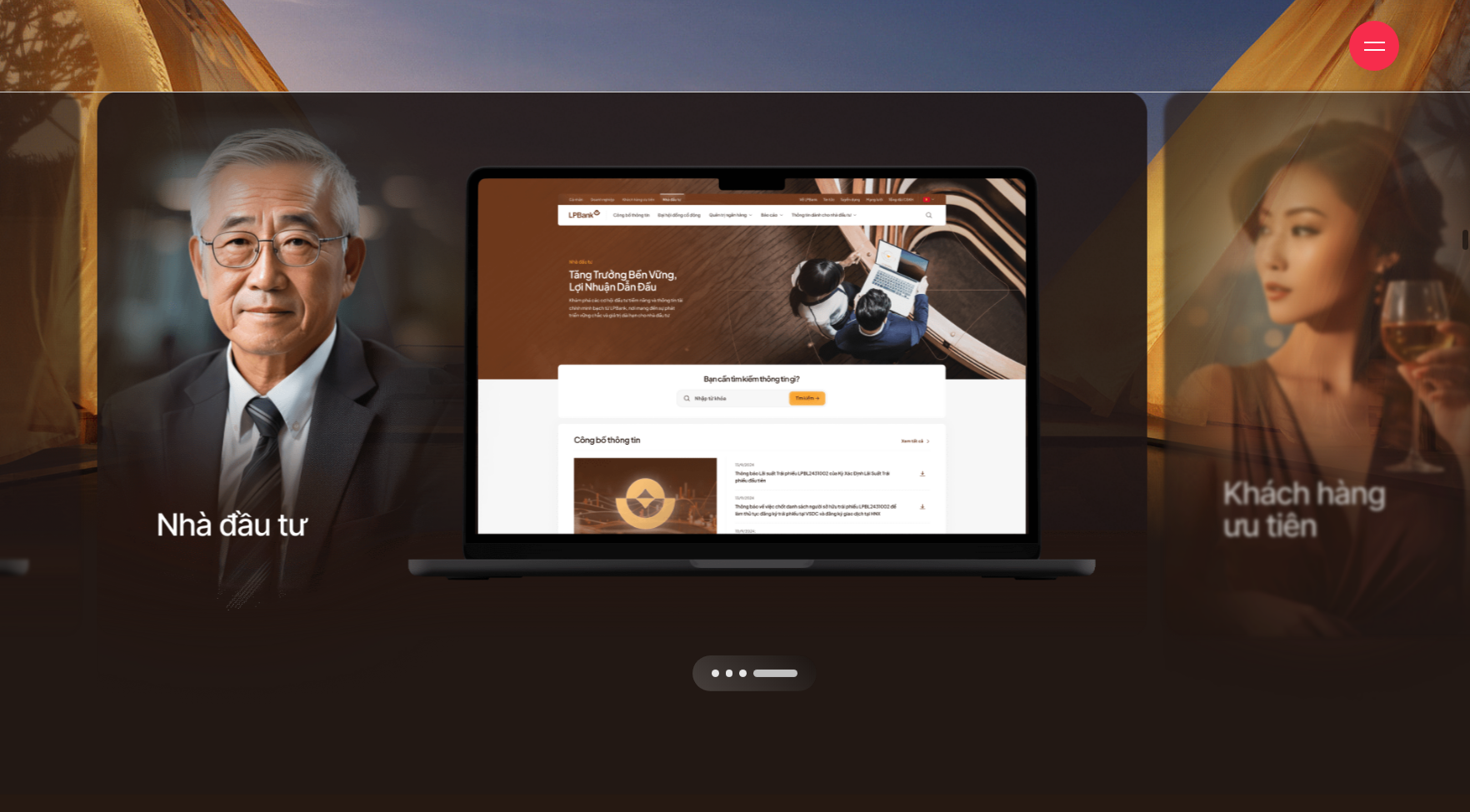
click at [724, 665] on div "Next slide" at bounding box center [893, 391] width 531 height 600
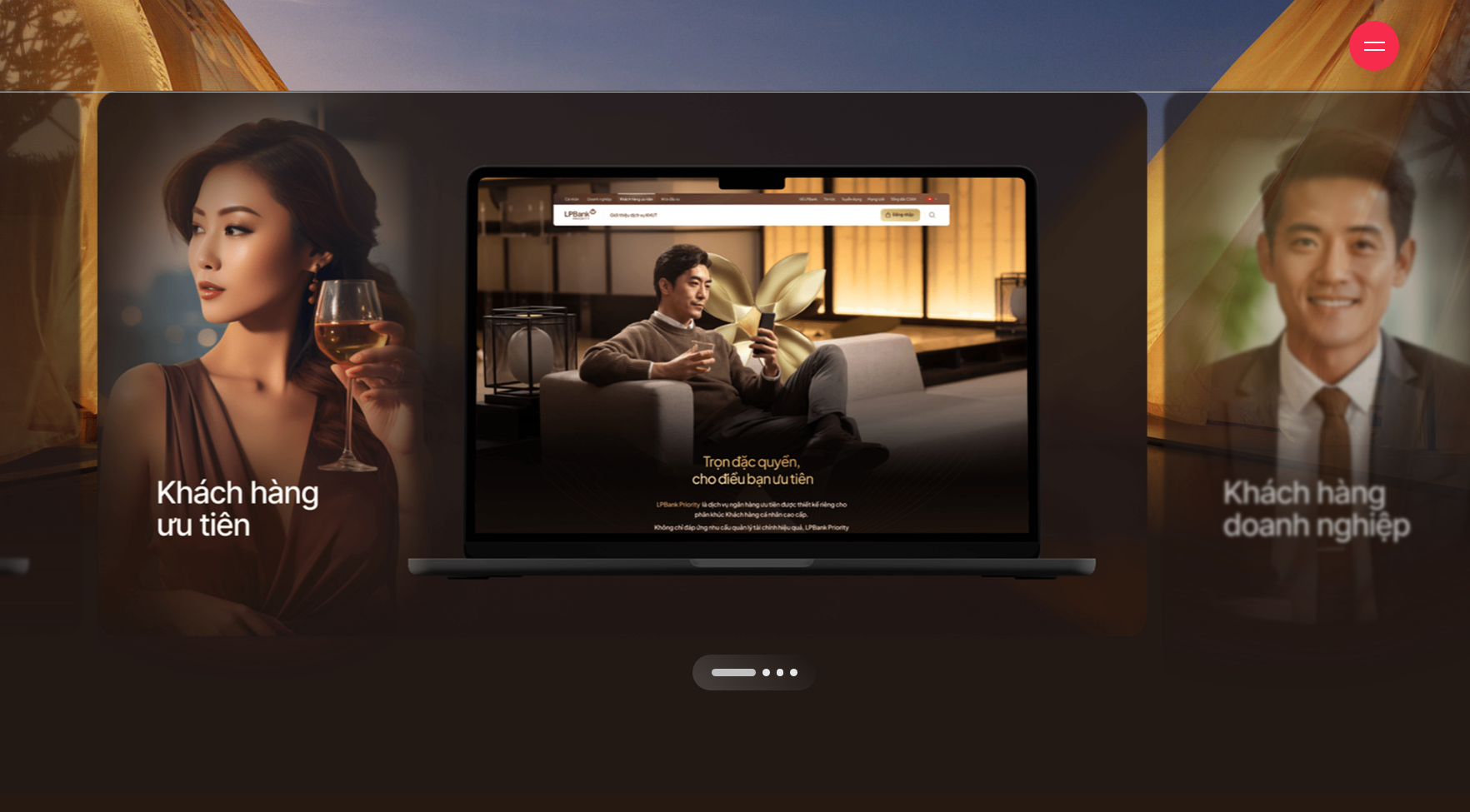
click at [723, 665] on div "Next slide" at bounding box center [893, 391] width 531 height 600
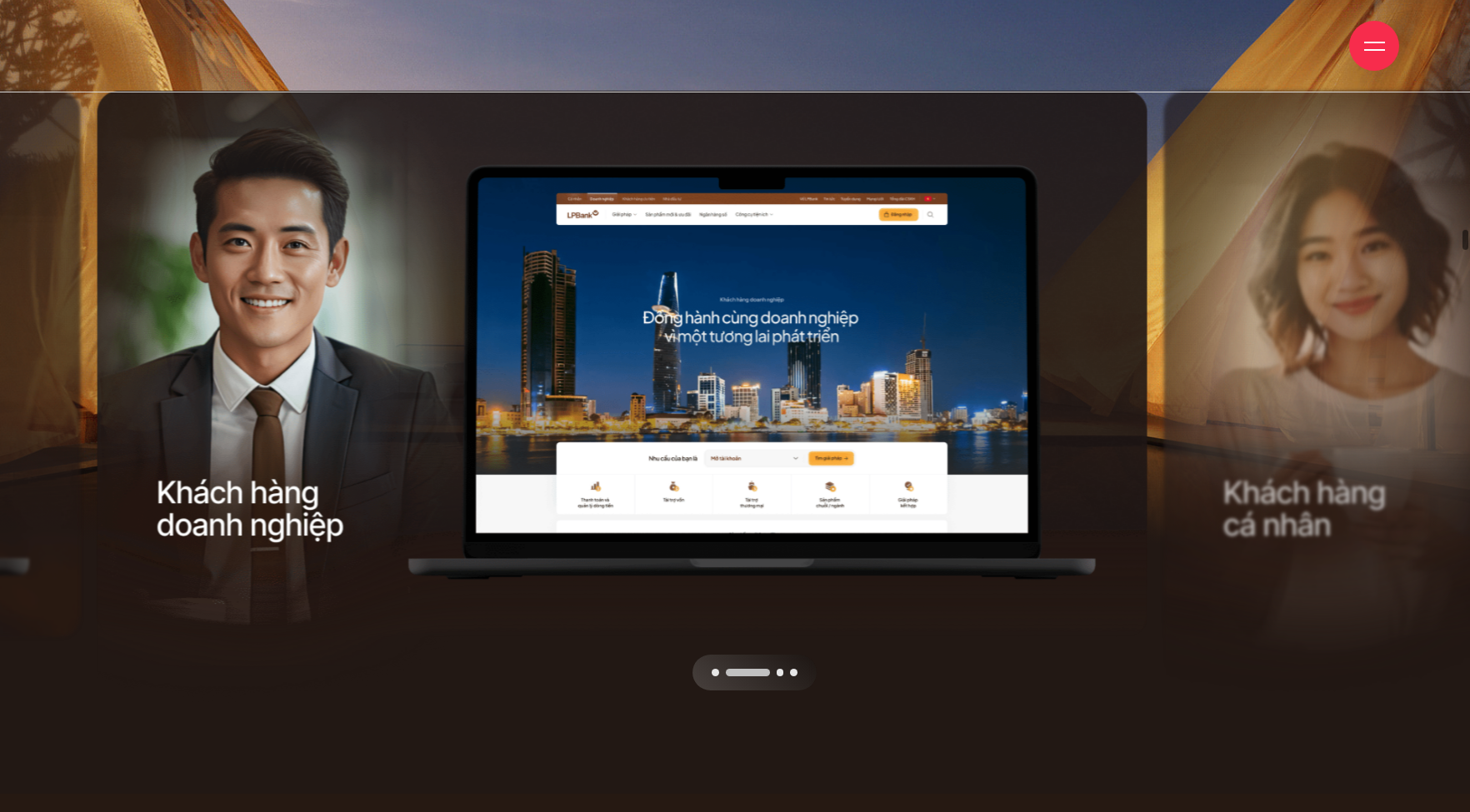
click at [723, 665] on div "Next slide" at bounding box center [893, 391] width 531 height 600
